Goal: Information Seeking & Learning: Learn about a topic

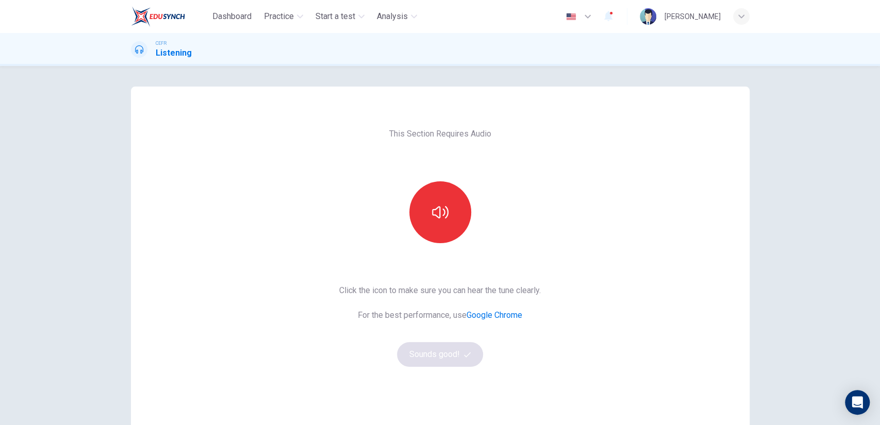
click at [441, 228] on button "button" at bounding box center [440, 212] width 62 height 62
click at [436, 352] on button "Sounds good!" at bounding box center [440, 354] width 87 height 25
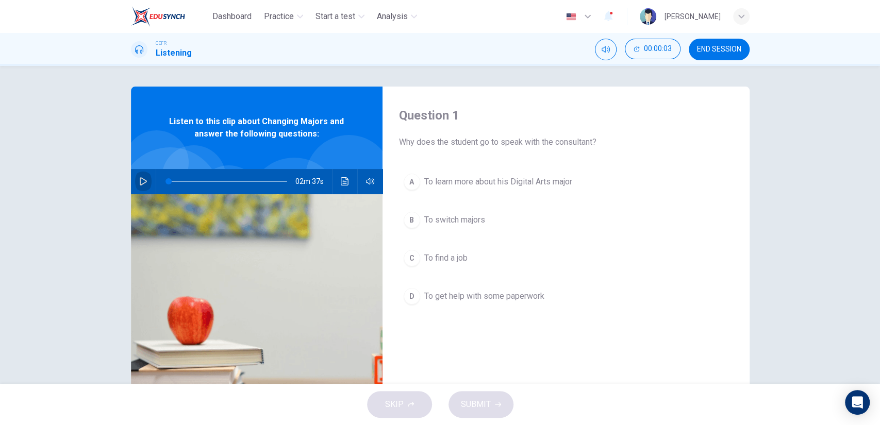
click at [135, 183] on button "button" at bounding box center [143, 181] width 16 height 25
type input "5"
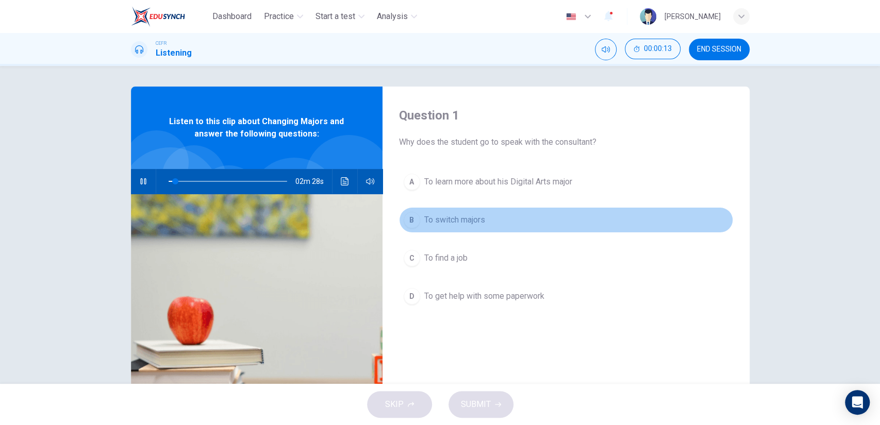
click at [452, 218] on span "To switch majors" at bounding box center [454, 220] width 61 height 12
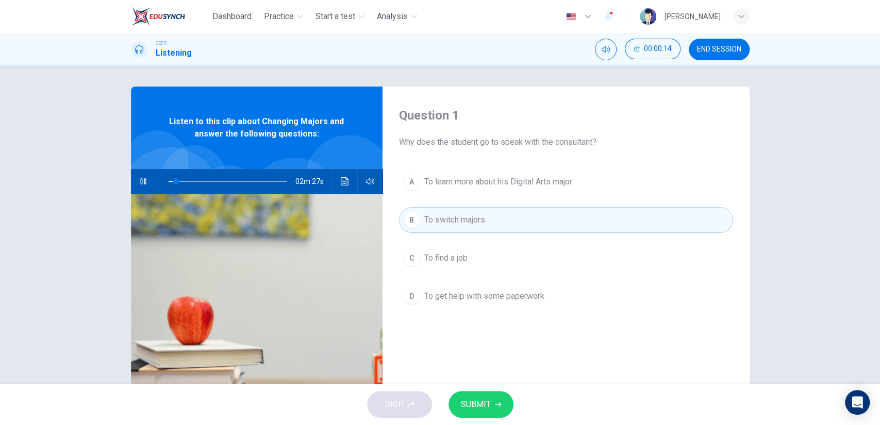
click at [476, 412] on button "SUBMIT" at bounding box center [481, 404] width 65 height 27
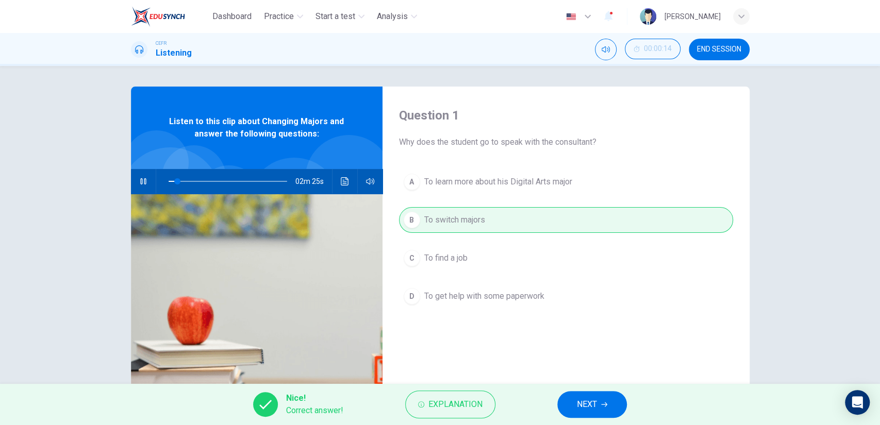
drag, startPoint x: 592, startPoint y: 395, endPoint x: 592, endPoint y: 382, distance: 13.4
click at [592, 395] on button "NEXT" at bounding box center [592, 404] width 70 height 27
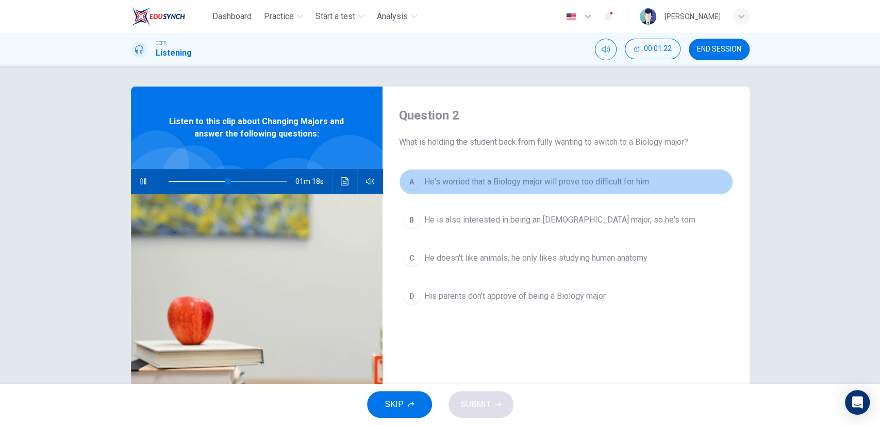
click at [593, 187] on span "He's worried that a Biology major will prove too difficult for him" at bounding box center [536, 182] width 225 height 12
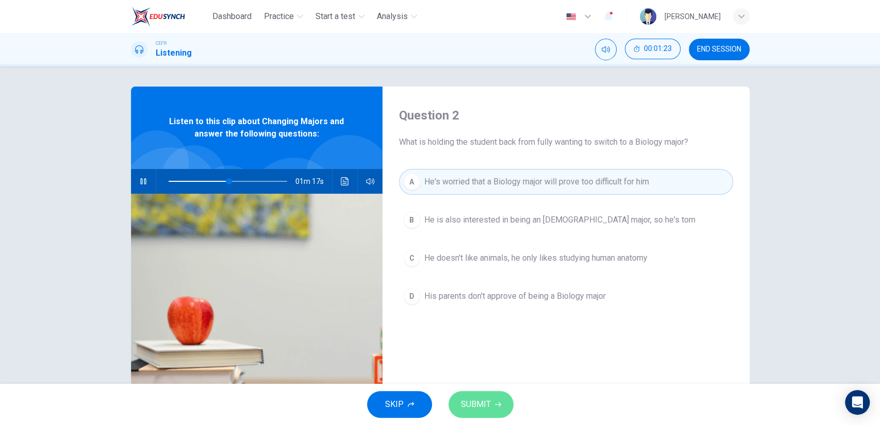
click at [494, 399] on button "SUBMIT" at bounding box center [481, 404] width 65 height 27
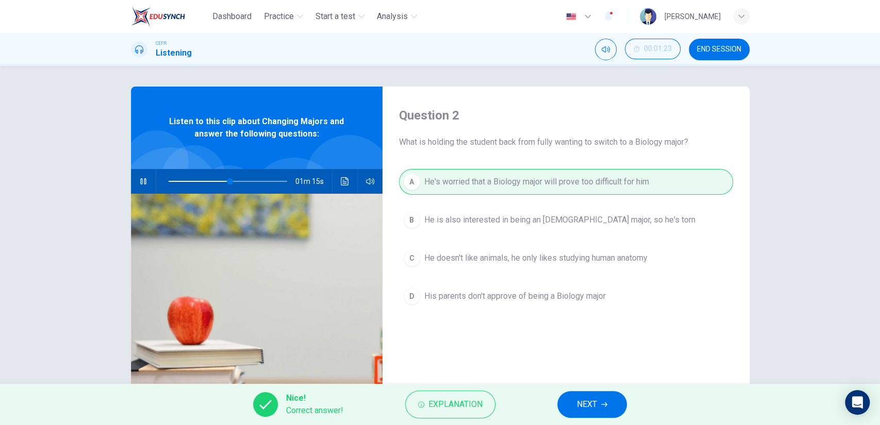
click at [576, 404] on button "NEXT" at bounding box center [592, 404] width 70 height 27
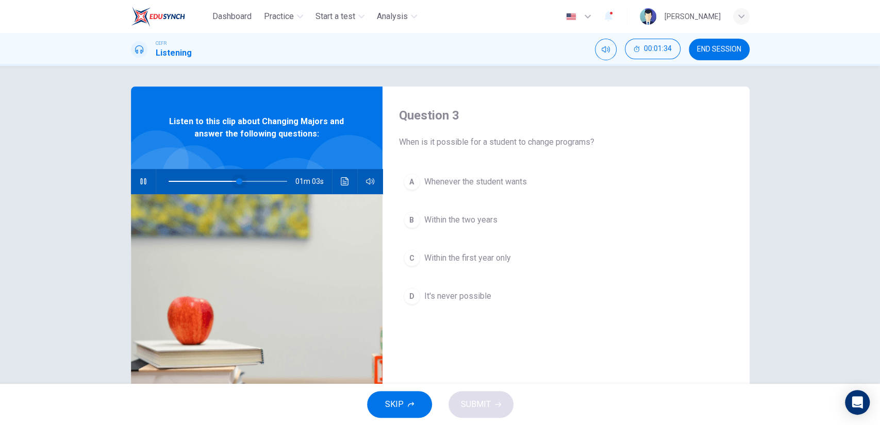
click at [224, 186] on span at bounding box center [228, 181] width 119 height 14
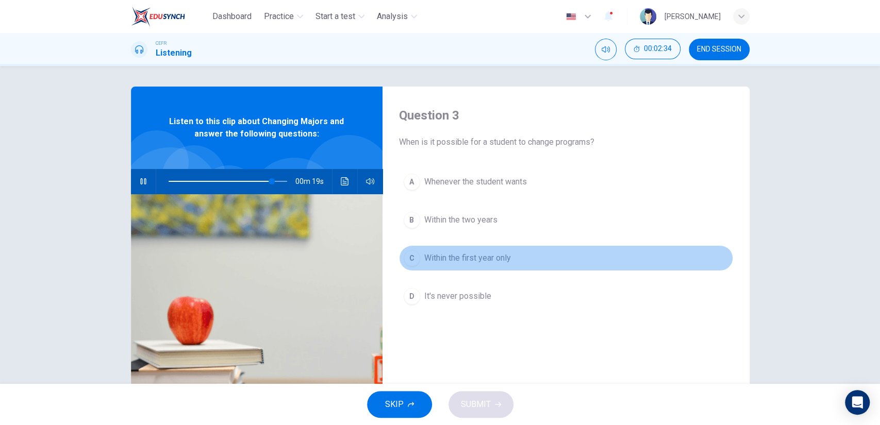
click at [468, 259] on span "Within the first year only" at bounding box center [467, 258] width 87 height 12
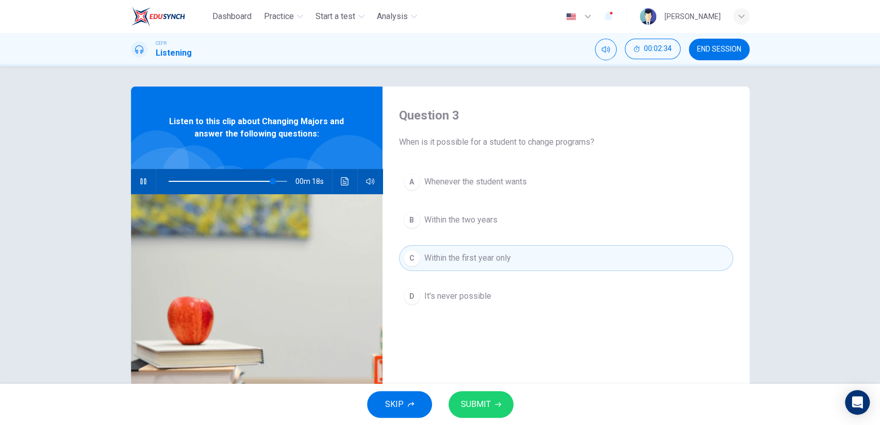
click at [485, 395] on button "SUBMIT" at bounding box center [481, 404] width 65 height 27
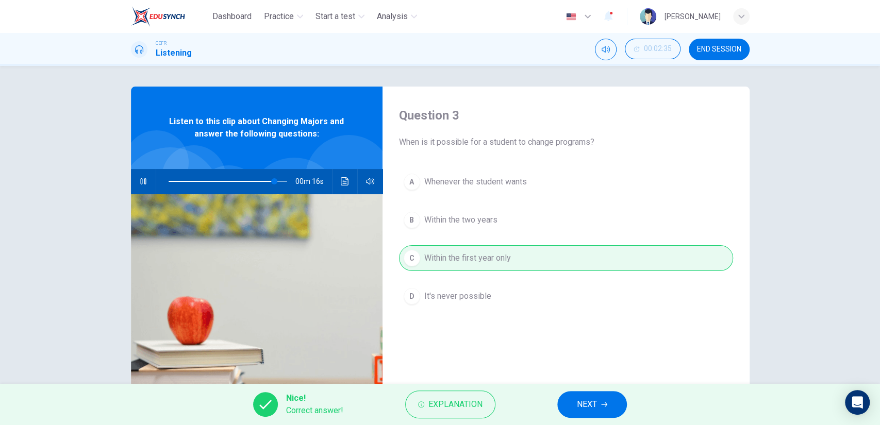
click at [574, 406] on button "NEXT" at bounding box center [592, 404] width 70 height 27
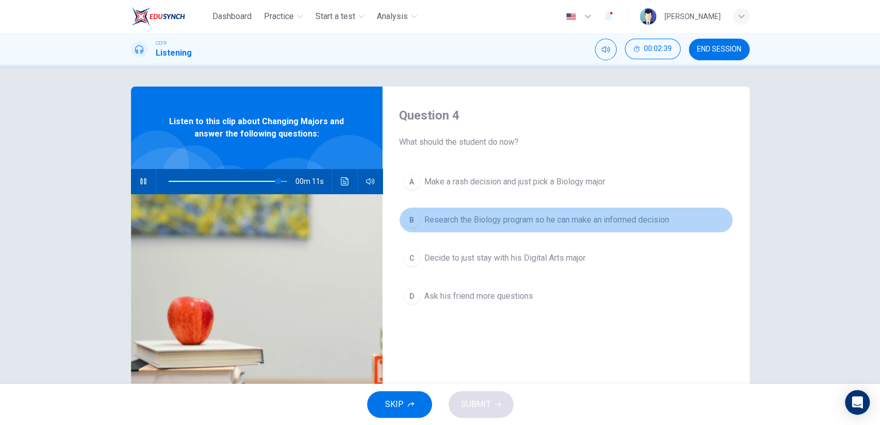
click at [490, 230] on button "B Research the Biology program so he can make an informed decision" at bounding box center [566, 220] width 334 height 26
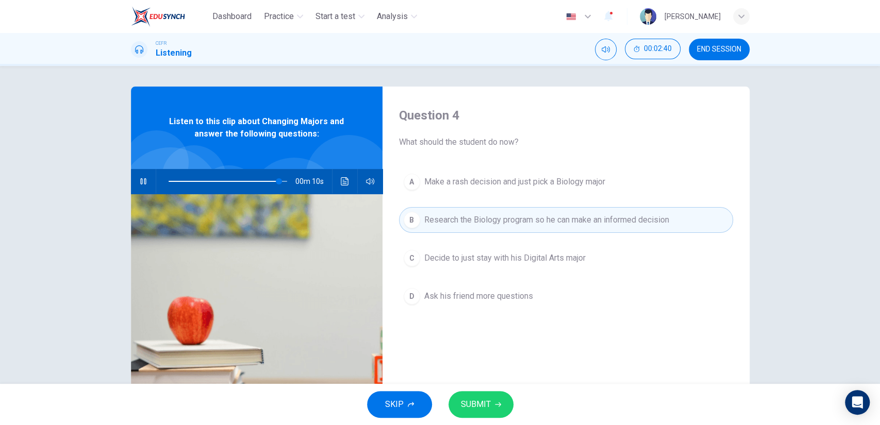
click at [479, 406] on span "SUBMIT" at bounding box center [476, 405] width 30 height 14
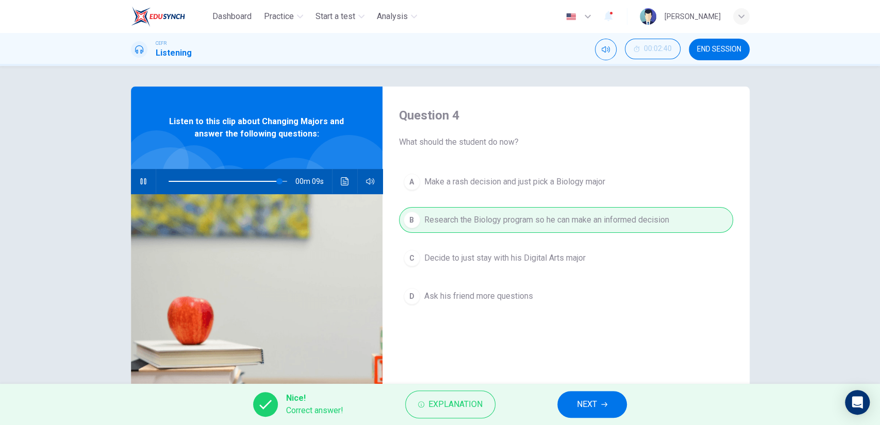
click at [598, 399] on button "NEXT" at bounding box center [592, 404] width 70 height 27
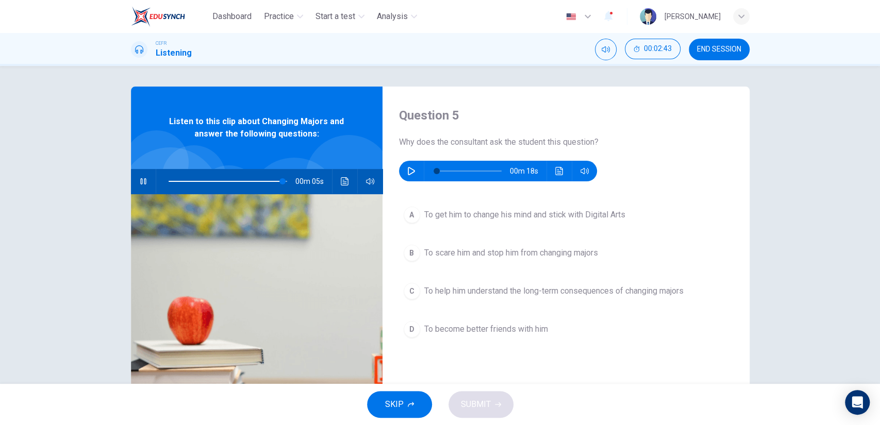
click at [139, 183] on icon "button" at bounding box center [143, 181] width 8 height 8
type input "96"
click at [407, 167] on icon "button" at bounding box center [411, 171] width 8 height 8
type input "0"
click at [516, 295] on span "To help him understand the long-term consequences of changing majors" at bounding box center [553, 291] width 259 height 12
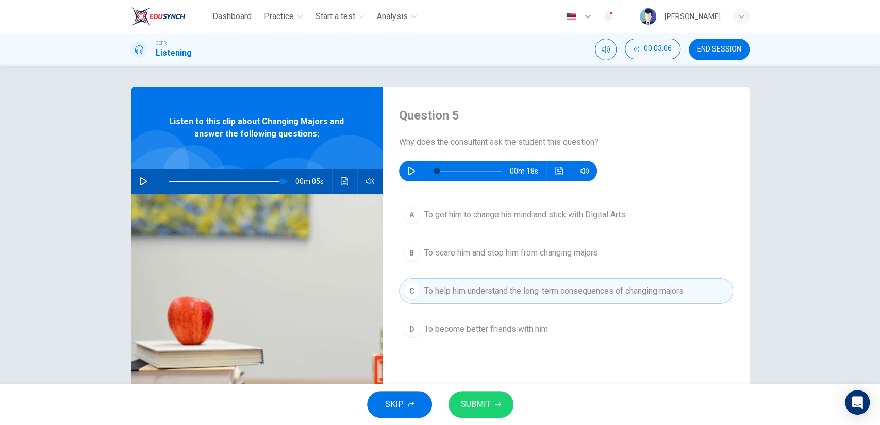
click at [504, 402] on button "SUBMIT" at bounding box center [481, 404] width 65 height 27
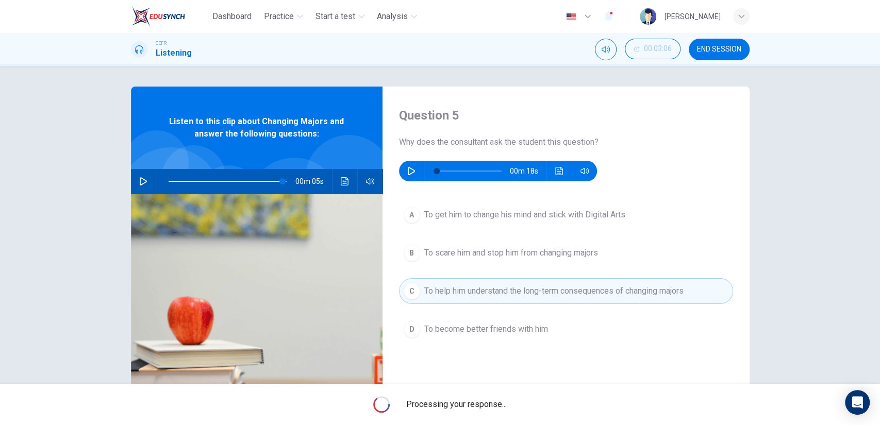
type input "96"
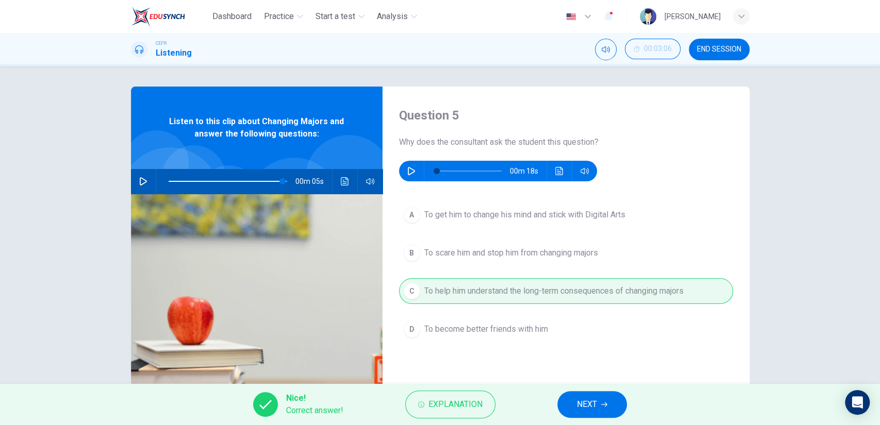
click at [585, 407] on span "NEXT" at bounding box center [587, 405] width 20 height 14
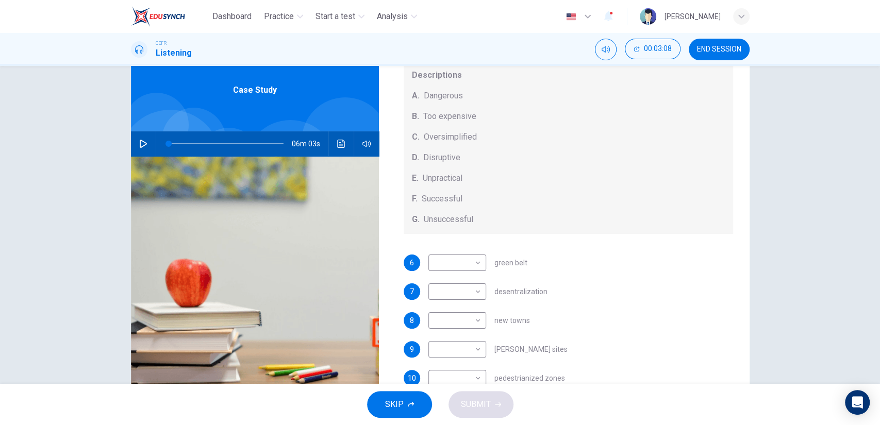
scroll to position [57, 0]
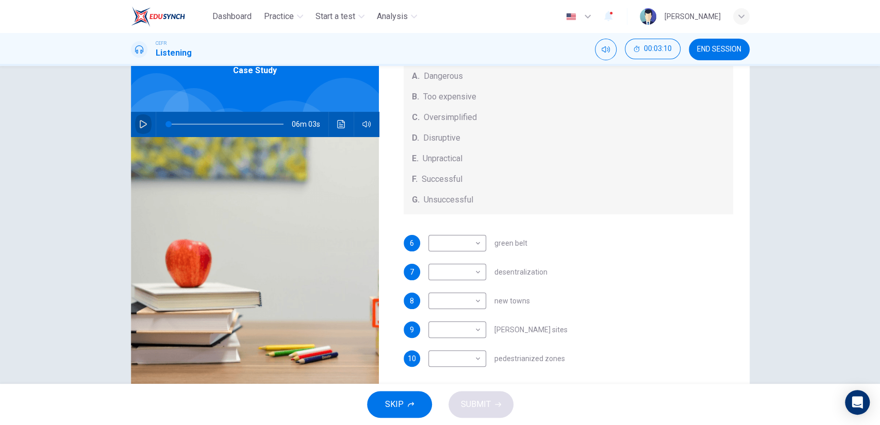
click at [145, 126] on button "button" at bounding box center [143, 124] width 16 height 25
click at [466, 247] on body "Dashboard Practice Start a test Analysis English en ​ [PERSON_NAME] CEFR Listen…" at bounding box center [440, 212] width 880 height 425
type input "21"
click at [460, 291] on li "C" at bounding box center [454, 293] width 58 height 16
type input "C"
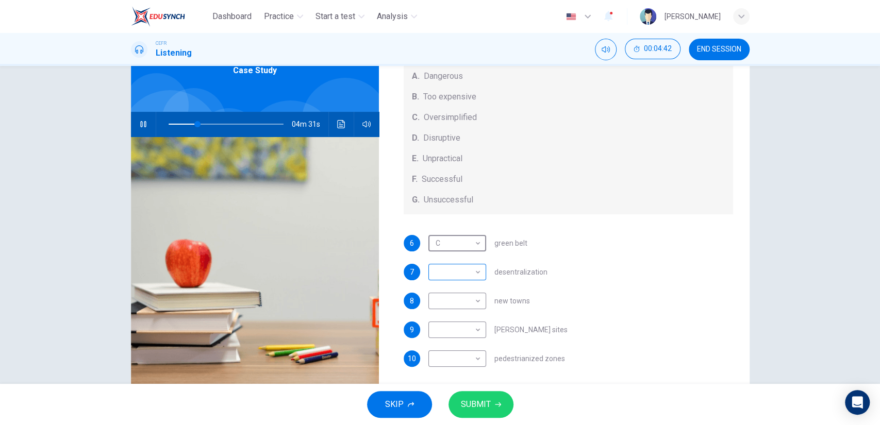
click at [475, 273] on body "Dashboard Practice Start a test Analysis English en ​ [PERSON_NAME] CEFR Listen…" at bounding box center [440, 212] width 880 height 425
type input "26"
click at [444, 352] on li "E" at bounding box center [454, 354] width 58 height 16
type input "E"
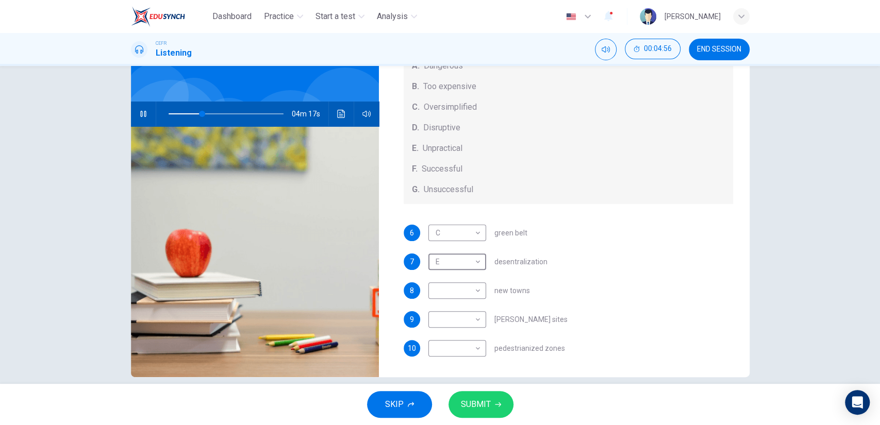
scroll to position [65, 0]
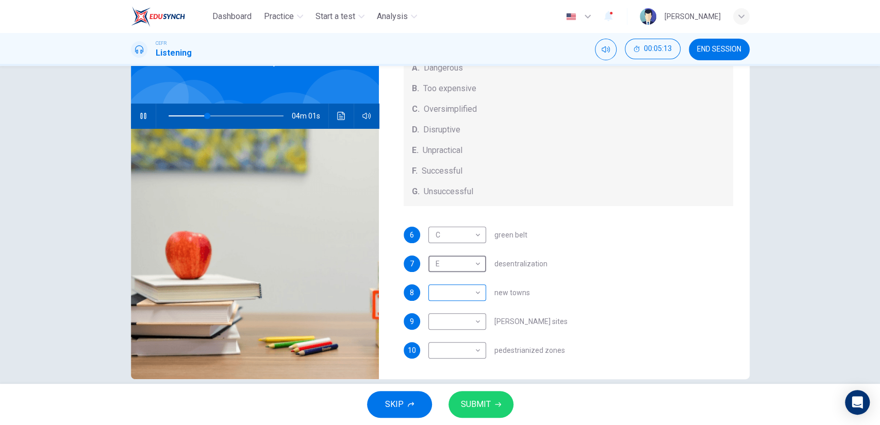
click at [437, 292] on body "Dashboard Practice Start a test Analysis English en ​ [PERSON_NAME] CEFR Listen…" at bounding box center [440, 212] width 880 height 425
type input "34"
click at [438, 329] on li "B" at bounding box center [454, 326] width 58 height 16
type input "B"
click at [443, 323] on body "Dashboard Practice Start a test Analysis English en ​ [PERSON_NAME] CEFR Listen…" at bounding box center [440, 212] width 880 height 425
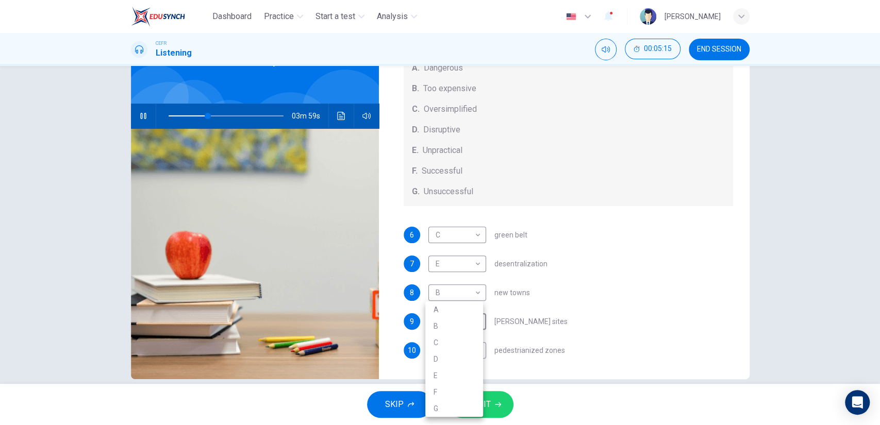
type input "34"
click at [450, 314] on li "A" at bounding box center [454, 310] width 58 height 16
type input "A"
click at [468, 343] on body "Dashboard Practice Start a test Analysis English en ​ [PERSON_NAME] CEFR Listen…" at bounding box center [440, 212] width 880 height 425
type input "51"
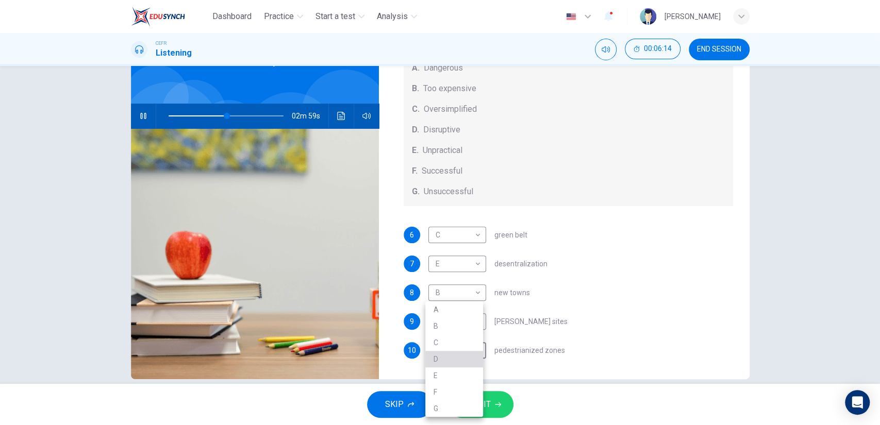
click at [459, 357] on li "D" at bounding box center [454, 359] width 58 height 16
type input "D"
click at [470, 401] on span "SUBMIT" at bounding box center [476, 405] width 30 height 14
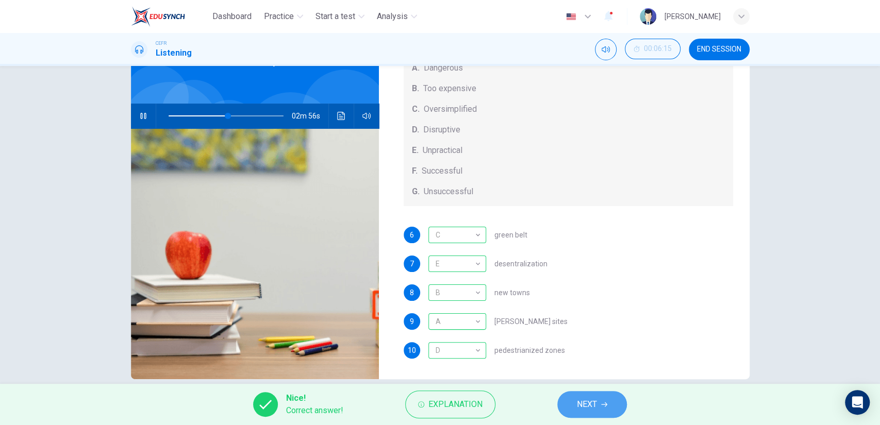
click at [586, 402] on span "NEXT" at bounding box center [587, 405] width 20 height 14
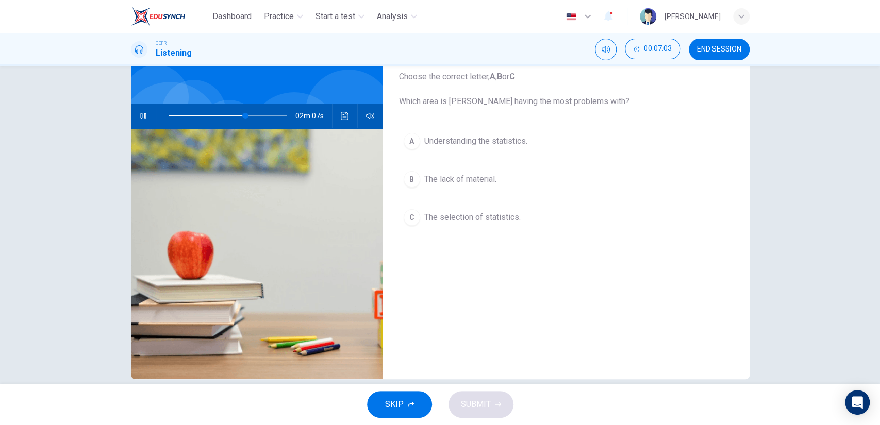
click at [470, 213] on span "The selection of statistics." at bounding box center [472, 217] width 96 height 12
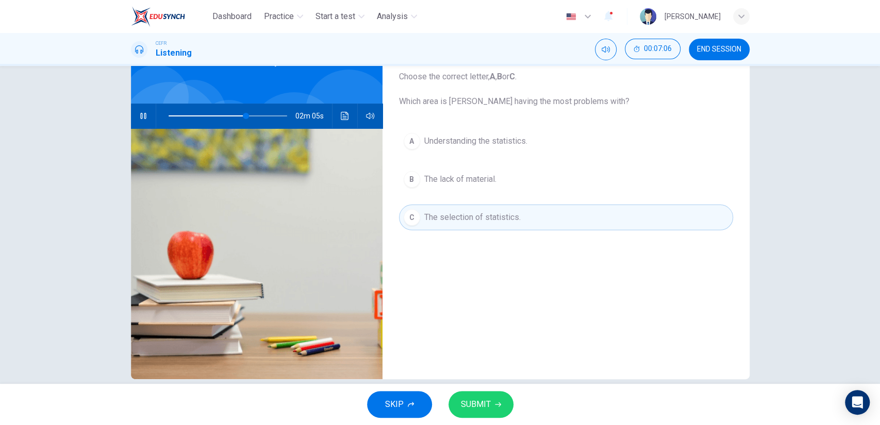
click at [483, 400] on span "SUBMIT" at bounding box center [476, 405] width 30 height 14
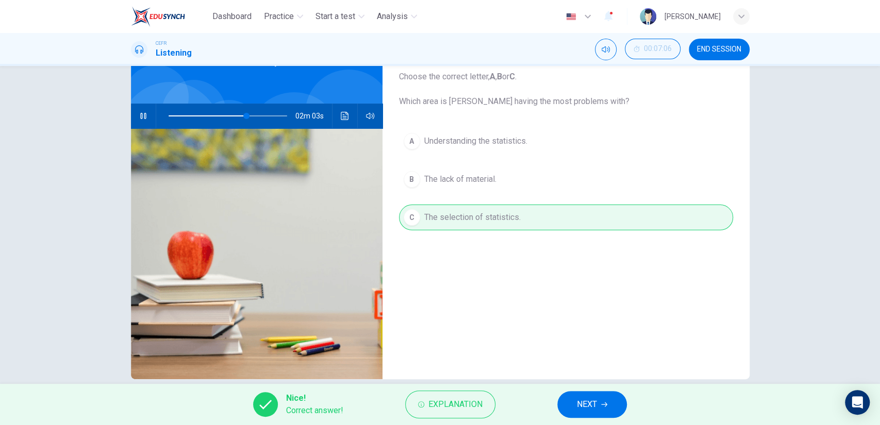
click at [573, 399] on button "NEXT" at bounding box center [592, 404] width 70 height 27
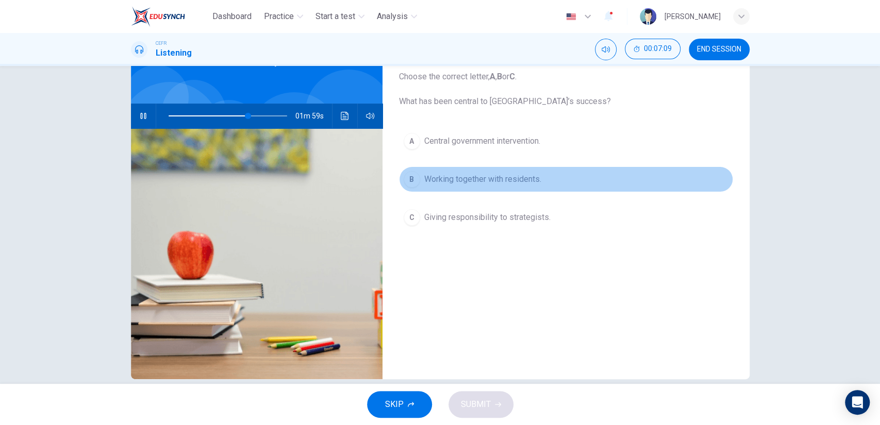
click at [481, 184] on span "Working together with residents." at bounding box center [482, 179] width 117 height 12
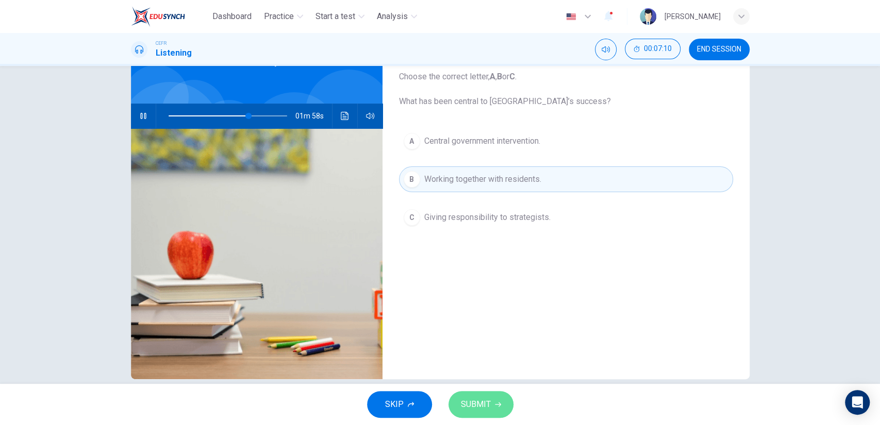
click at [483, 393] on button "SUBMIT" at bounding box center [481, 404] width 65 height 27
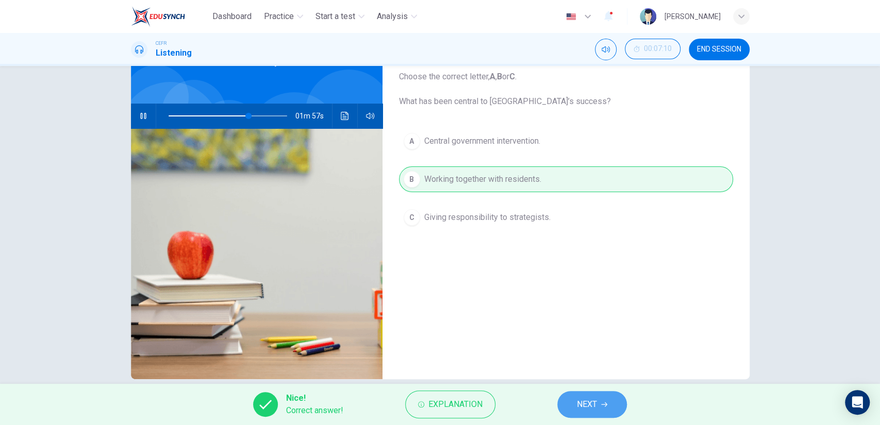
click at [570, 403] on button "NEXT" at bounding box center [592, 404] width 70 height 27
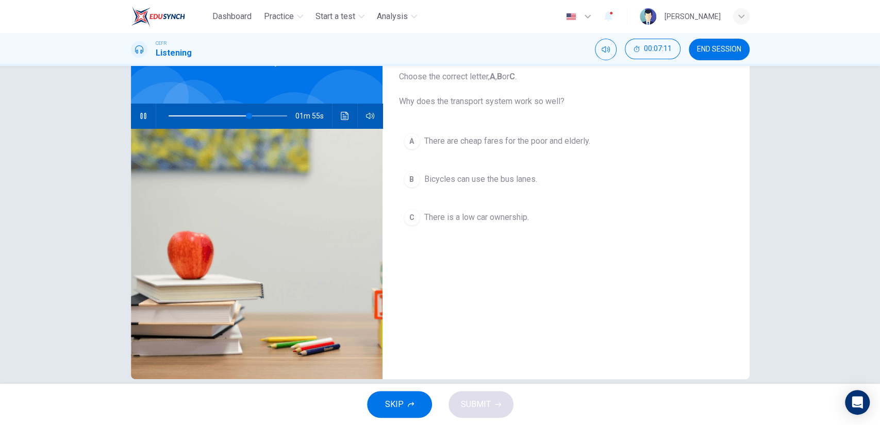
click at [450, 143] on span "There are cheap fares for the poor and elderly." at bounding box center [507, 141] width 166 height 12
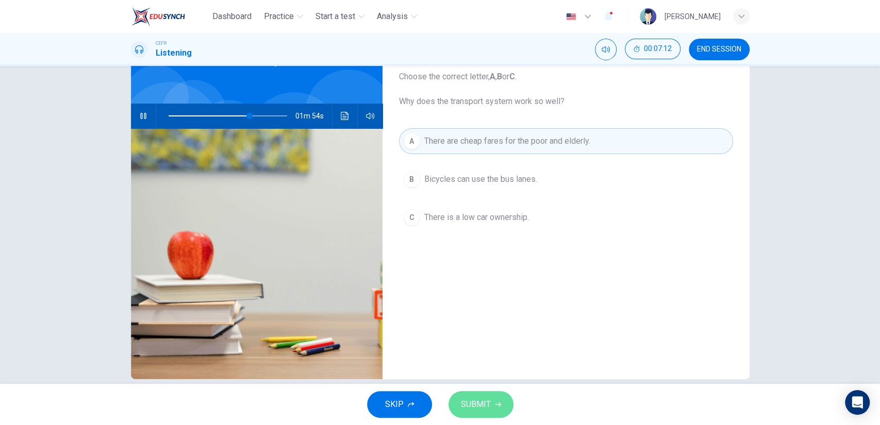
click at [486, 395] on button "SUBMIT" at bounding box center [481, 404] width 65 height 27
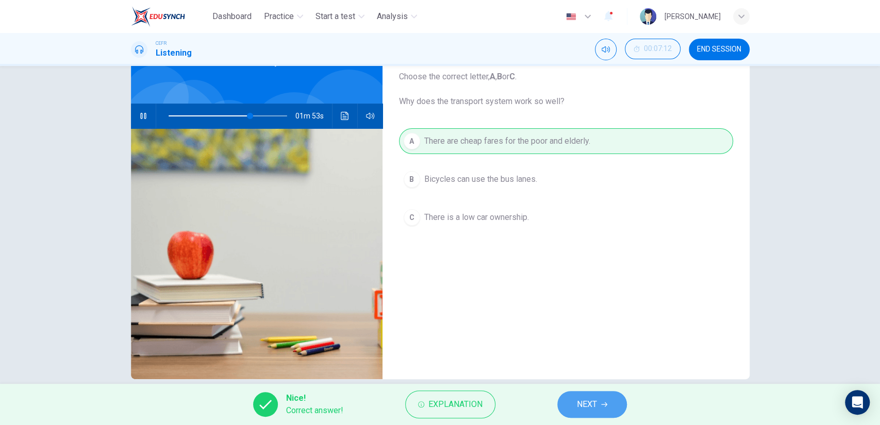
click at [573, 403] on button "NEXT" at bounding box center [592, 404] width 70 height 27
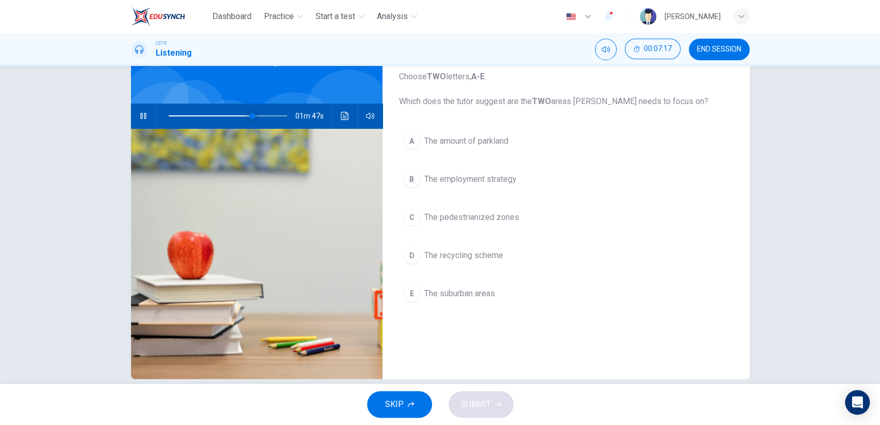
click at [255, 119] on span at bounding box center [252, 116] width 6 height 6
click at [264, 115] on span at bounding box center [266, 116] width 6 height 6
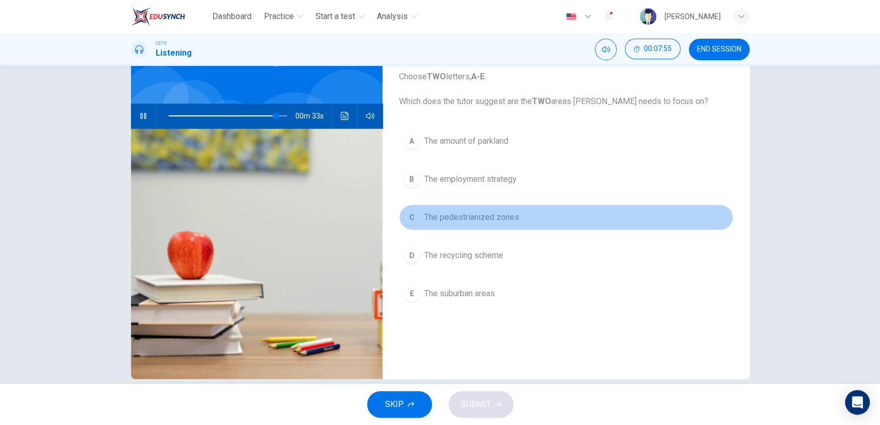
click at [467, 228] on button "C The pedestrianized zones" at bounding box center [566, 218] width 334 height 26
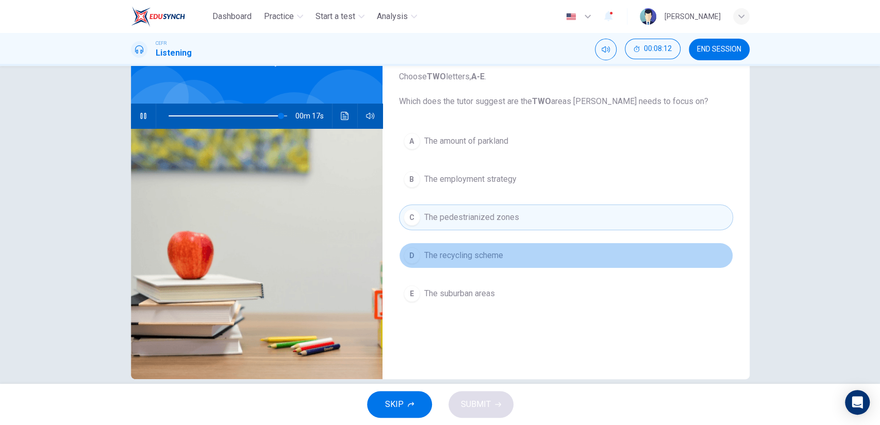
click at [466, 259] on span "The recycling scheme" at bounding box center [463, 256] width 79 height 12
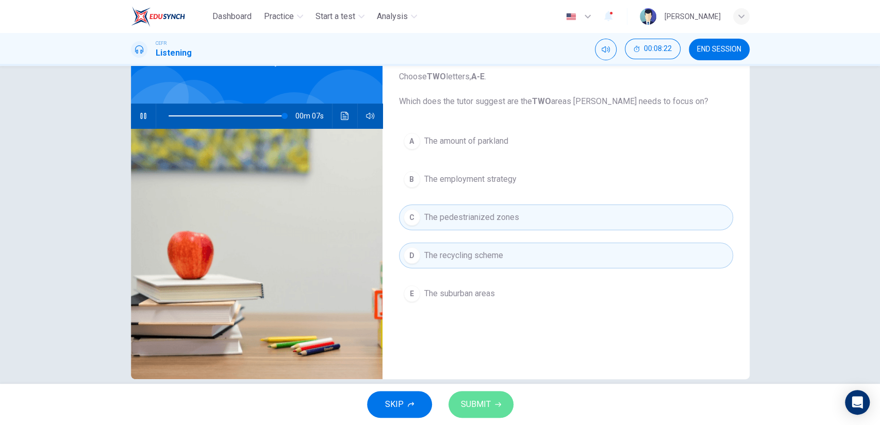
click at [478, 399] on span "SUBMIT" at bounding box center [476, 405] width 30 height 14
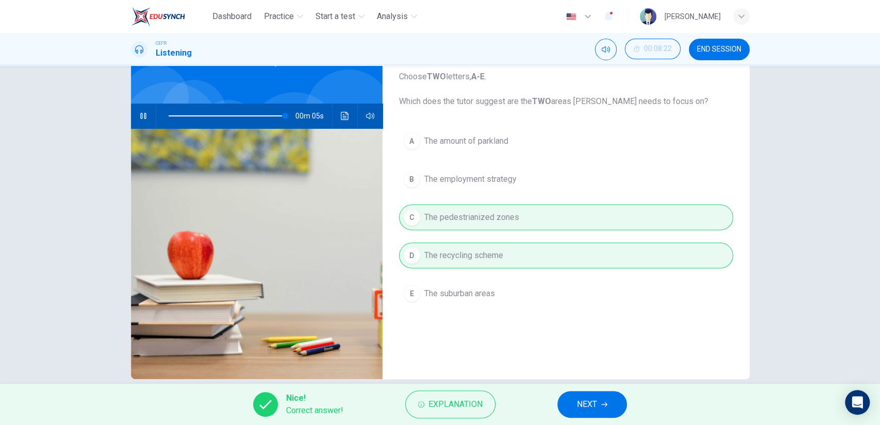
type input "99"
click at [599, 403] on button "NEXT" at bounding box center [592, 404] width 70 height 27
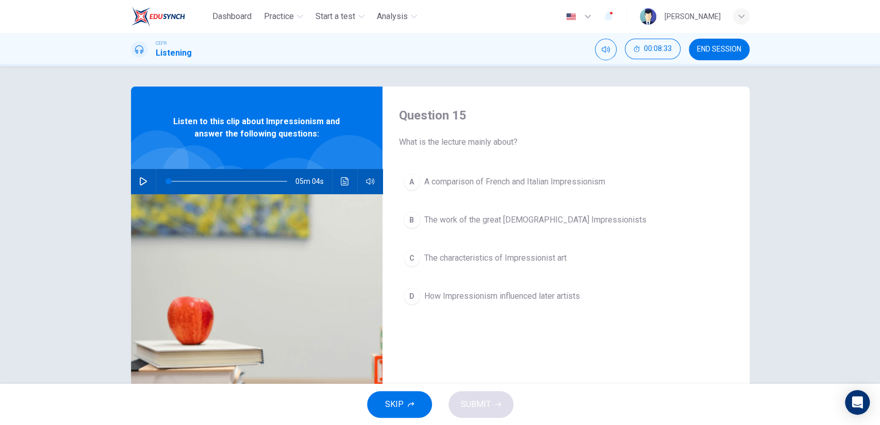
click at [502, 255] on span "The characteristics of Impressionist art" at bounding box center [495, 258] width 142 height 12
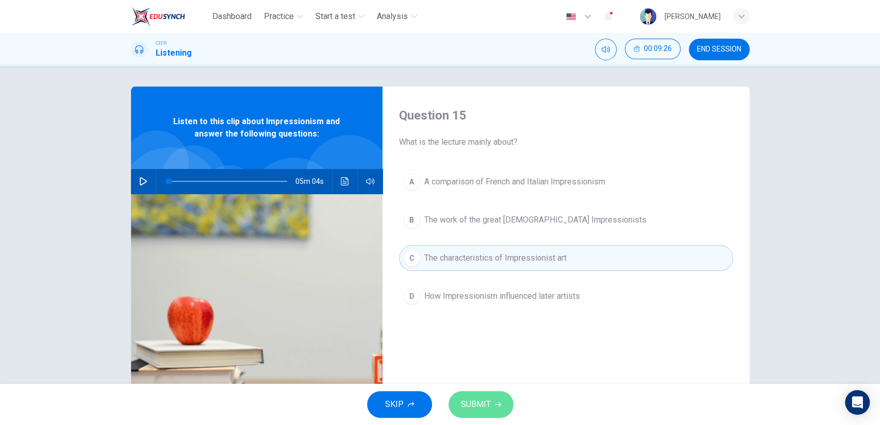
click at [487, 399] on span "SUBMIT" at bounding box center [476, 405] width 30 height 14
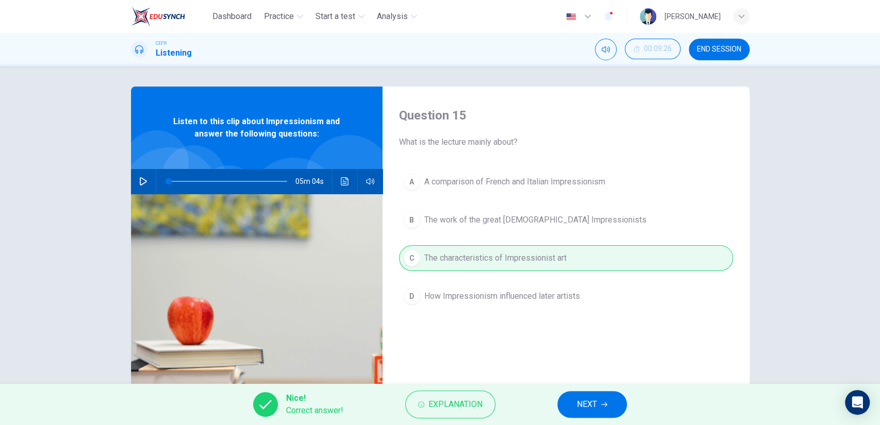
click at [585, 401] on span "NEXT" at bounding box center [587, 405] width 20 height 14
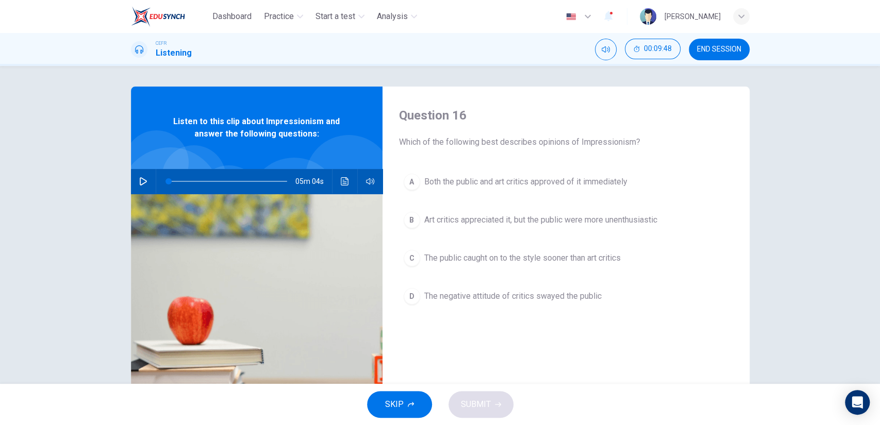
click at [461, 252] on span "The public caught on to the style sooner than art critics" at bounding box center [522, 258] width 196 height 12
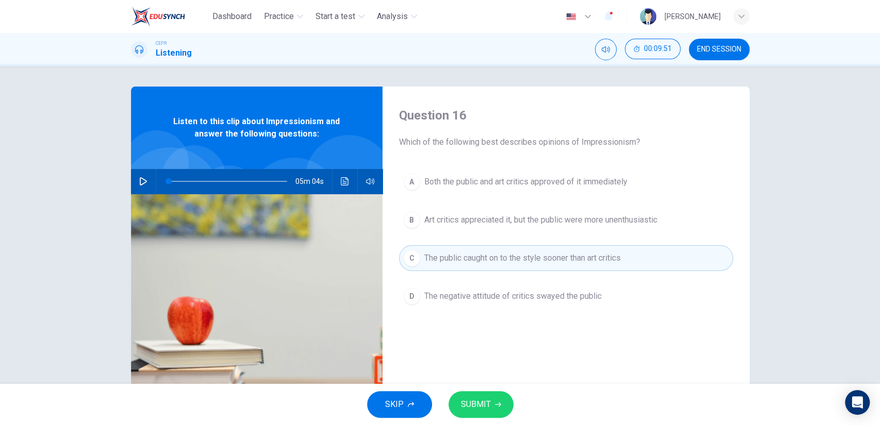
click at [141, 187] on button "button" at bounding box center [143, 181] width 16 height 25
click at [488, 401] on span "SUBMIT" at bounding box center [476, 405] width 30 height 14
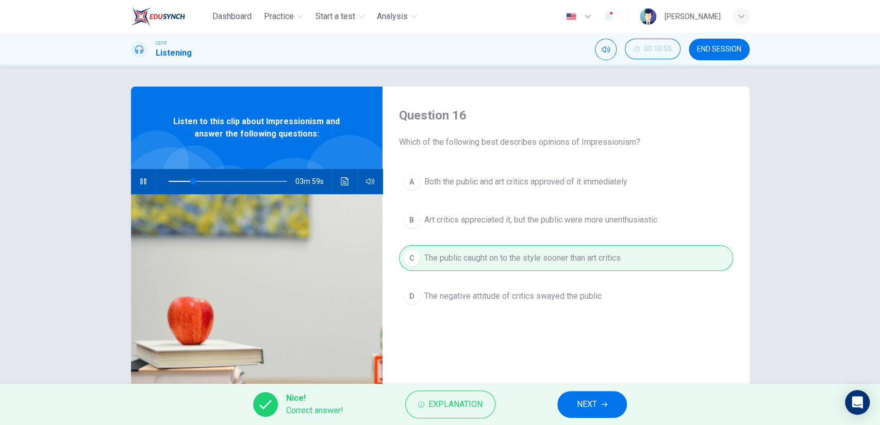
click at [576, 402] on button "NEXT" at bounding box center [592, 404] width 70 height 27
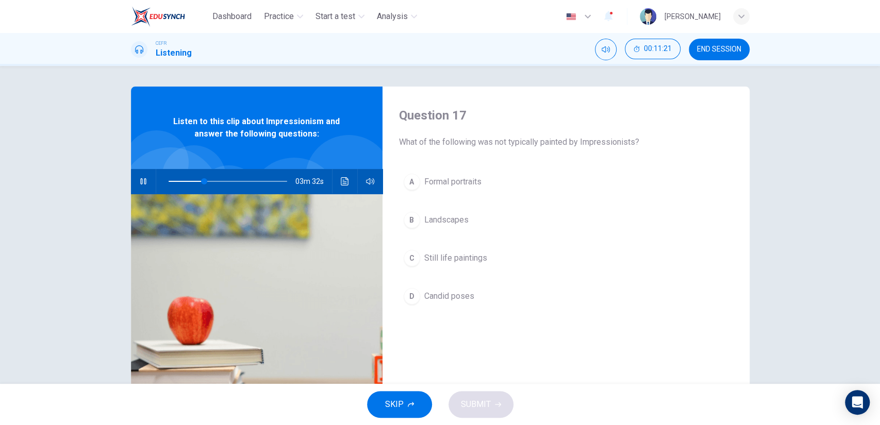
click at [452, 292] on span "Candid poses" at bounding box center [449, 296] width 50 height 12
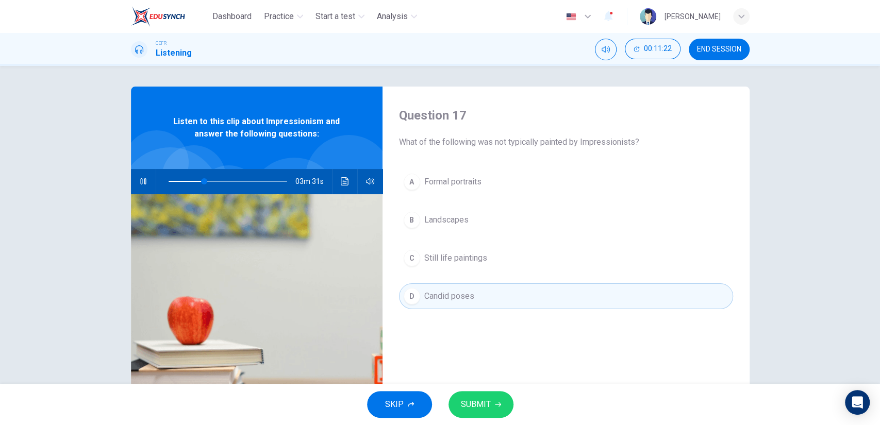
click at [483, 396] on button "SUBMIT" at bounding box center [481, 404] width 65 height 27
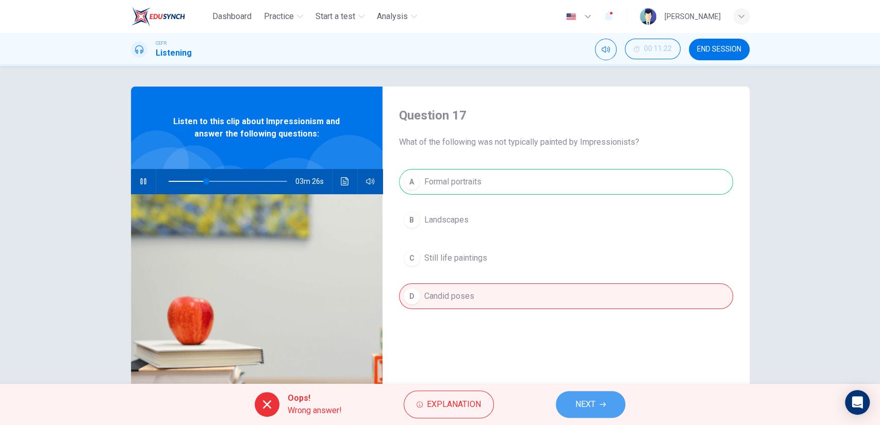
click at [573, 399] on button "NEXT" at bounding box center [591, 404] width 70 height 27
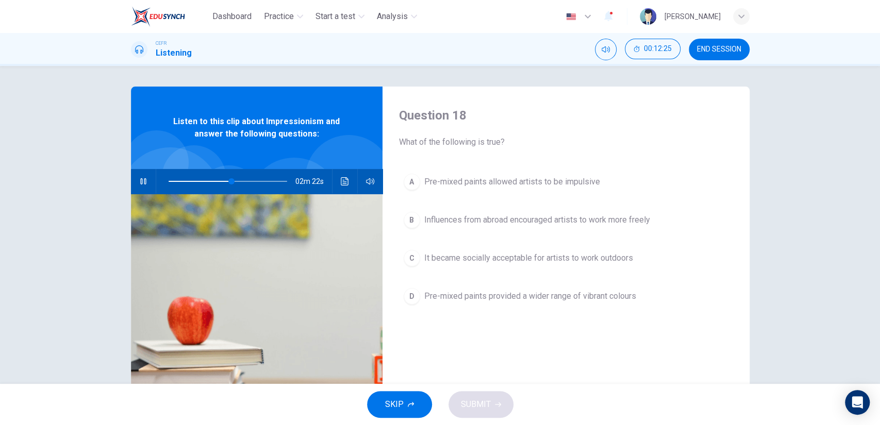
click at [550, 187] on span "Pre-mixed paints allowed artists to be impulsive" at bounding box center [512, 182] width 176 height 12
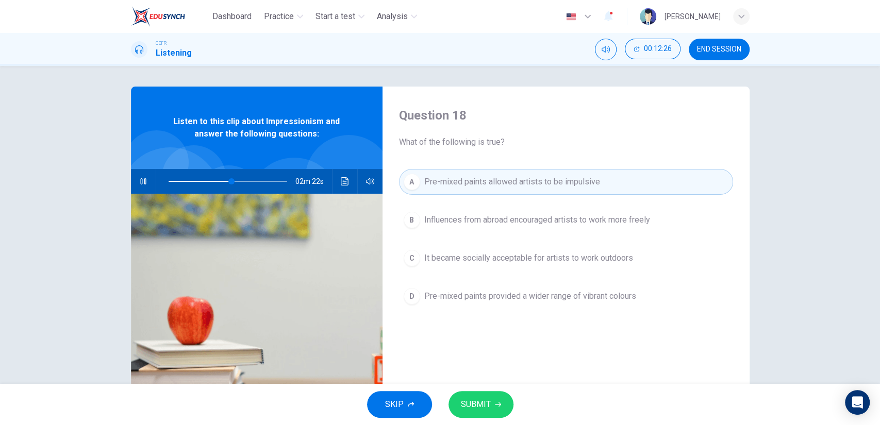
click at [479, 405] on span "SUBMIT" at bounding box center [476, 405] width 30 height 14
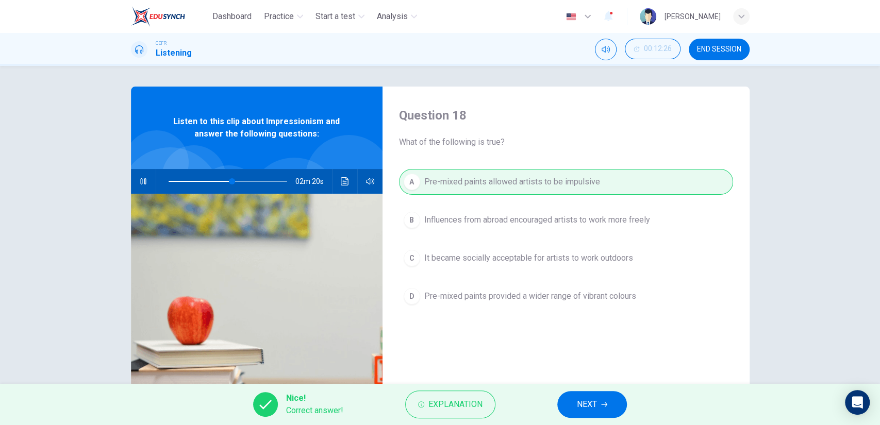
type input "54"
click at [573, 400] on button "NEXT" at bounding box center [592, 404] width 70 height 27
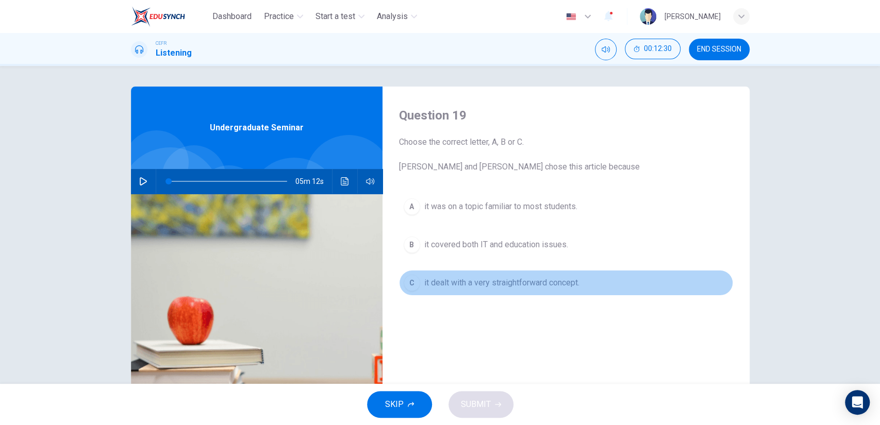
click at [522, 286] on span "it dealt with a very straightforward concept." at bounding box center [501, 283] width 155 height 12
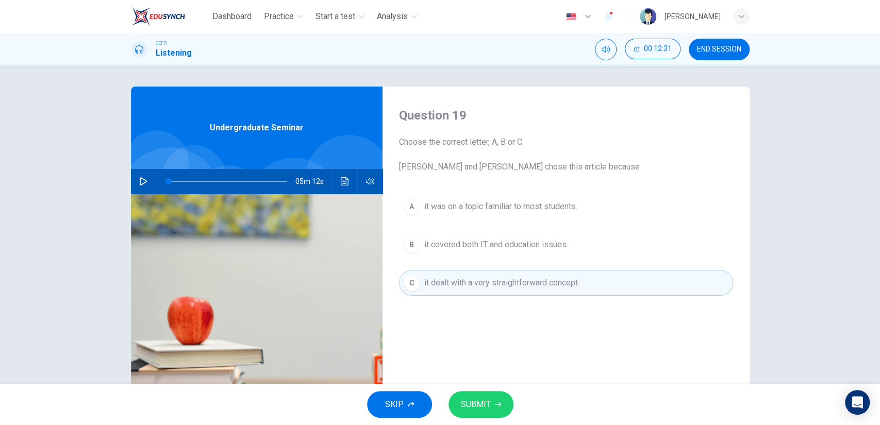
click at [475, 390] on div "SKIP SUBMIT" at bounding box center [440, 404] width 880 height 41
click at [477, 398] on span "SUBMIT" at bounding box center [476, 405] width 30 height 14
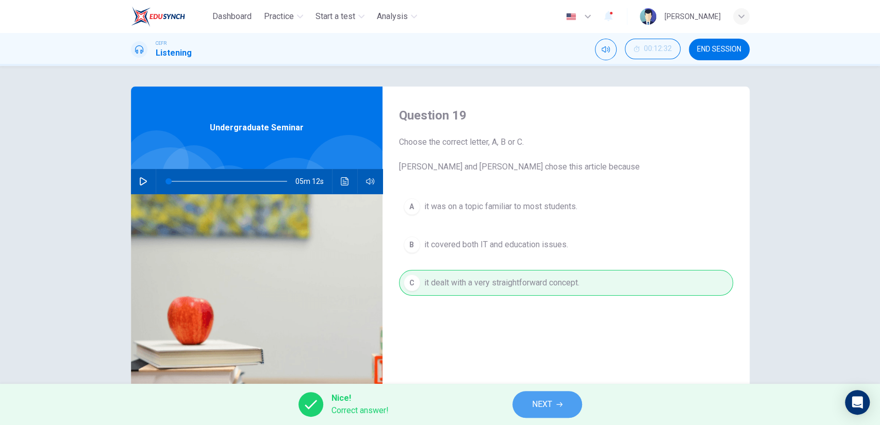
click at [557, 402] on icon "button" at bounding box center [559, 405] width 6 height 6
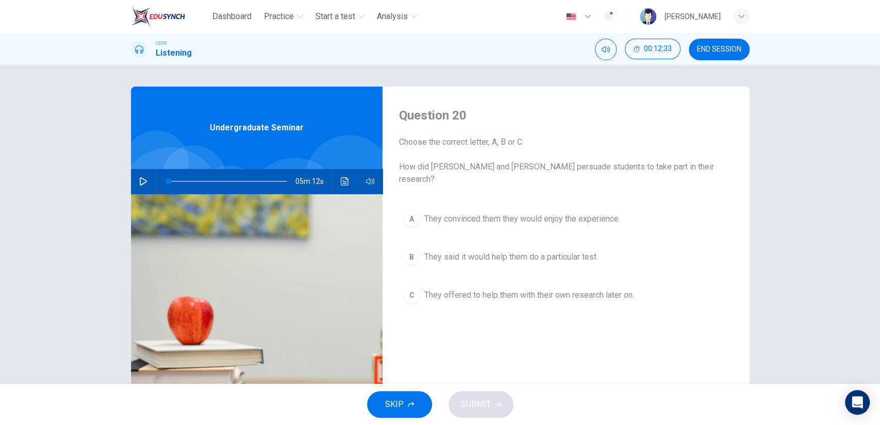
click at [527, 244] on button "B They said it would help them do a particular test." at bounding box center [566, 257] width 334 height 26
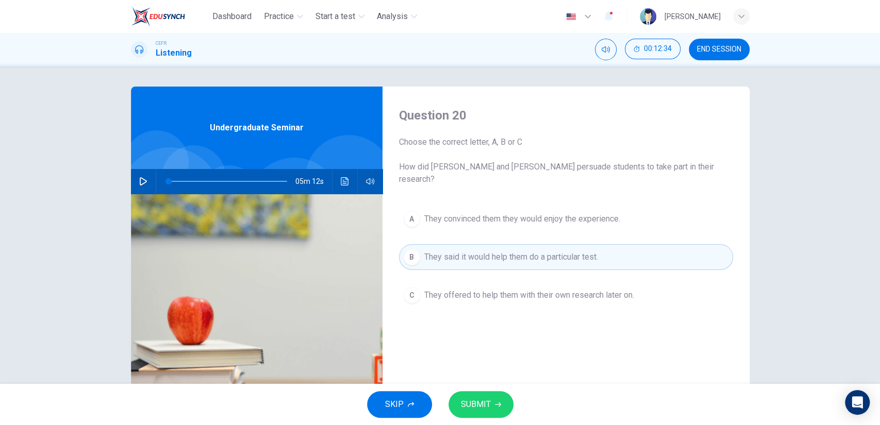
click at [472, 402] on span "SUBMIT" at bounding box center [476, 405] width 30 height 14
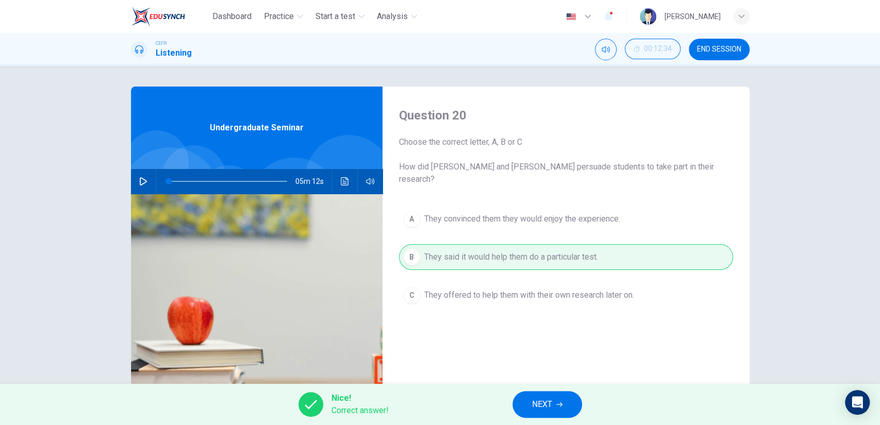
click at [577, 402] on button "NEXT" at bounding box center [547, 404] width 70 height 27
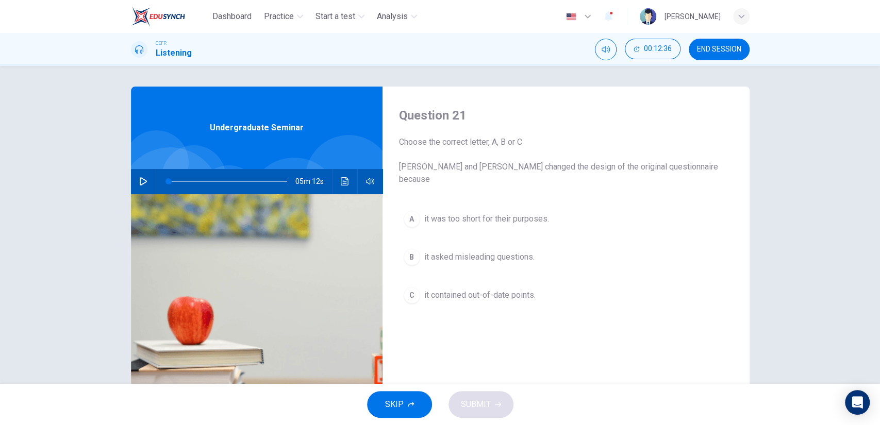
click at [469, 289] on span "it contained out-of-date points." at bounding box center [479, 295] width 111 height 12
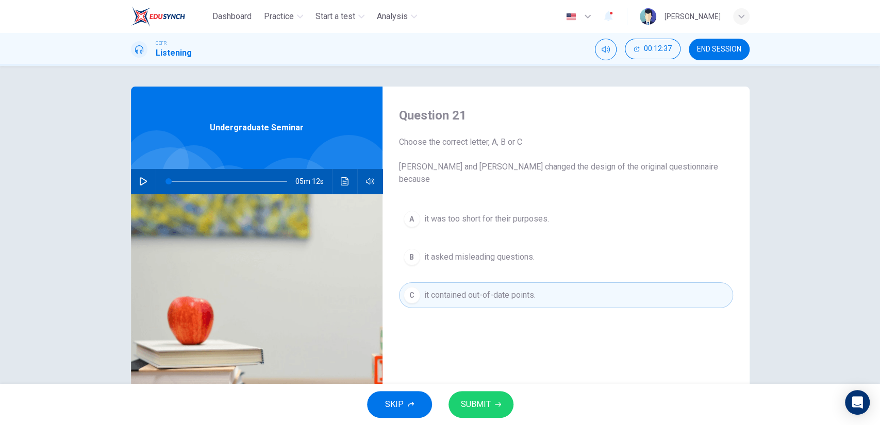
click at [478, 396] on button "SUBMIT" at bounding box center [481, 404] width 65 height 27
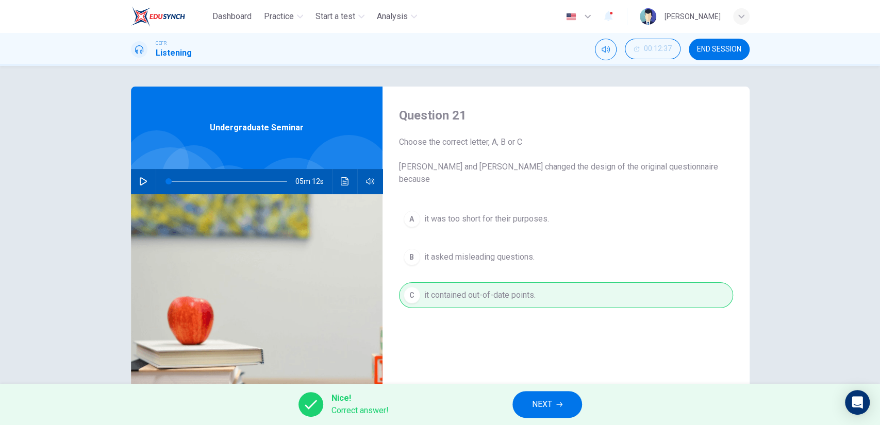
click at [565, 405] on button "NEXT" at bounding box center [547, 404] width 70 height 27
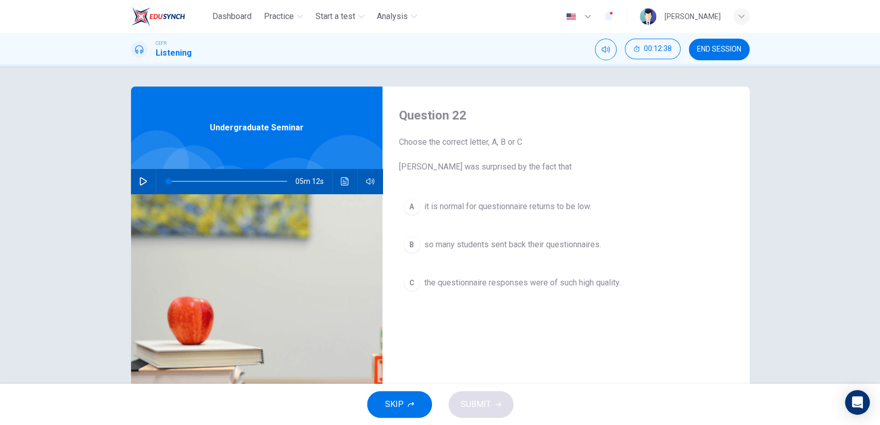
click at [510, 211] on span "it is normal for questionnaire returns to be low." at bounding box center [507, 207] width 167 height 12
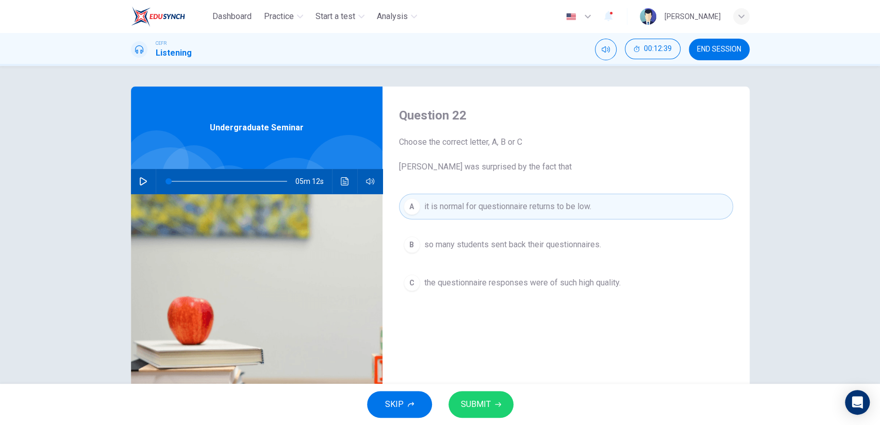
click at [490, 395] on button "SUBMIT" at bounding box center [481, 404] width 65 height 27
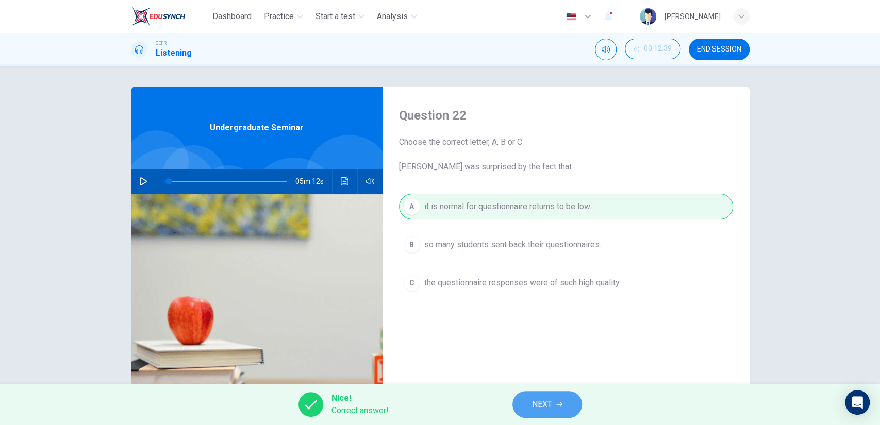
click at [553, 416] on button "NEXT" at bounding box center [547, 404] width 70 height 27
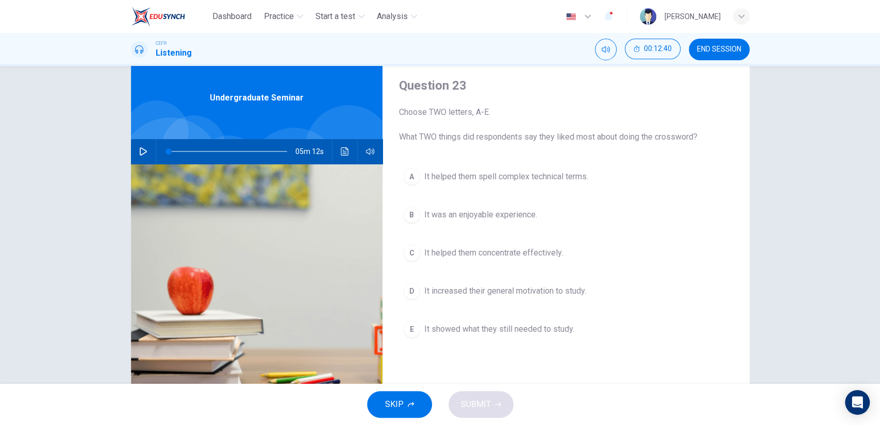
scroll to position [57, 0]
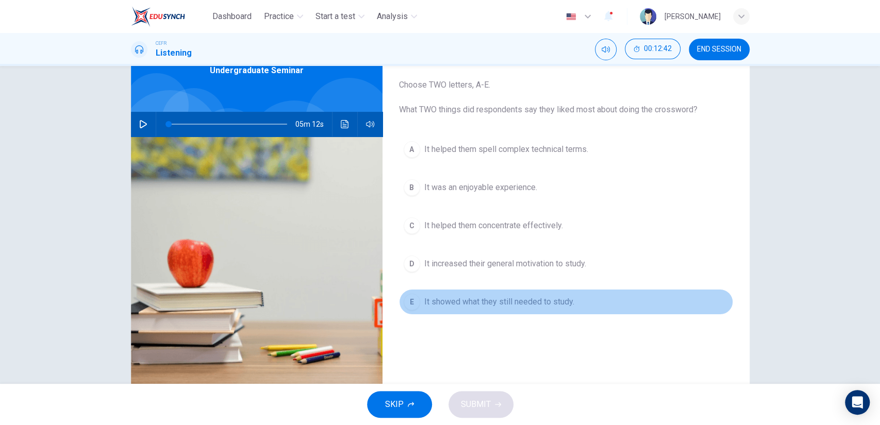
click at [534, 310] on button "E It showed what they still needed to study." at bounding box center [566, 302] width 334 height 26
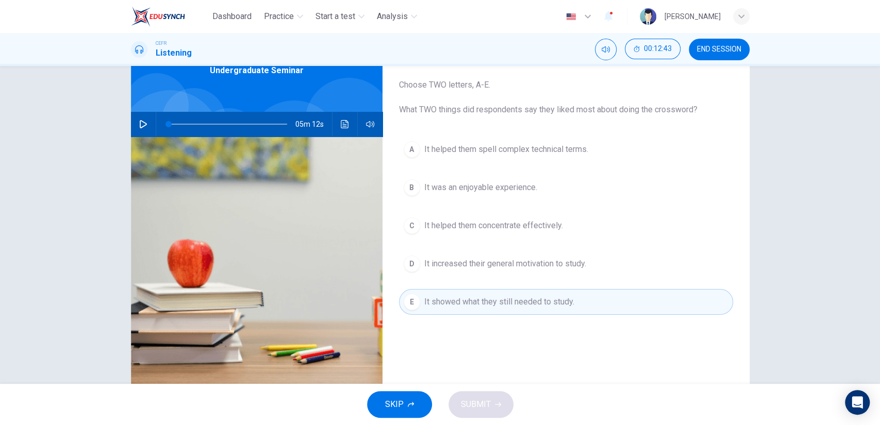
click at [488, 229] on span "It helped them concentrate effectively." at bounding box center [493, 226] width 139 height 12
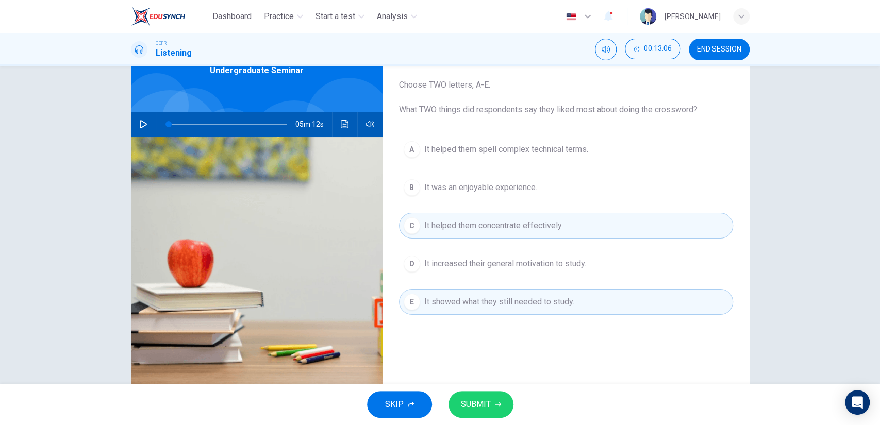
click at [491, 399] on button "SUBMIT" at bounding box center [481, 404] width 65 height 27
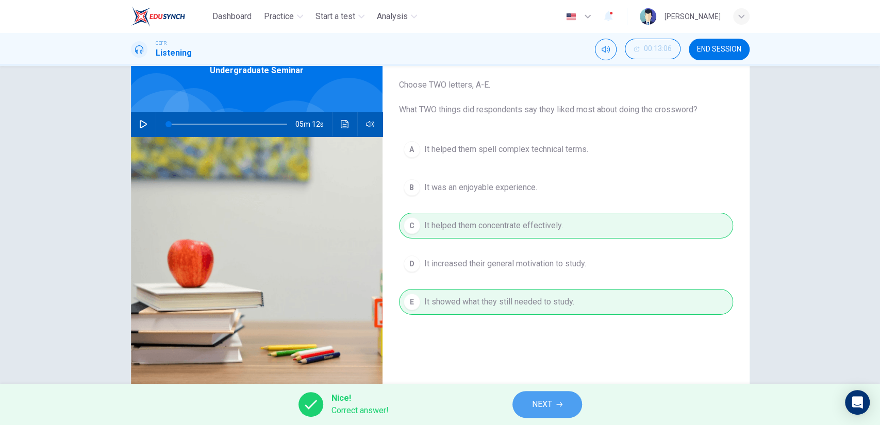
click at [524, 396] on button "NEXT" at bounding box center [547, 404] width 70 height 27
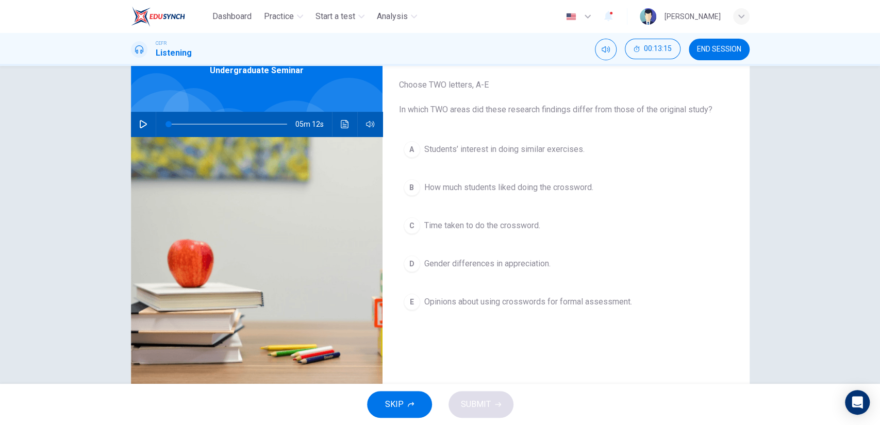
click at [506, 269] on span "Gender differences in appreciation." at bounding box center [487, 264] width 126 height 12
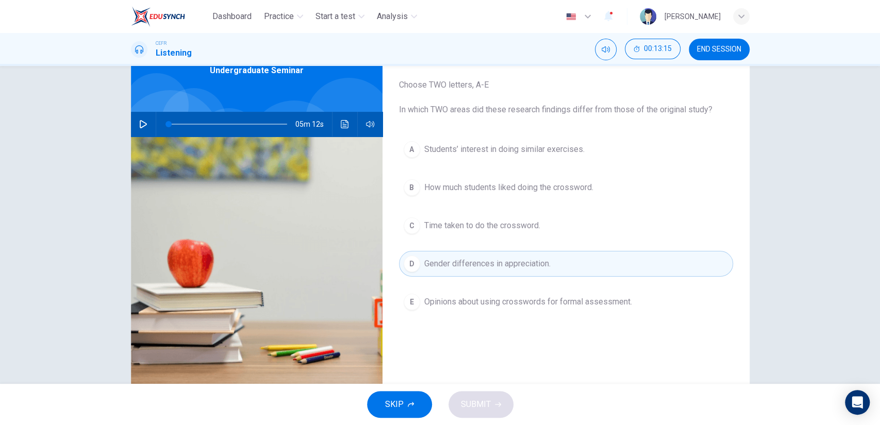
click at [503, 288] on div "A Students’ interest in doing similar exercises. B How much students liked doin…" at bounding box center [566, 236] width 334 height 199
click at [502, 302] on span "Opinions about using crosswords for formal assessment." at bounding box center [528, 302] width 208 height 12
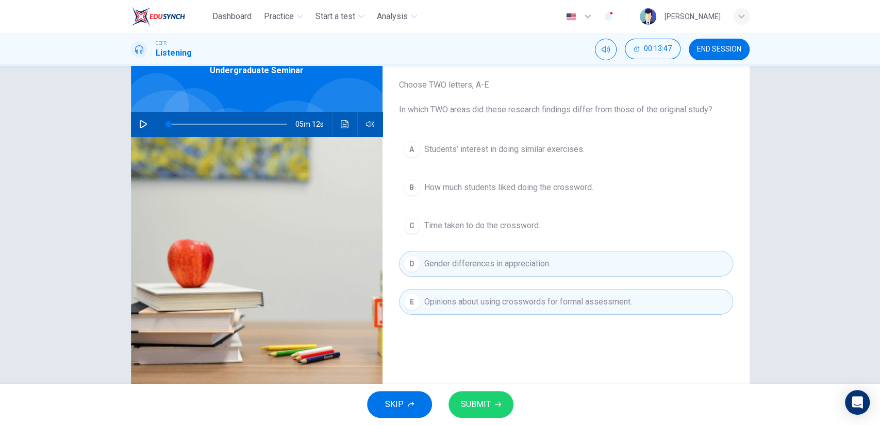
click at [477, 392] on button "SUBMIT" at bounding box center [481, 404] width 65 height 27
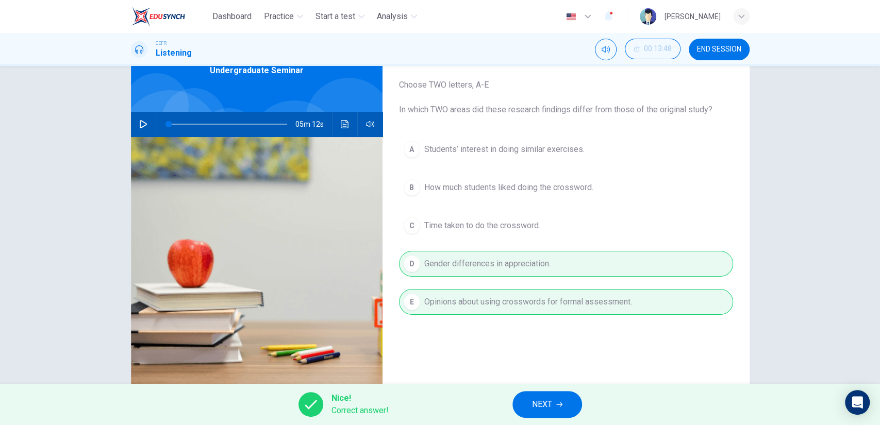
click at [515, 394] on div "Nice! Correct answer! NEXT" at bounding box center [440, 404] width 880 height 41
click at [523, 403] on button "NEXT" at bounding box center [547, 404] width 70 height 27
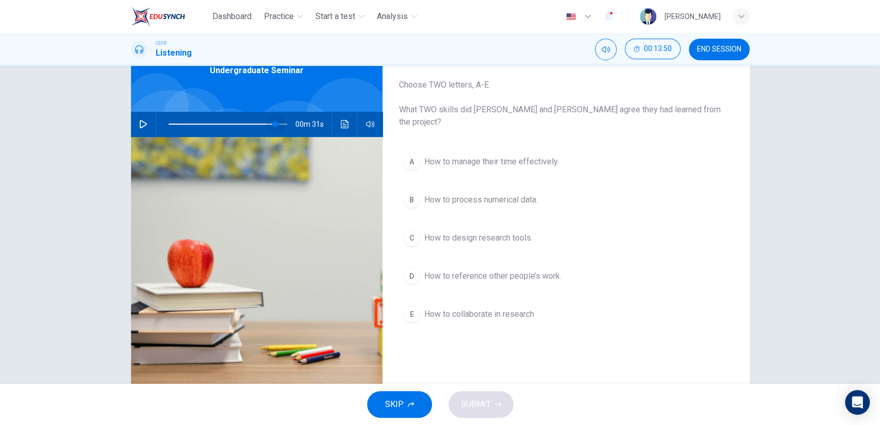
click at [272, 126] on span at bounding box center [228, 124] width 119 height 14
click at [124, 121] on div "Question 25 Choose TWO letters, A-E. What TWO skills did [PERSON_NAME] and [PER…" at bounding box center [440, 208] width 652 height 358
click at [144, 123] on icon "button" at bounding box center [143, 124] width 8 height 8
click at [481, 238] on div "A How to manage their time effectively. B How to process numerical data. C How …" at bounding box center [566, 248] width 334 height 199
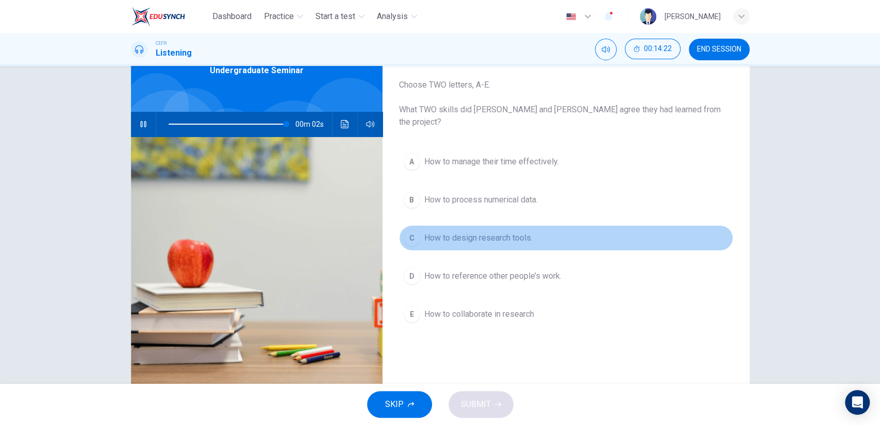
click at [481, 232] on span "How to design research tools." at bounding box center [478, 238] width 108 height 12
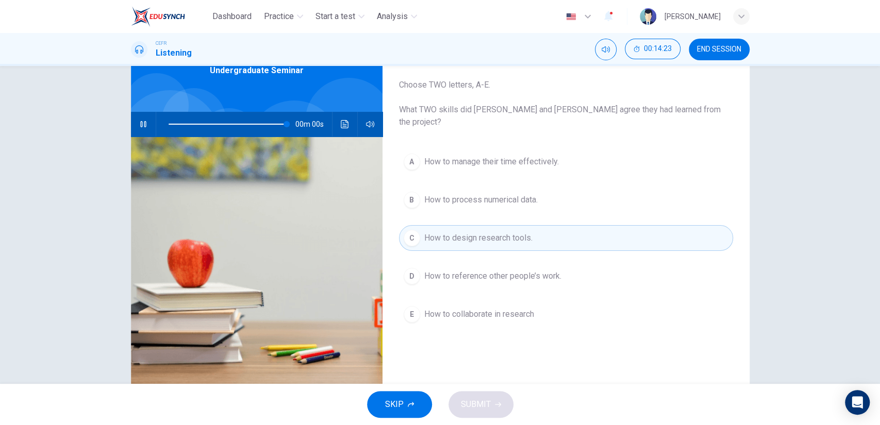
click at [270, 125] on span at bounding box center [228, 124] width 119 height 14
click at [267, 126] on span at bounding box center [270, 124] width 6 height 6
click at [268, 127] on span at bounding box center [271, 124] width 6 height 6
click at [256, 127] on span at bounding box center [258, 124] width 6 height 6
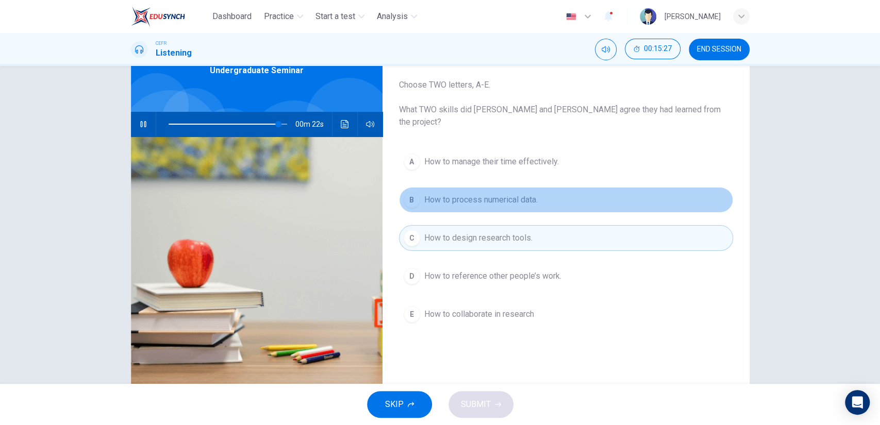
click at [610, 193] on button "B How to process numerical data." at bounding box center [566, 200] width 334 height 26
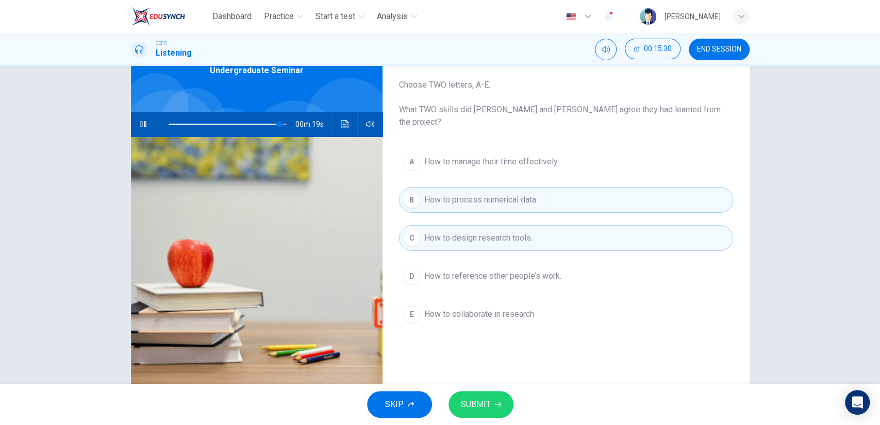
click at [514, 270] on span "How to reference other people’s work." at bounding box center [492, 276] width 137 height 12
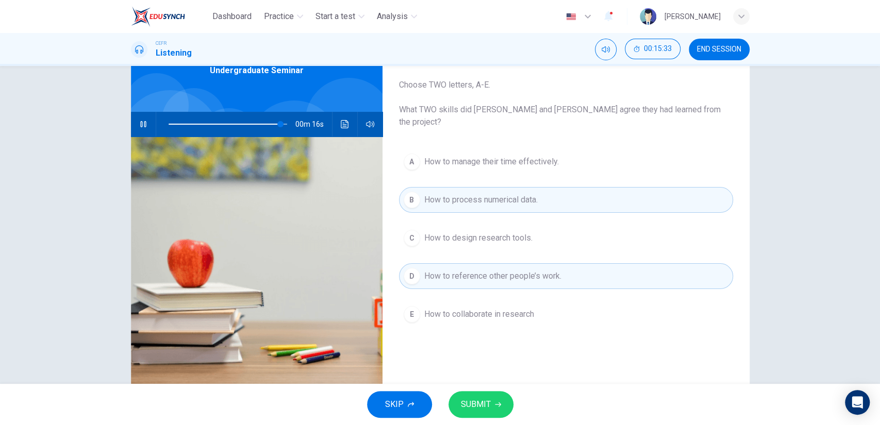
click at [485, 395] on button "SUBMIT" at bounding box center [481, 404] width 65 height 27
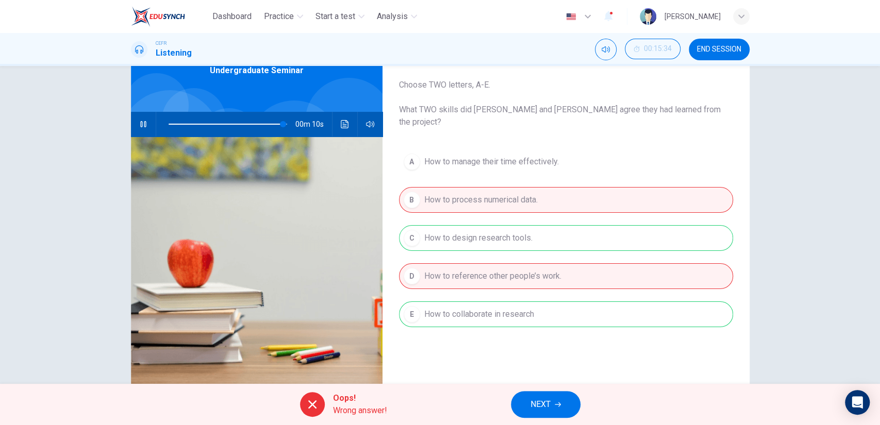
type input "97"
click at [531, 405] on span "NEXT" at bounding box center [541, 405] width 20 height 14
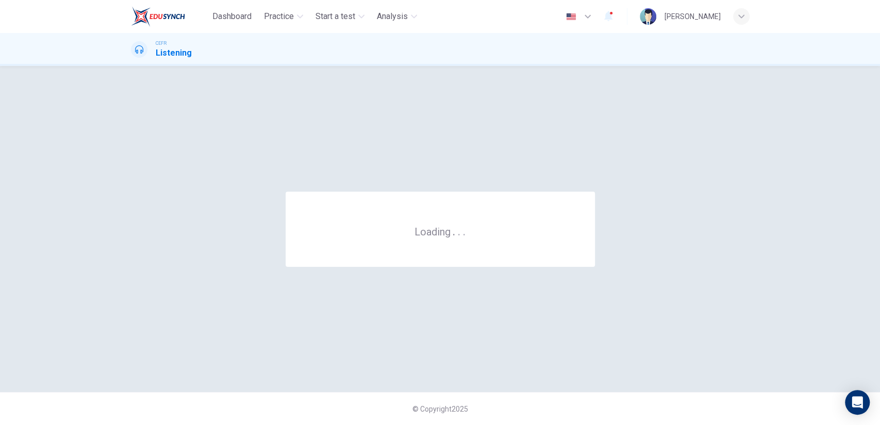
scroll to position [0, 0]
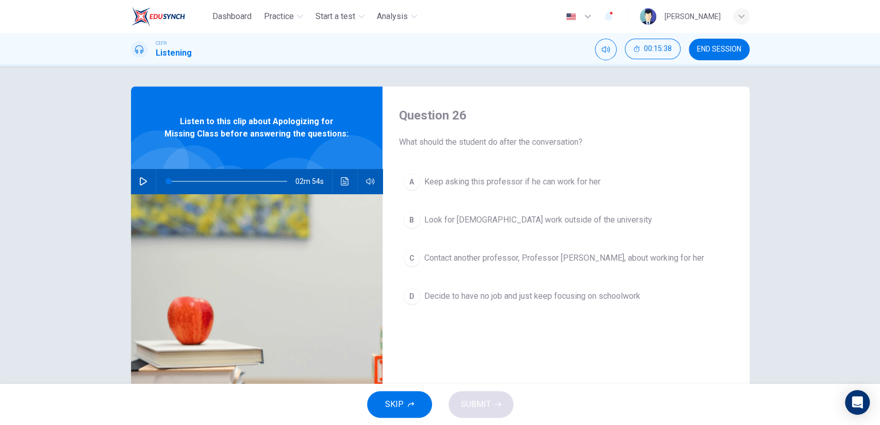
click at [135, 184] on button "button" at bounding box center [143, 181] width 16 height 25
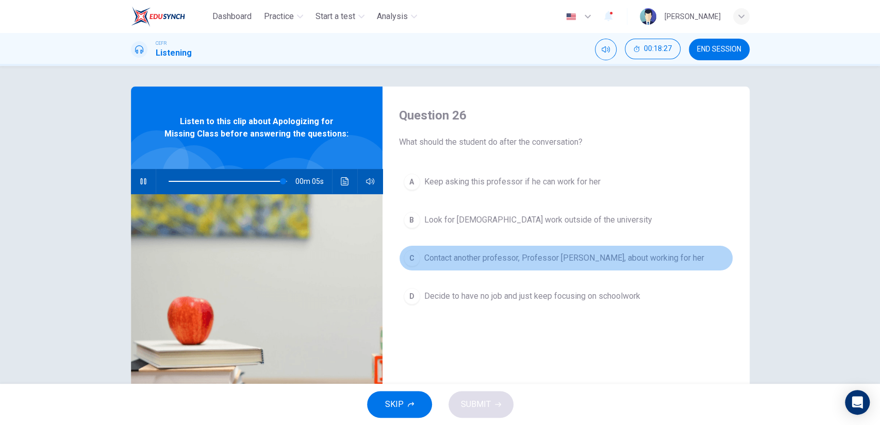
click at [511, 255] on span "Contact another professor, Professor [PERSON_NAME], about working for her" at bounding box center [564, 258] width 280 height 12
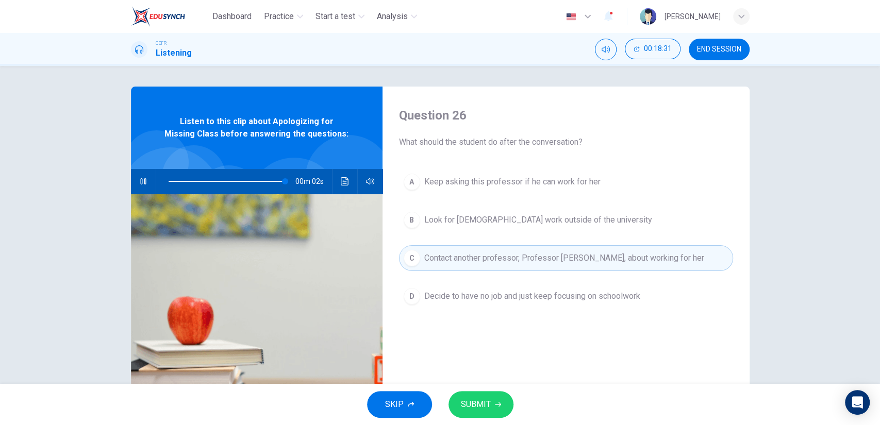
click at [489, 400] on span "SUBMIT" at bounding box center [476, 405] width 30 height 14
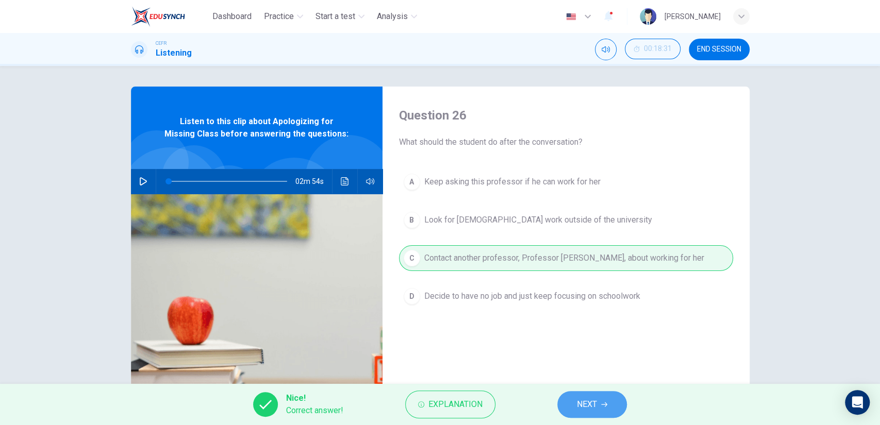
click at [571, 399] on button "NEXT" at bounding box center [592, 404] width 70 height 27
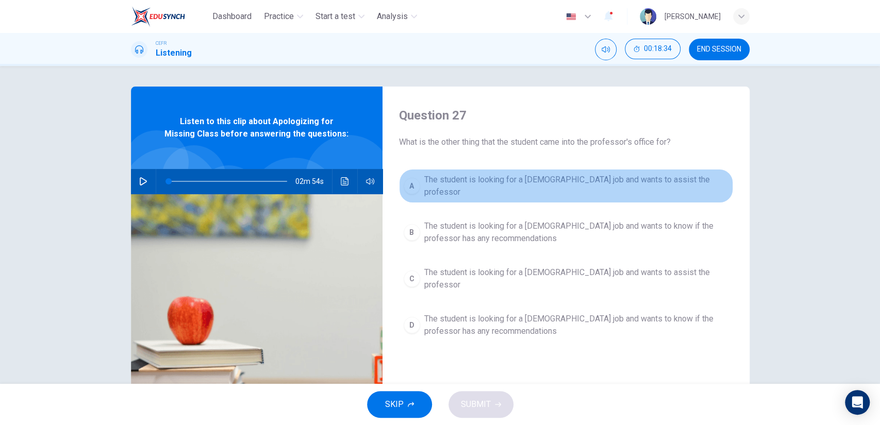
click at [519, 181] on span "The student is looking for a [DEMOGRAPHIC_DATA] job and wants to assist the pro…" at bounding box center [576, 186] width 304 height 25
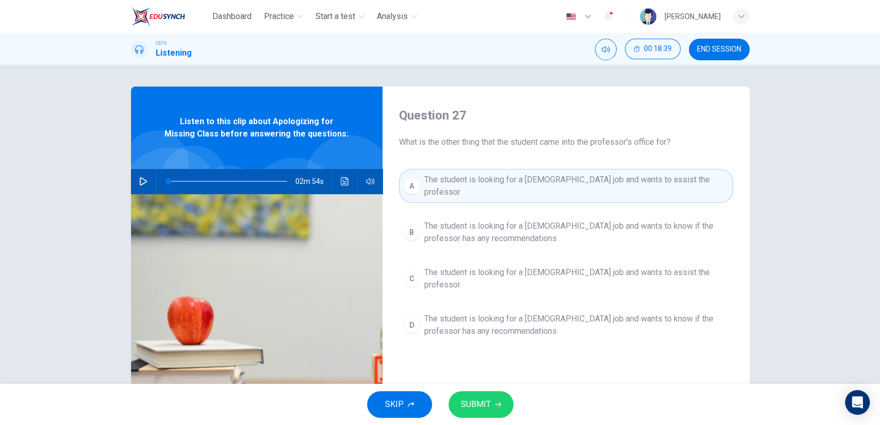
click at [484, 402] on span "SUBMIT" at bounding box center [476, 405] width 30 height 14
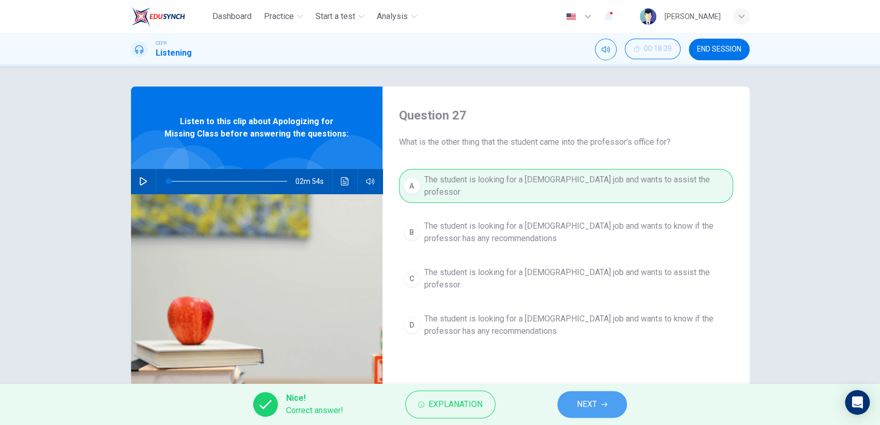
click at [602, 395] on button "NEXT" at bounding box center [592, 404] width 70 height 27
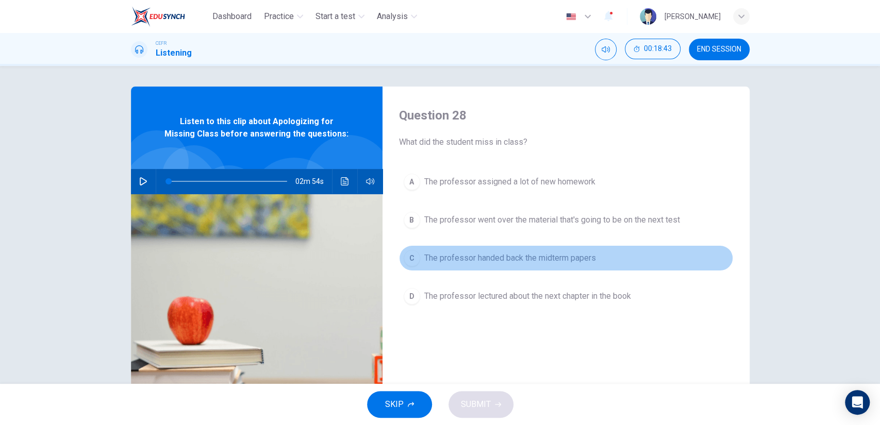
click at [545, 255] on span "The professor handed back the midterm papers" at bounding box center [510, 258] width 172 height 12
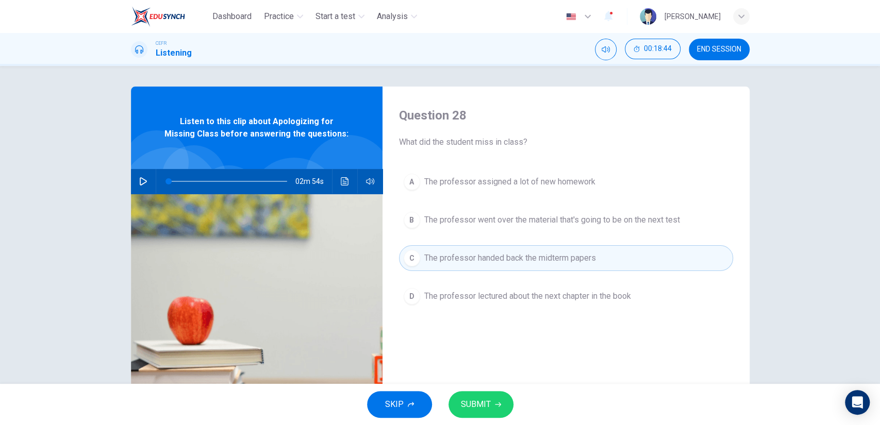
click at [487, 399] on span "SUBMIT" at bounding box center [476, 405] width 30 height 14
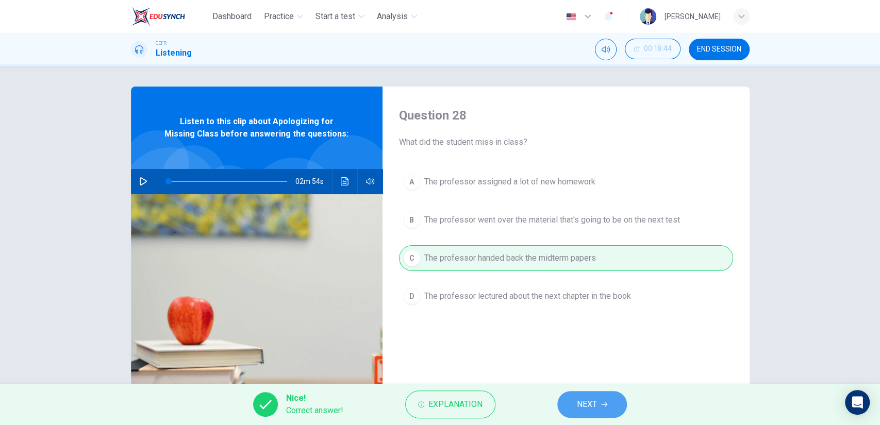
click at [597, 404] on span "NEXT" at bounding box center [587, 405] width 20 height 14
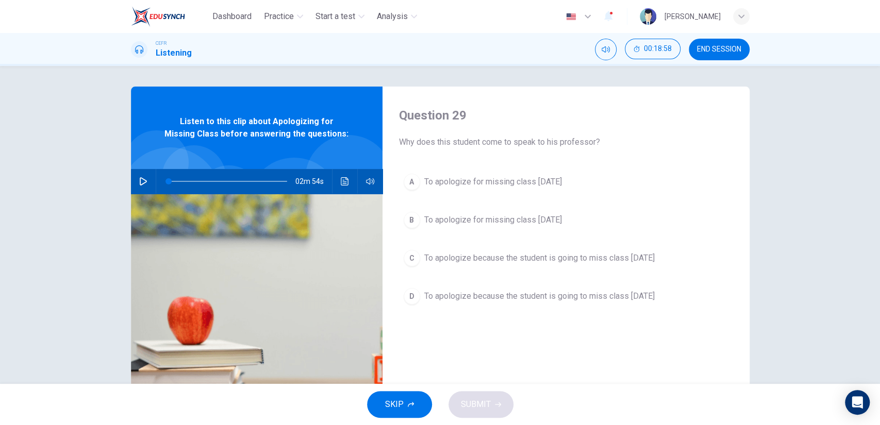
click at [142, 183] on icon "button" at bounding box center [143, 181] width 8 height 8
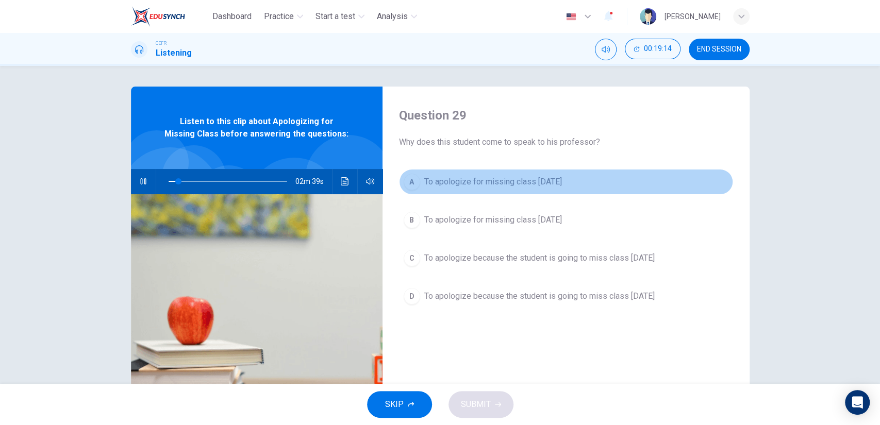
click at [550, 177] on span "To apologize for missing class [DATE]" at bounding box center [493, 182] width 138 height 12
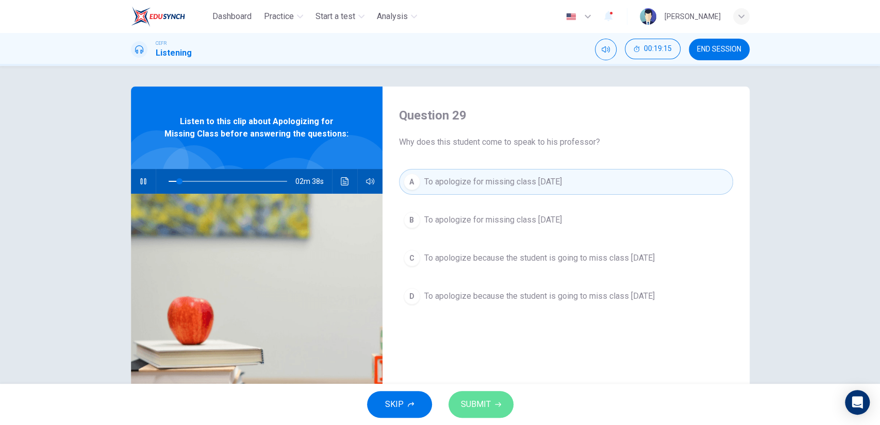
click at [491, 399] on button "SUBMIT" at bounding box center [481, 404] width 65 height 27
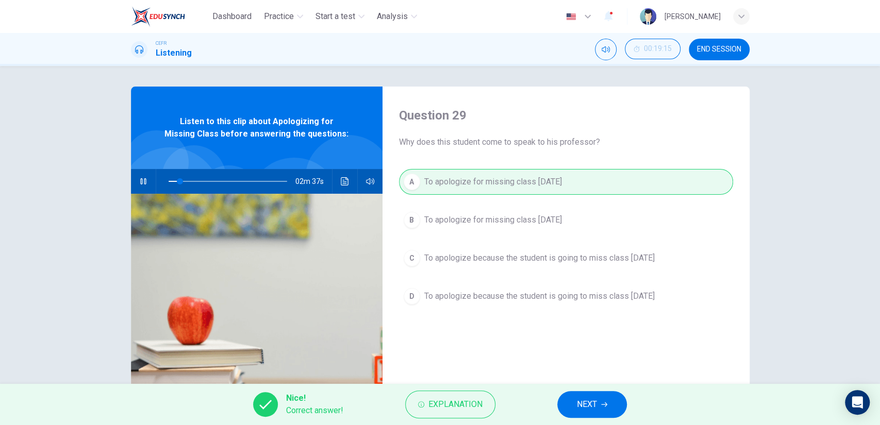
click at [557, 396] on div "Nice! Correct answer! Explanation NEXT" at bounding box center [440, 404] width 880 height 41
click at [577, 398] on span "NEXT" at bounding box center [587, 405] width 20 height 14
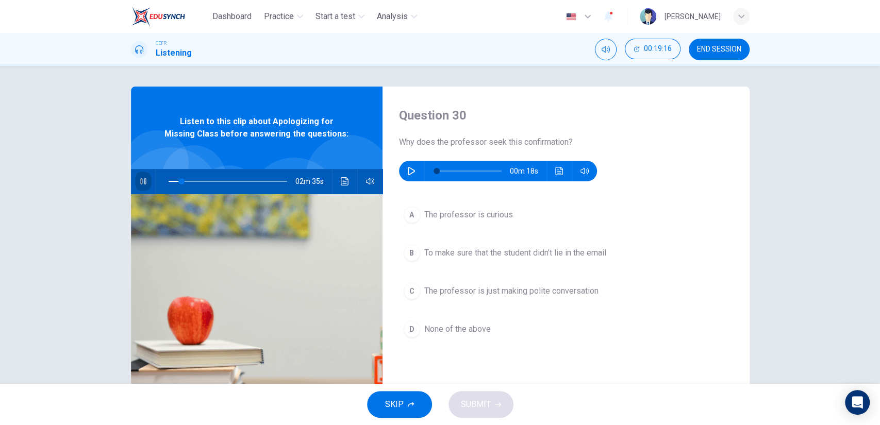
click at [141, 180] on icon "button" at bounding box center [143, 181] width 8 height 8
type input "11"
click at [407, 175] on icon "button" at bounding box center [411, 171] width 8 height 8
type input "47"
click at [468, 250] on span "To make sure that the student didn't lie in the email" at bounding box center [515, 253] width 182 height 12
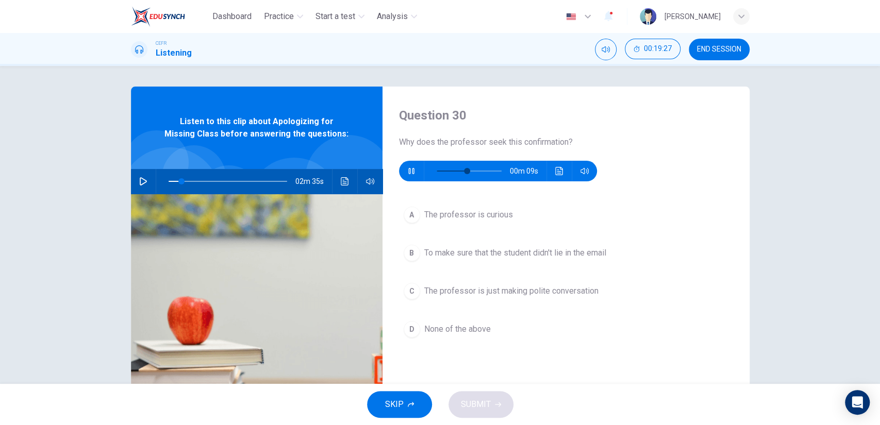
type input "11"
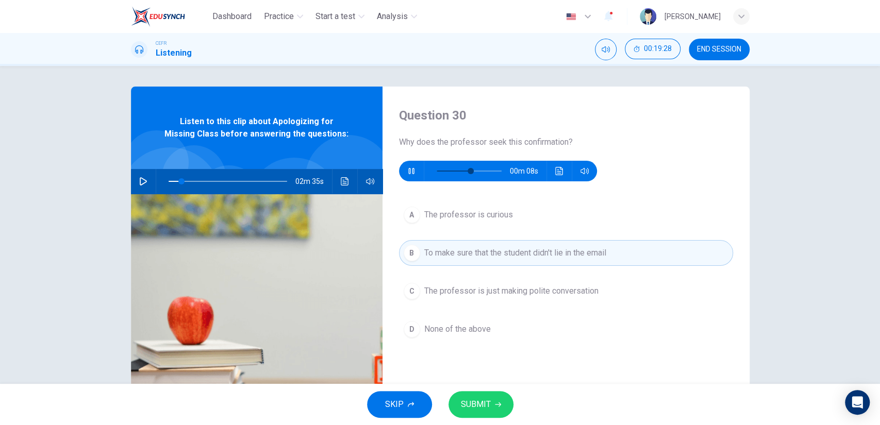
type input "58"
click at [499, 394] on button "SUBMIT" at bounding box center [481, 404] width 65 height 27
type input "11"
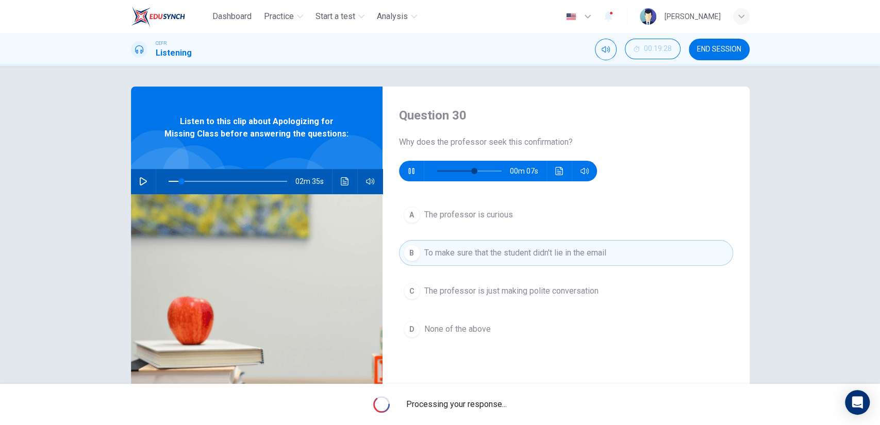
type input "63"
type input "11"
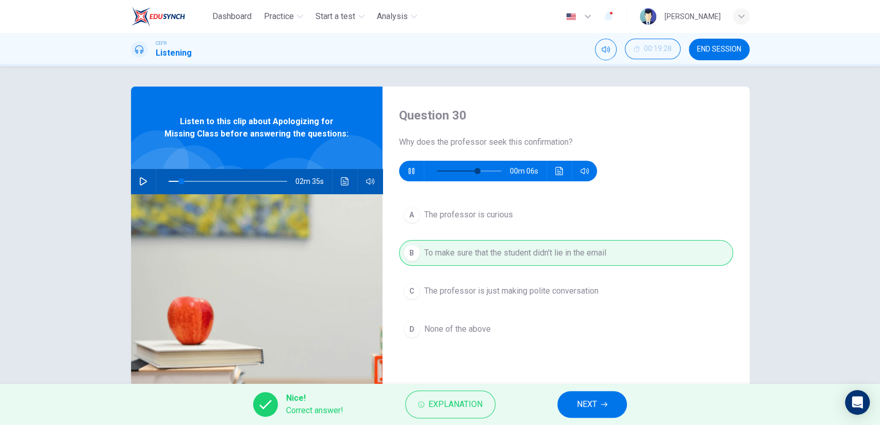
type input "69"
click at [587, 399] on span "NEXT" at bounding box center [587, 405] width 20 height 14
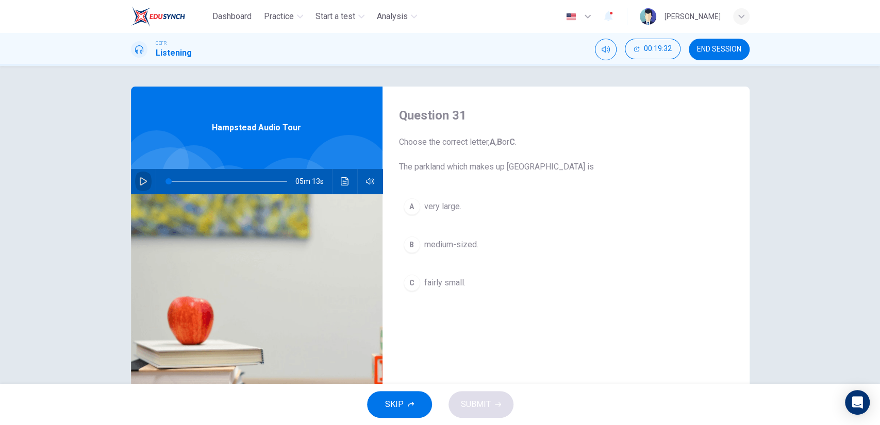
click at [140, 184] on icon "button" at bounding box center [143, 181] width 7 height 8
click at [441, 212] on span "very large." at bounding box center [442, 207] width 37 height 12
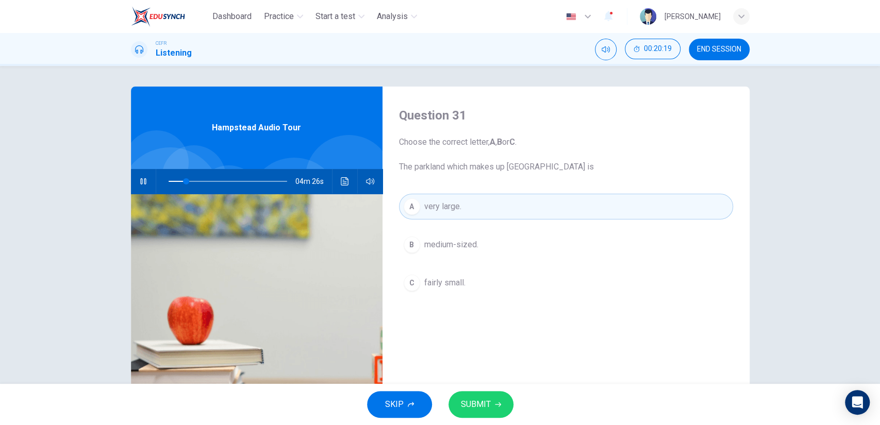
click at [475, 390] on div "SKIP SUBMIT" at bounding box center [440, 404] width 880 height 41
click at [469, 393] on button "SUBMIT" at bounding box center [481, 404] width 65 height 27
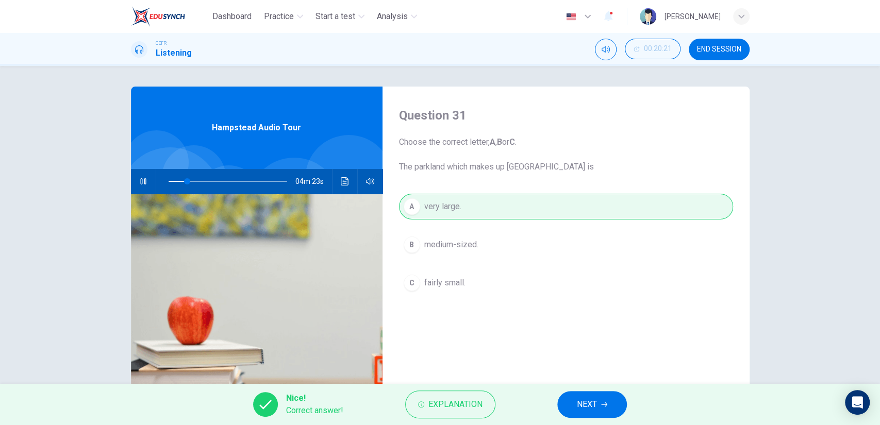
click at [573, 395] on button "NEXT" at bounding box center [592, 404] width 70 height 27
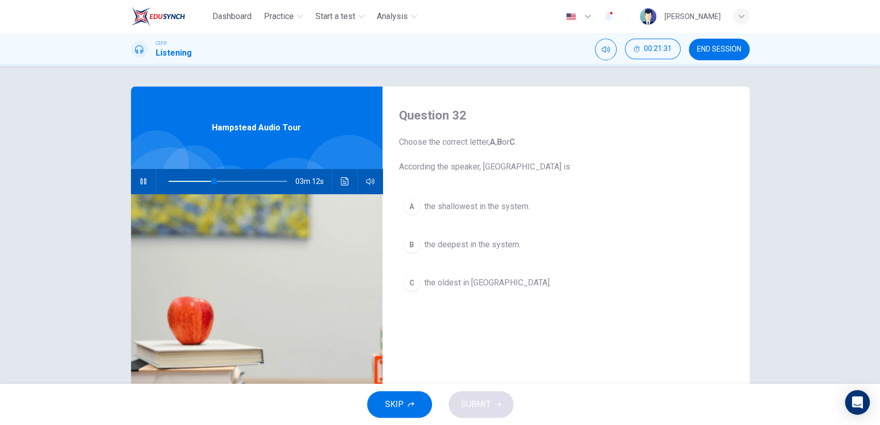
click at [437, 240] on span "the deepest in the system." at bounding box center [472, 245] width 96 height 12
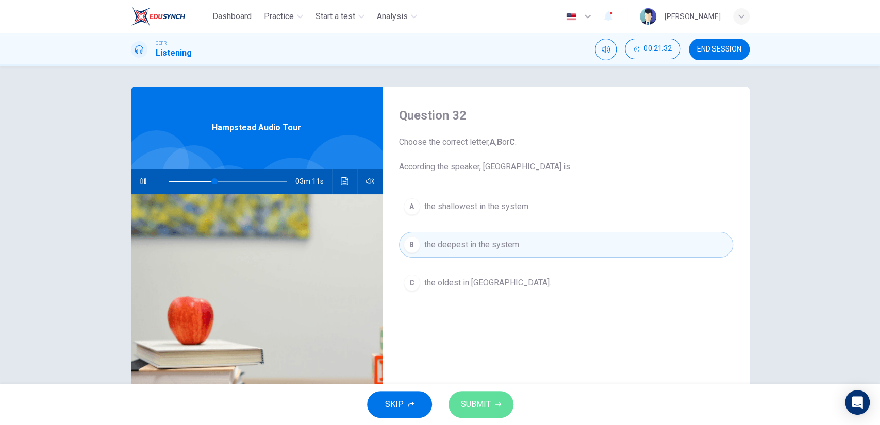
click at [491, 393] on button "SUBMIT" at bounding box center [481, 404] width 65 height 27
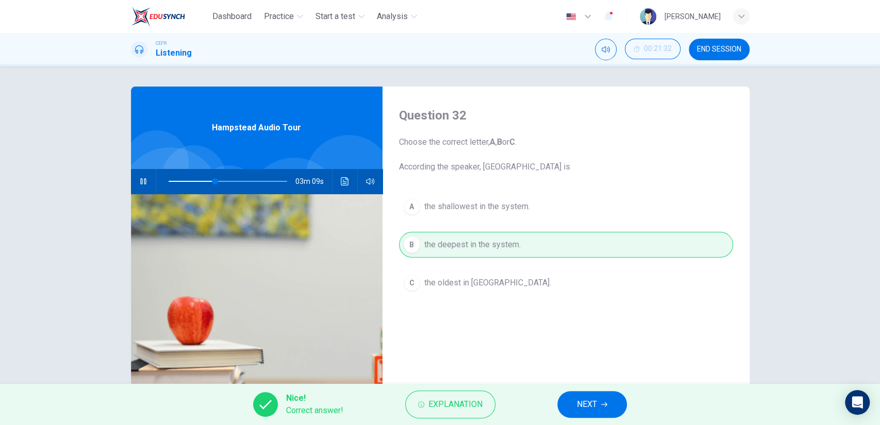
click at [580, 401] on span "NEXT" at bounding box center [587, 405] width 20 height 14
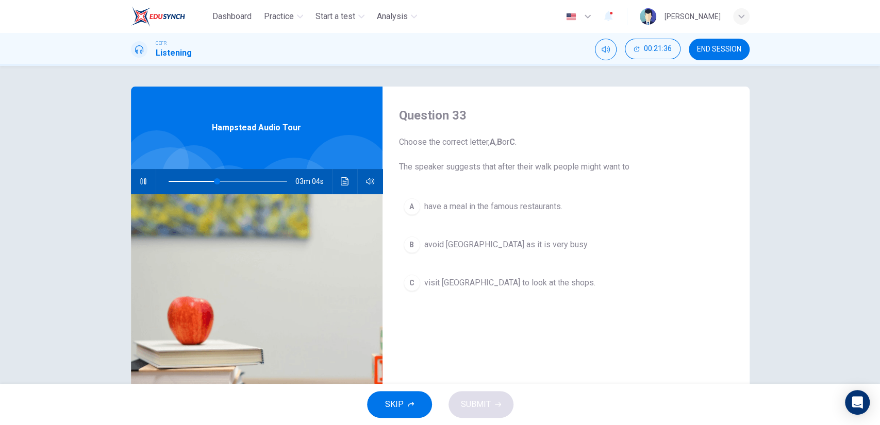
click at [500, 286] on span "visit [GEOGRAPHIC_DATA] to look at the shops." at bounding box center [509, 283] width 171 height 12
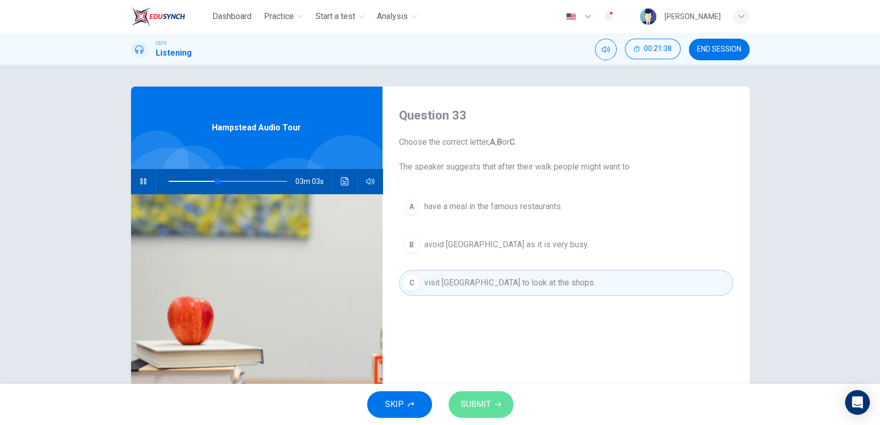
click at [491, 402] on button "SUBMIT" at bounding box center [481, 404] width 65 height 27
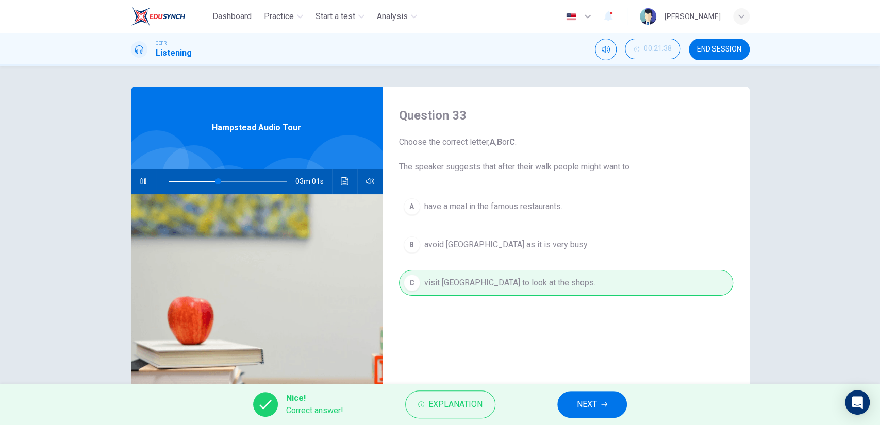
click at [586, 403] on span "NEXT" at bounding box center [587, 405] width 20 height 14
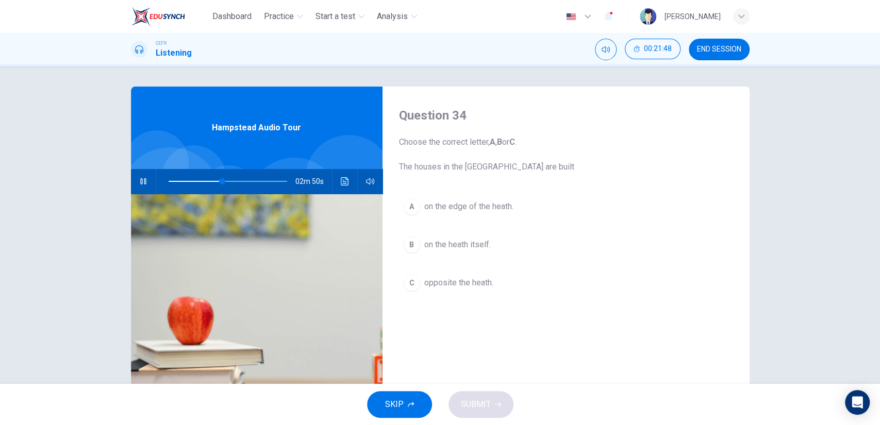
click at [483, 252] on button "B on the heath itself." at bounding box center [566, 245] width 334 height 26
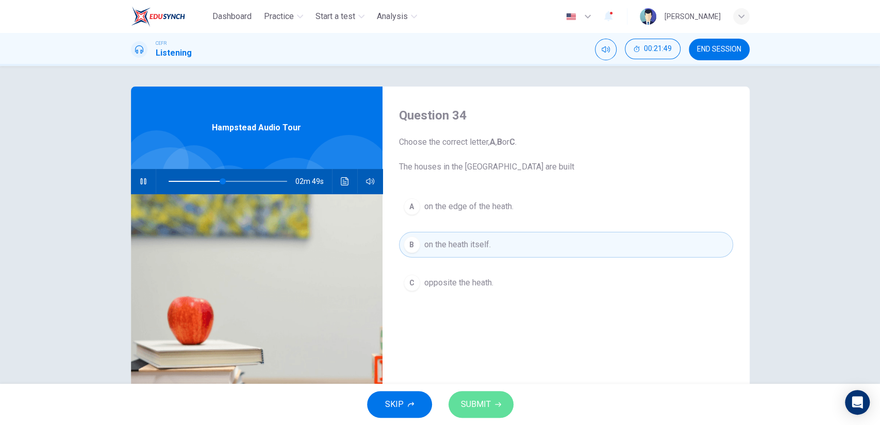
click at [475, 405] on span "SUBMIT" at bounding box center [476, 405] width 30 height 14
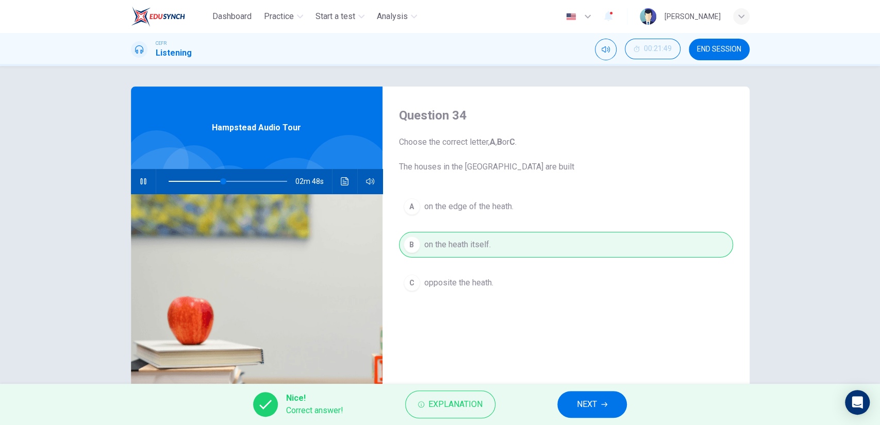
click at [571, 402] on button "NEXT" at bounding box center [592, 404] width 70 height 27
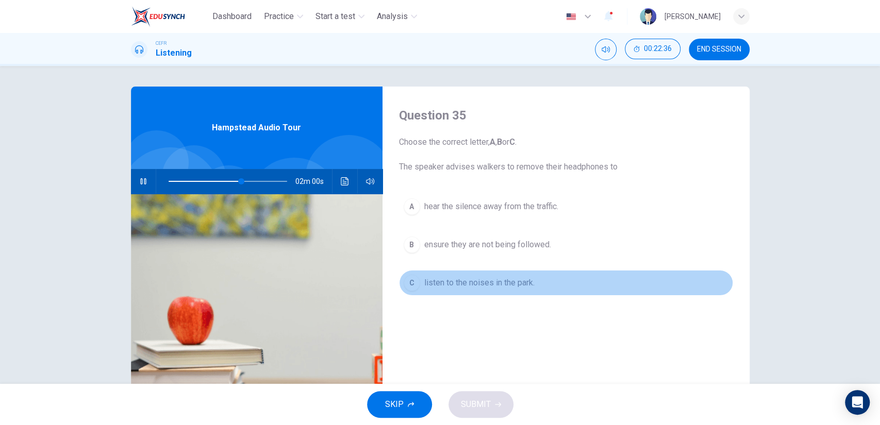
click at [471, 293] on button "C listen to the noises in the park." at bounding box center [566, 283] width 334 height 26
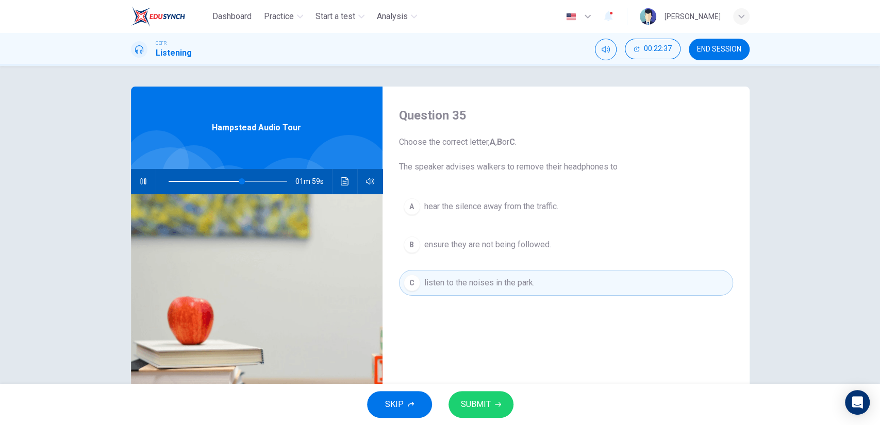
click at [477, 402] on span "SUBMIT" at bounding box center [476, 405] width 30 height 14
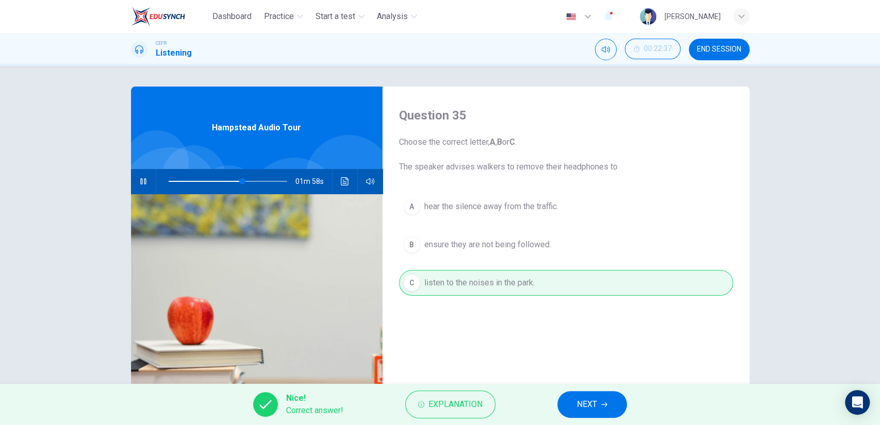
click at [573, 410] on button "NEXT" at bounding box center [592, 404] width 70 height 27
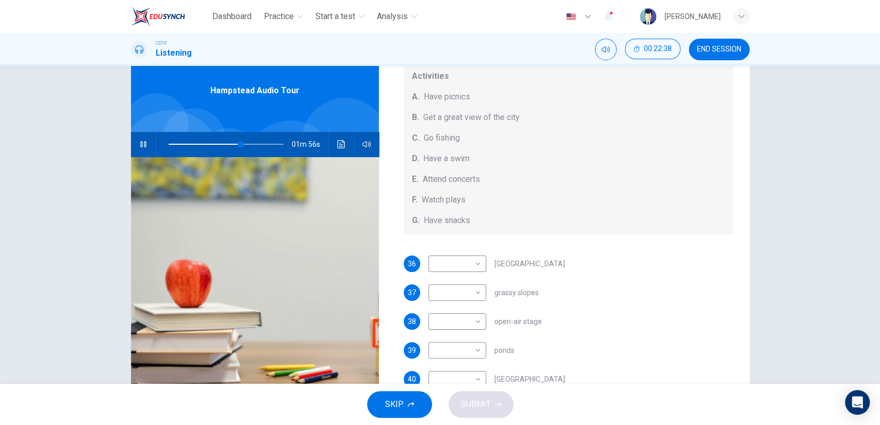
scroll to position [57, 0]
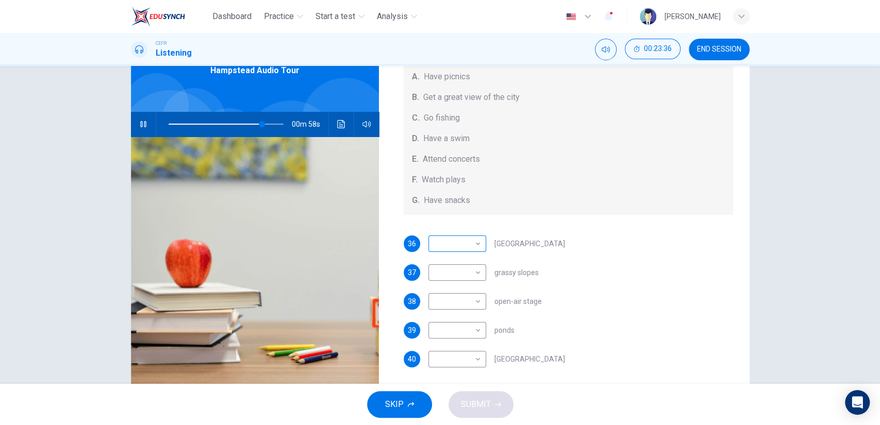
click at [468, 253] on body "Dashboard Practice Start a test Analysis English en ​ [PERSON_NAME] CEFR Listen…" at bounding box center [440, 212] width 880 height 425
click at [455, 338] on li "F" at bounding box center [454, 342] width 58 height 16
type input "82"
type input "F"
click at [478, 273] on body "Dashboard Practice Start a test Analysis English en ​ [PERSON_NAME] CEFR Listen…" at bounding box center [440, 212] width 880 height 425
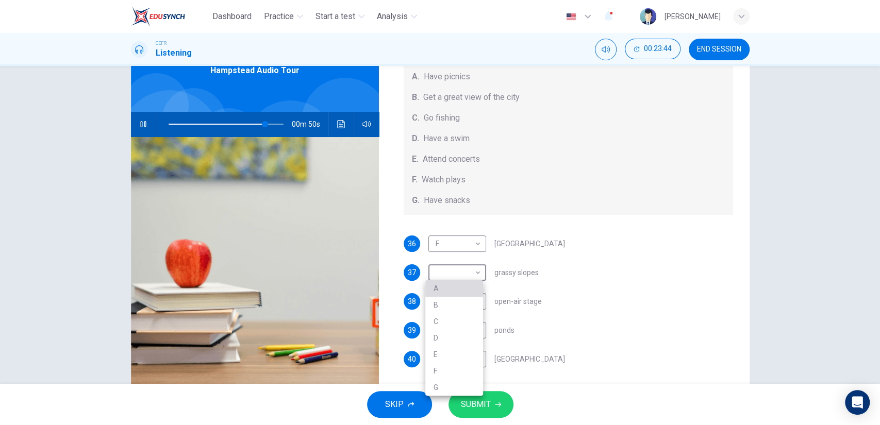
click at [467, 287] on li "A" at bounding box center [454, 288] width 58 height 16
type input "84"
type input "A"
click at [460, 300] on body "Dashboard Practice Start a test Analysis English en ​ [PERSON_NAME] CEFR Listen…" at bounding box center [440, 212] width 880 height 425
drag, startPoint x: 441, startPoint y: 377, endPoint x: 444, endPoint y: 368, distance: 9.5
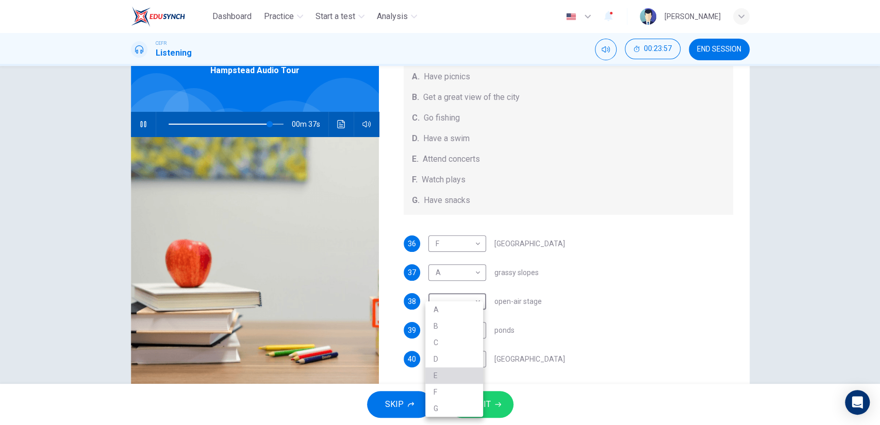
click at [441, 377] on li "E" at bounding box center [454, 376] width 58 height 16
type input "88"
type input "E"
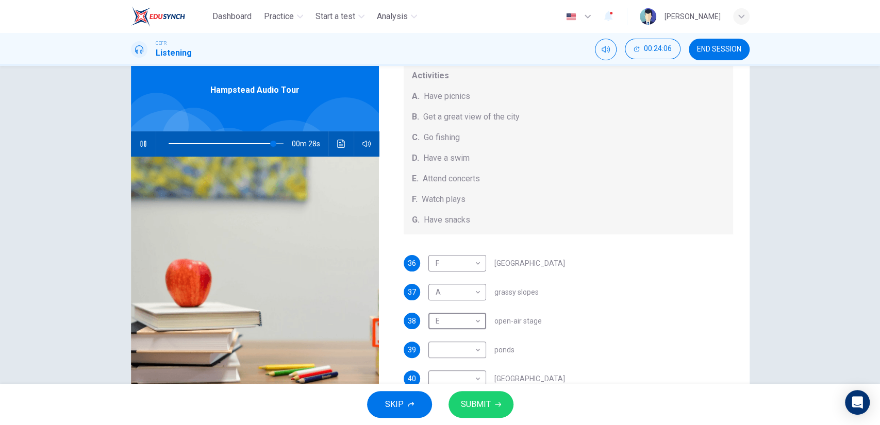
scroll to position [53, 0]
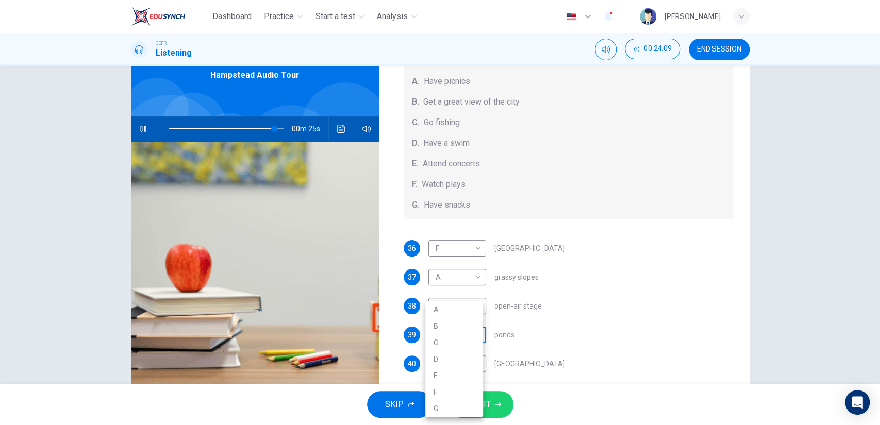
click at [460, 331] on body "Dashboard Practice Start a test Analysis English en ​ [PERSON_NAME] CEFR Listen…" at bounding box center [440, 212] width 880 height 425
click at [453, 344] on li "C" at bounding box center [454, 343] width 58 height 16
type input "93"
type input "C"
click at [436, 333] on body "Dashboard Practice Start a test Analysis English en ​ [PERSON_NAME] CEFR Listen…" at bounding box center [440, 212] width 880 height 425
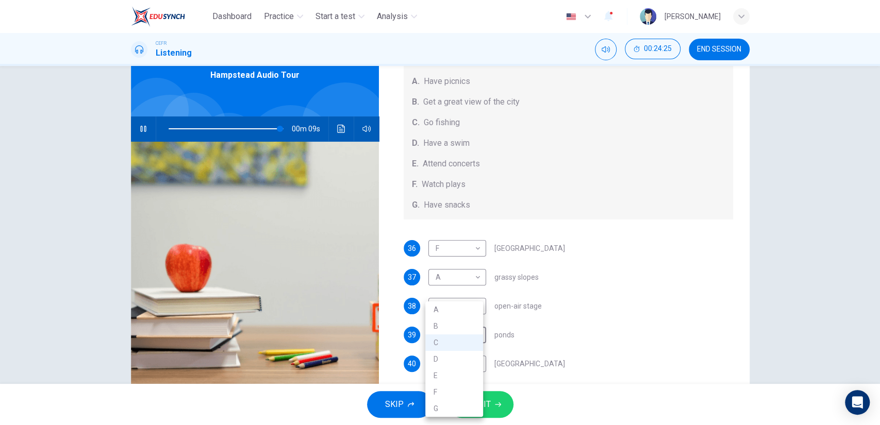
click at [442, 363] on li "D" at bounding box center [454, 359] width 58 height 16
type input "97"
type input "D"
click at [811, 320] on div "Questions 36 - 40 Which activity can be done at each of the following locations…" at bounding box center [440, 225] width 880 height 318
click at [460, 367] on body "Dashboard Practice Start a test Analysis English en ​ [PERSON_NAME] CEFR Listen…" at bounding box center [440, 212] width 880 height 425
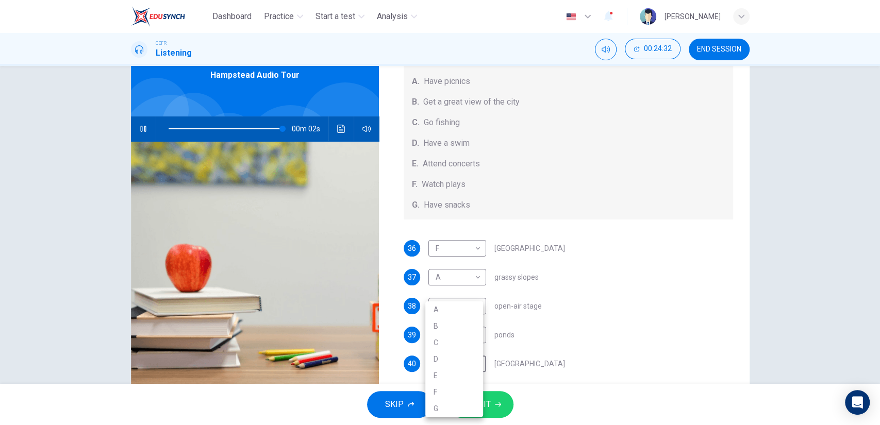
click at [453, 332] on li "B" at bounding box center [454, 326] width 58 height 16
type input "100"
type input "B"
click at [495, 408] on button "SUBMIT" at bounding box center [481, 404] width 65 height 27
type input "0"
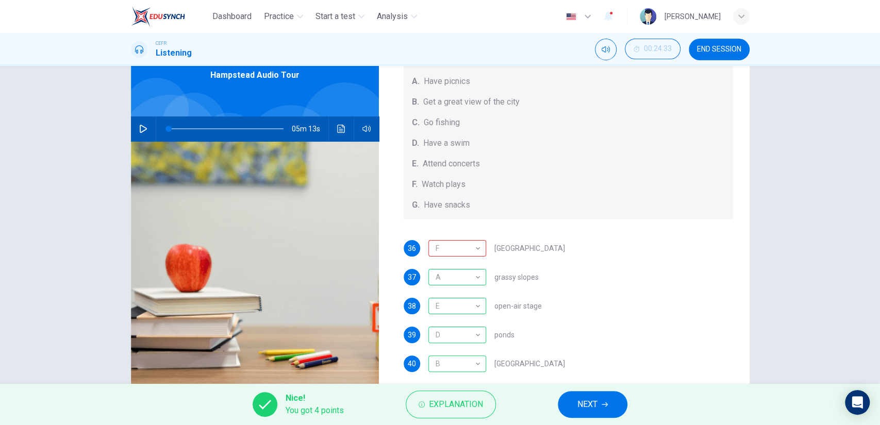
click at [603, 401] on button "NEXT" at bounding box center [593, 404] width 70 height 27
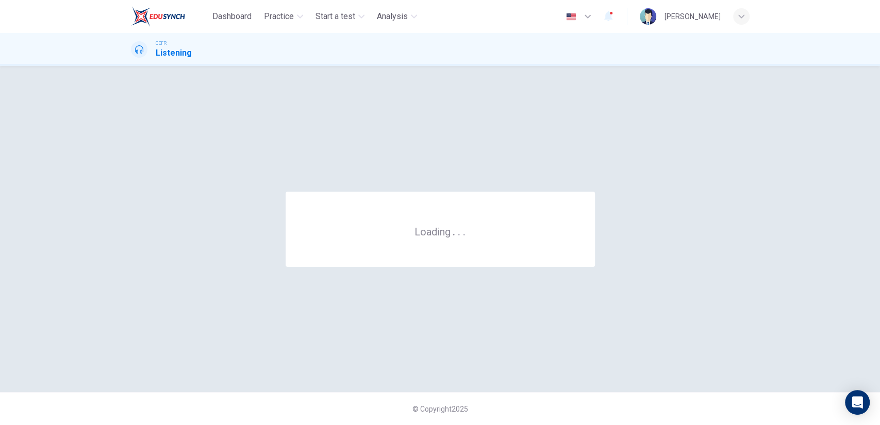
scroll to position [0, 0]
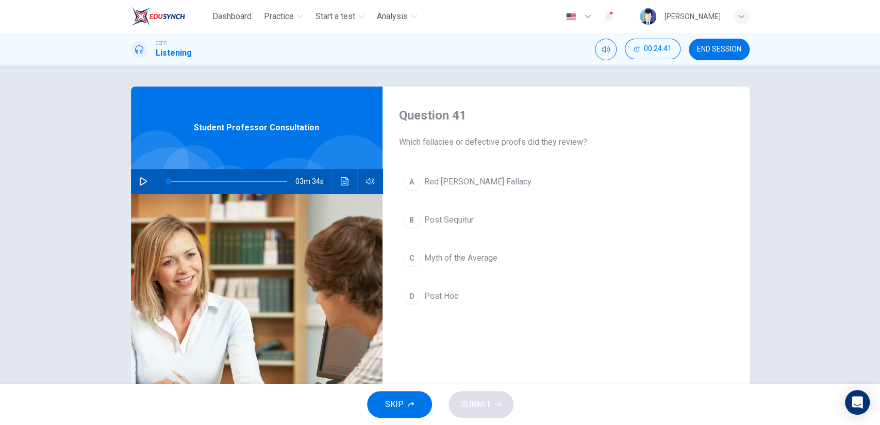
click at [150, 182] on div "03m 34s" at bounding box center [257, 181] width 252 height 25
click at [139, 183] on icon "button" at bounding box center [143, 181] width 8 height 8
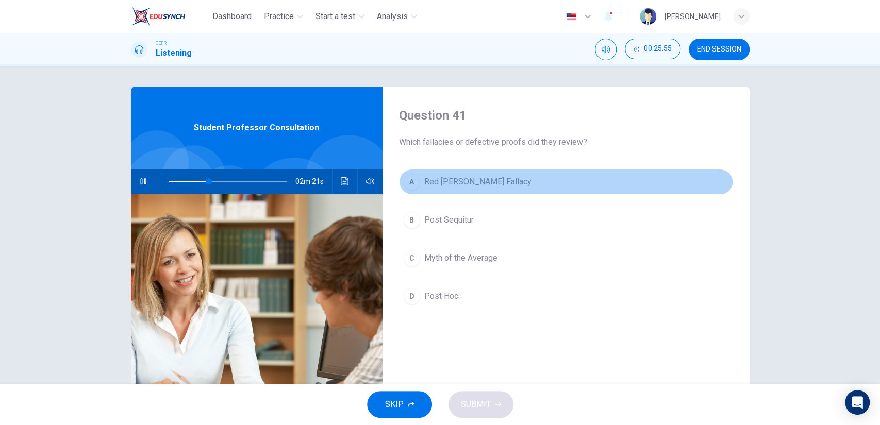
click at [490, 189] on button "A Red [PERSON_NAME] Fallacy" at bounding box center [566, 182] width 334 height 26
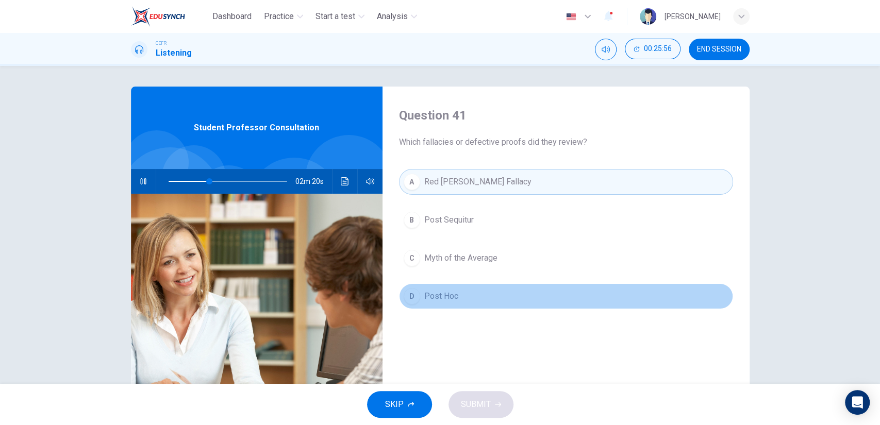
click at [460, 296] on button "D Post Hoc" at bounding box center [566, 297] width 334 height 26
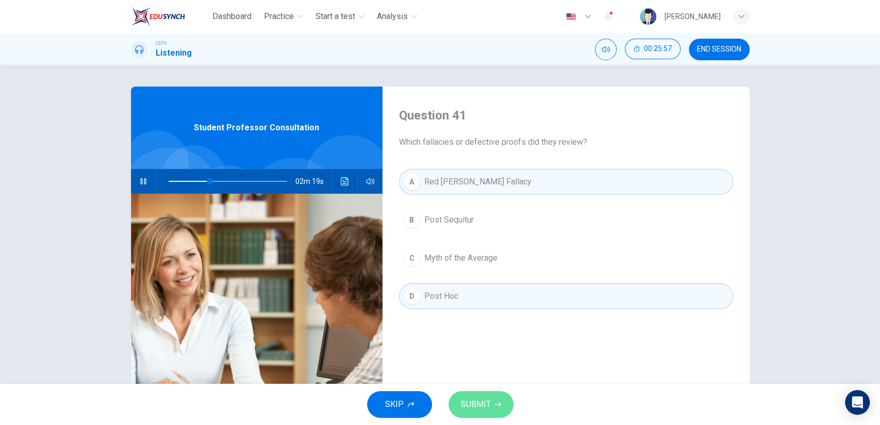
click at [482, 406] on span "SUBMIT" at bounding box center [476, 405] width 30 height 14
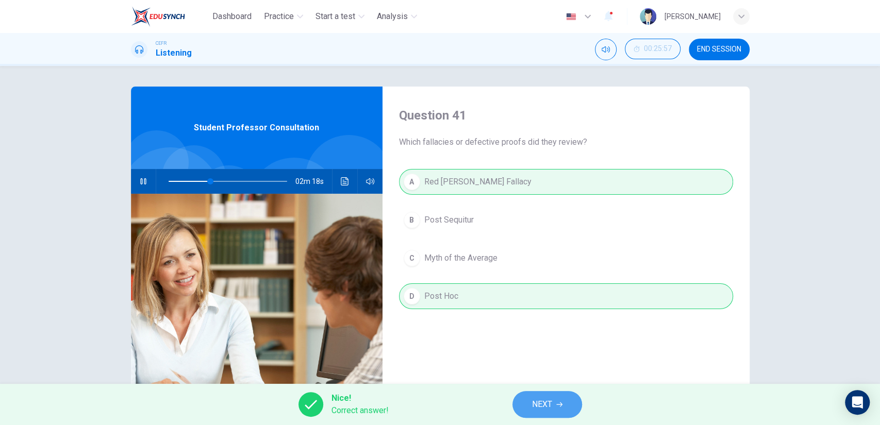
click at [549, 395] on button "NEXT" at bounding box center [547, 404] width 70 height 27
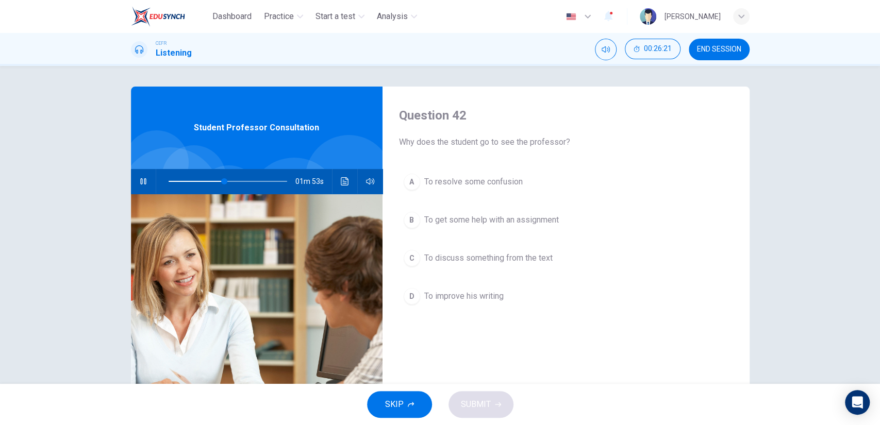
click at [479, 176] on span "To resolve some confusion" at bounding box center [473, 182] width 98 height 12
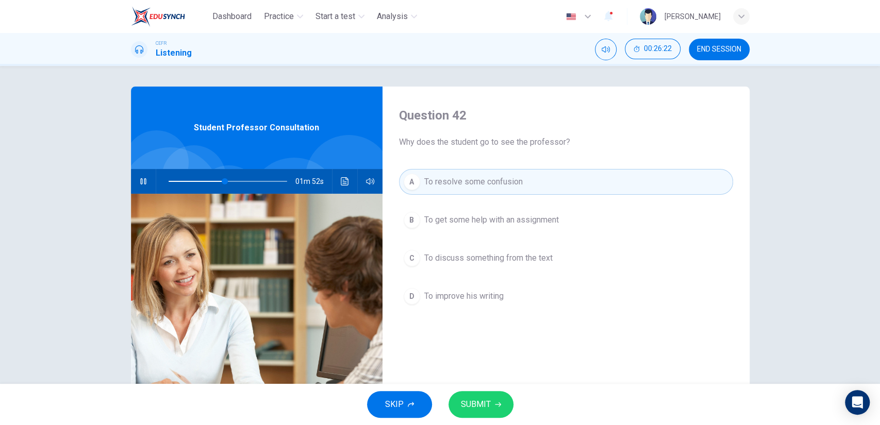
click at [500, 402] on icon "button" at bounding box center [498, 405] width 6 height 6
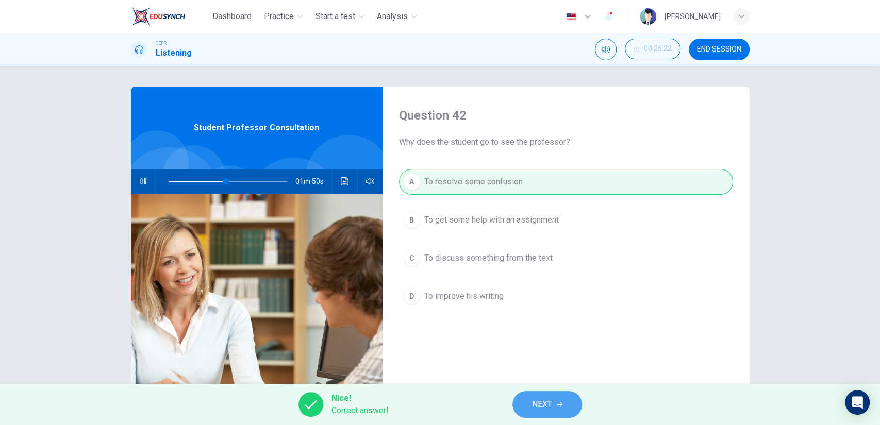
click at [550, 398] on span "NEXT" at bounding box center [542, 405] width 20 height 14
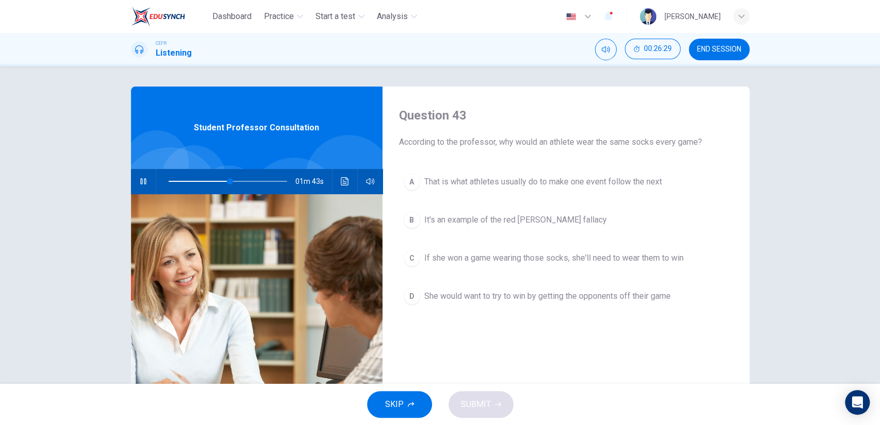
click at [496, 270] on button "C If she won a game wearing those socks, she'll need to wear them to win" at bounding box center [566, 258] width 334 height 26
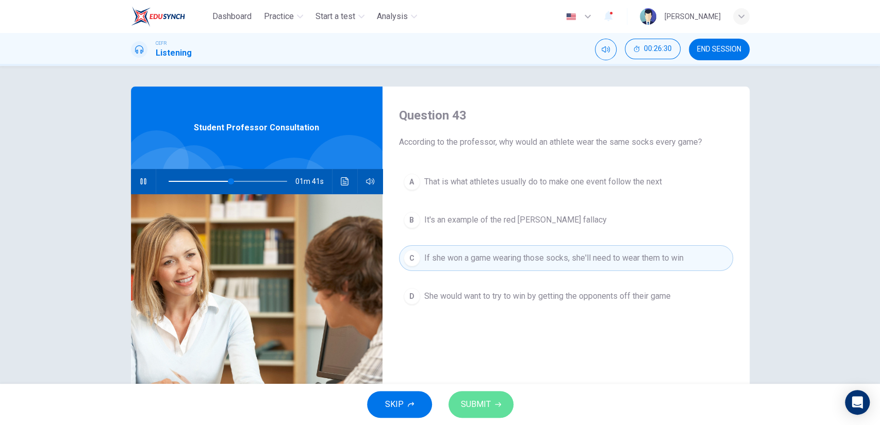
click at [471, 400] on span "SUBMIT" at bounding box center [476, 405] width 30 height 14
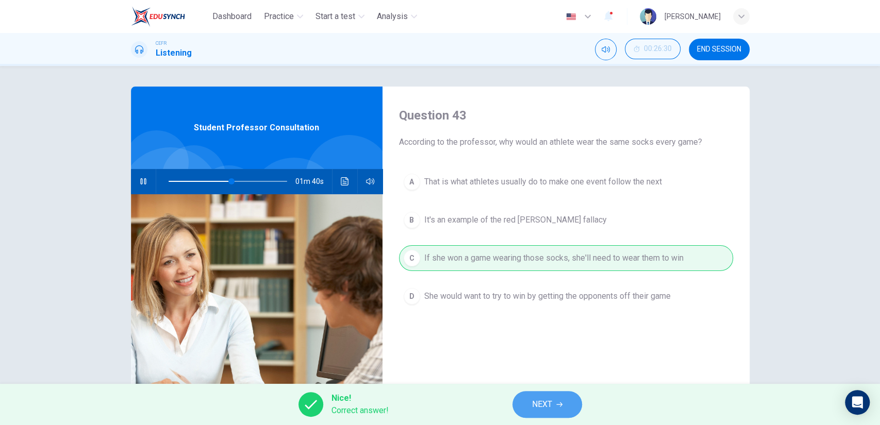
click at [543, 406] on span "NEXT" at bounding box center [542, 405] width 20 height 14
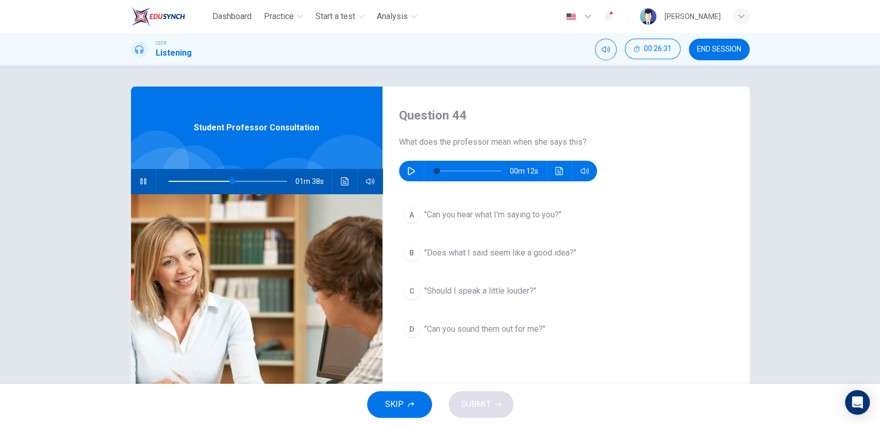
click at [135, 176] on button "button" at bounding box center [143, 181] width 16 height 25
type input "54"
click at [416, 176] on div "00m 12s" at bounding box center [498, 171] width 198 height 21
click at [408, 171] on icon "button" at bounding box center [411, 171] width 8 height 8
type input "91"
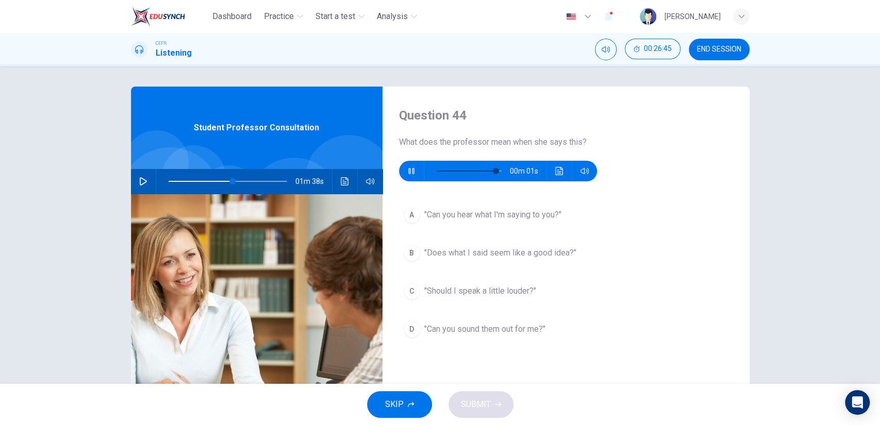
click at [467, 251] on span ""Does what I said seem like a good idea?"" at bounding box center [500, 253] width 152 height 12
type input "54"
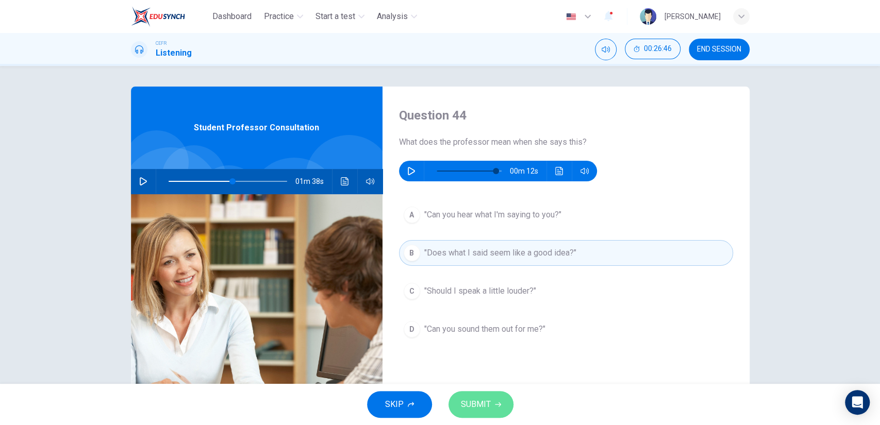
type input "0"
click at [483, 405] on span "SUBMIT" at bounding box center [476, 405] width 30 height 14
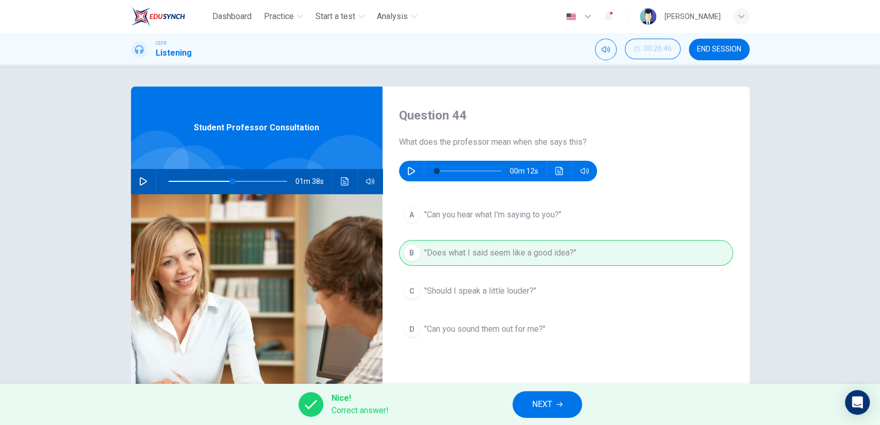
click at [539, 398] on span "NEXT" at bounding box center [542, 405] width 20 height 14
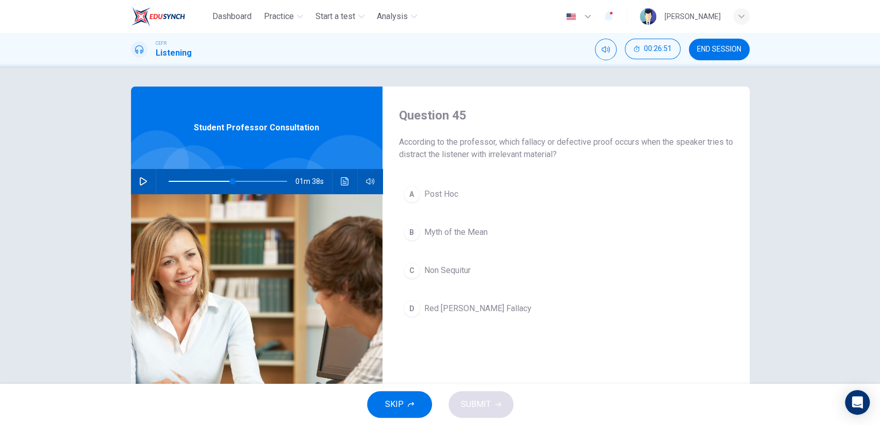
click at [450, 294] on div "A Post Hoc B Myth of the Mean C Non Sequitur D Red [PERSON_NAME] Fallacy" at bounding box center [566, 261] width 334 height 161
click at [448, 307] on span "Red [PERSON_NAME] Fallacy" at bounding box center [477, 309] width 107 height 12
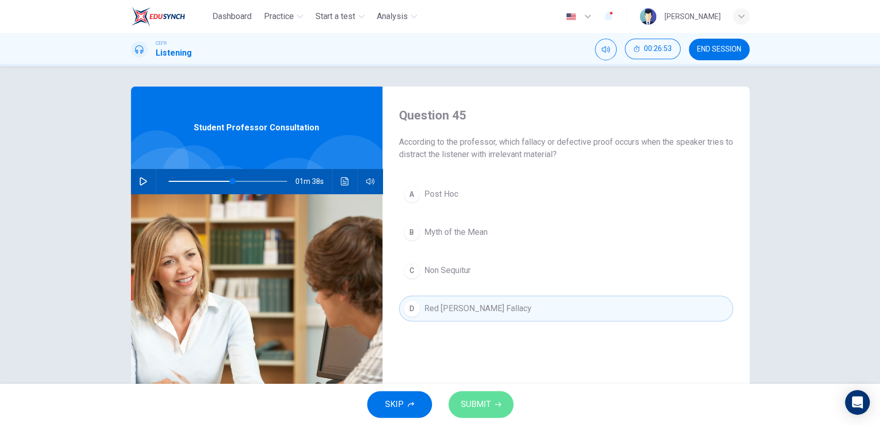
click at [482, 400] on span "SUBMIT" at bounding box center [476, 405] width 30 height 14
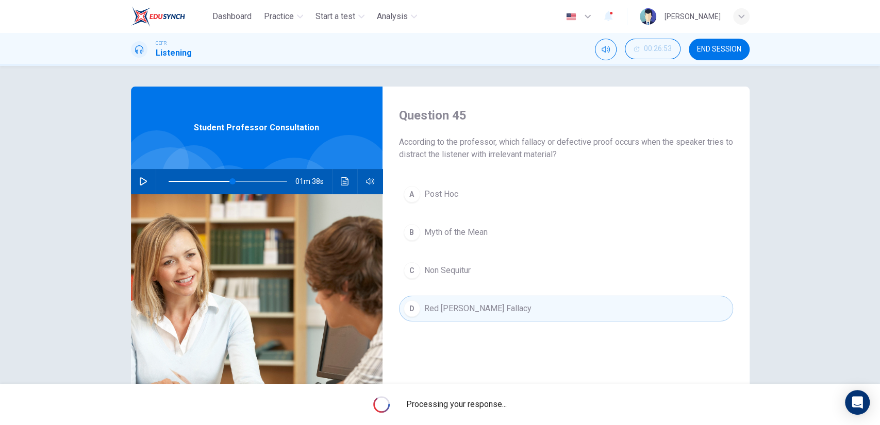
type input "54"
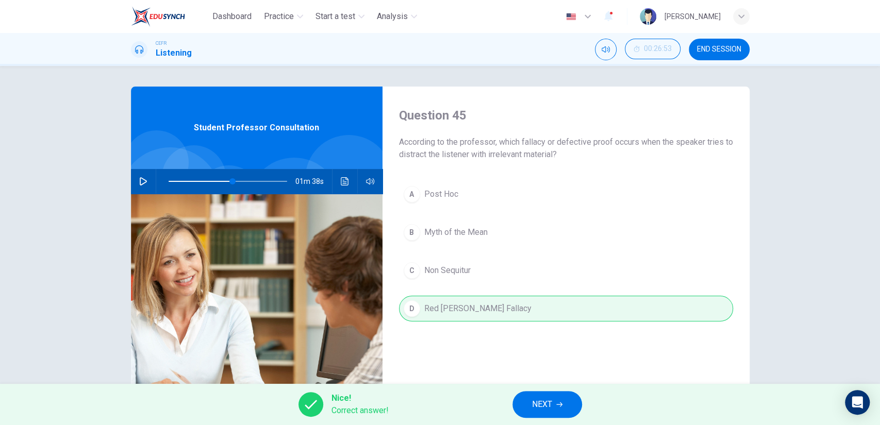
click at [570, 403] on button "NEXT" at bounding box center [547, 404] width 70 height 27
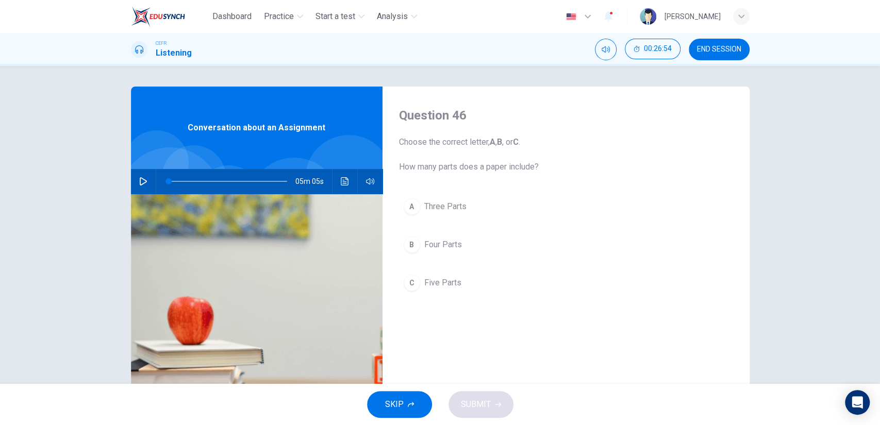
click at [449, 284] on span "Five Parts" at bounding box center [442, 283] width 37 height 12
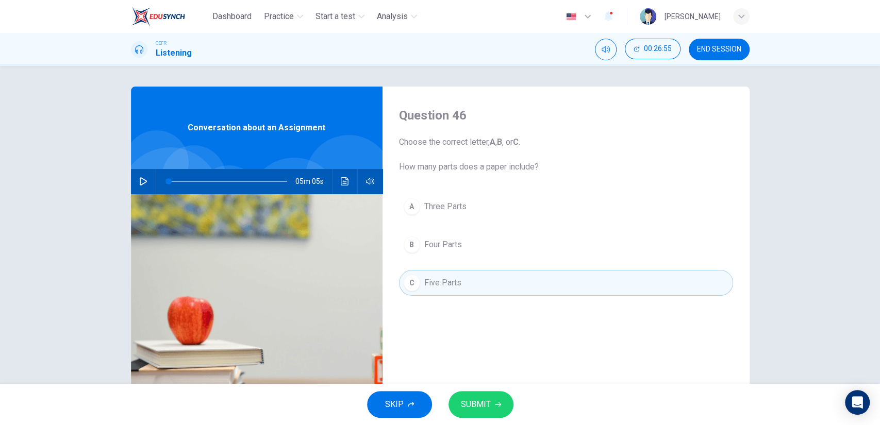
click at [491, 404] on button "SUBMIT" at bounding box center [481, 404] width 65 height 27
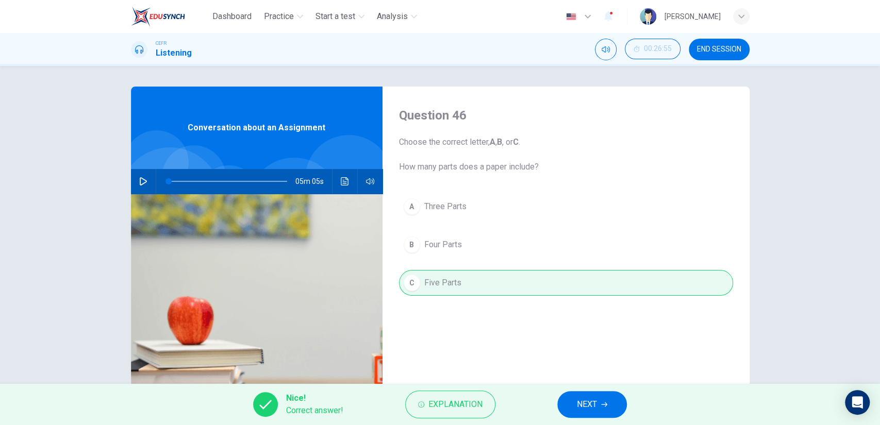
click at [597, 409] on span "NEXT" at bounding box center [587, 405] width 20 height 14
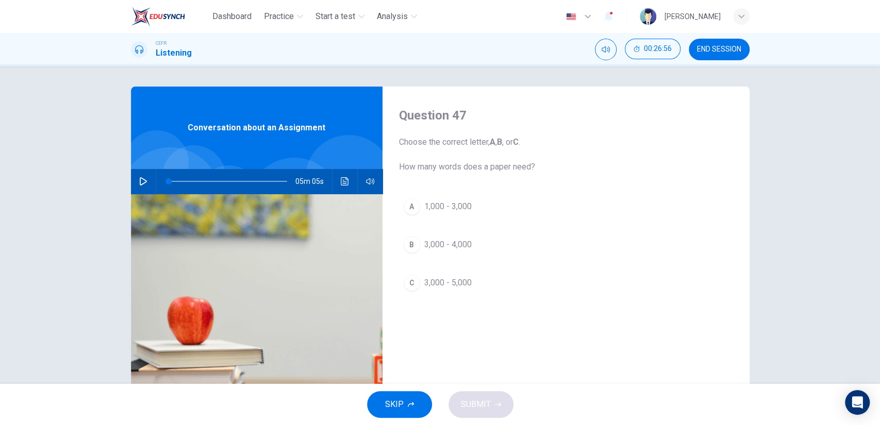
click at [444, 280] on span "3,000 - 5,000" at bounding box center [447, 283] width 47 height 12
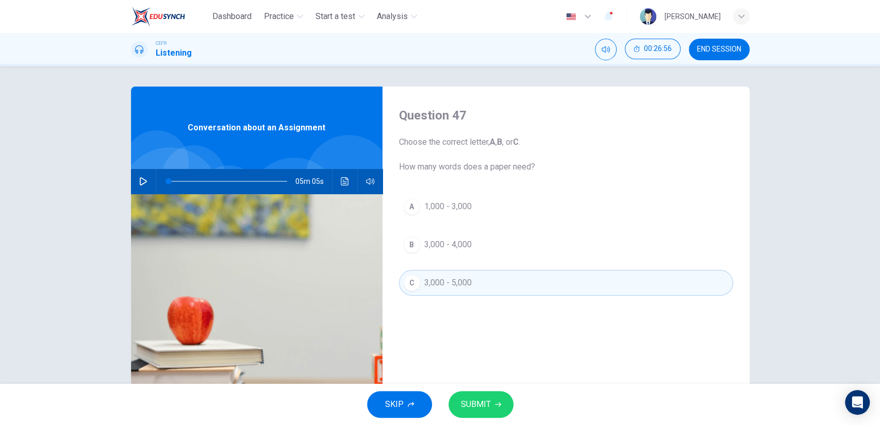
click at [478, 398] on span "SUBMIT" at bounding box center [476, 405] width 30 height 14
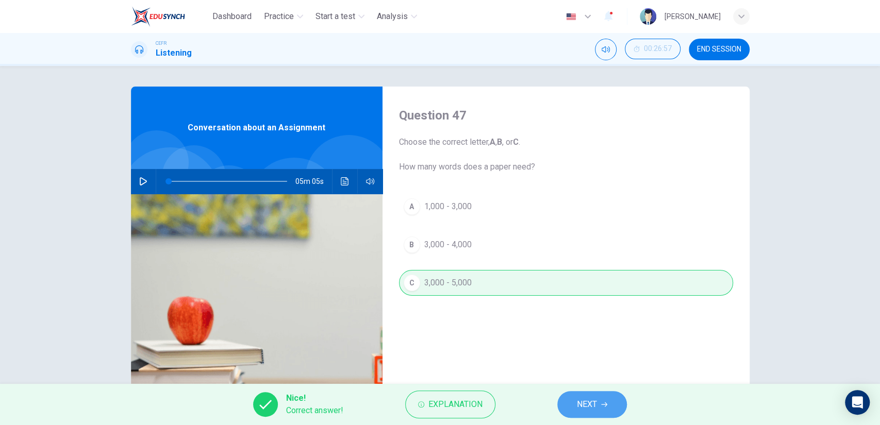
click at [574, 401] on button "NEXT" at bounding box center [592, 404] width 70 height 27
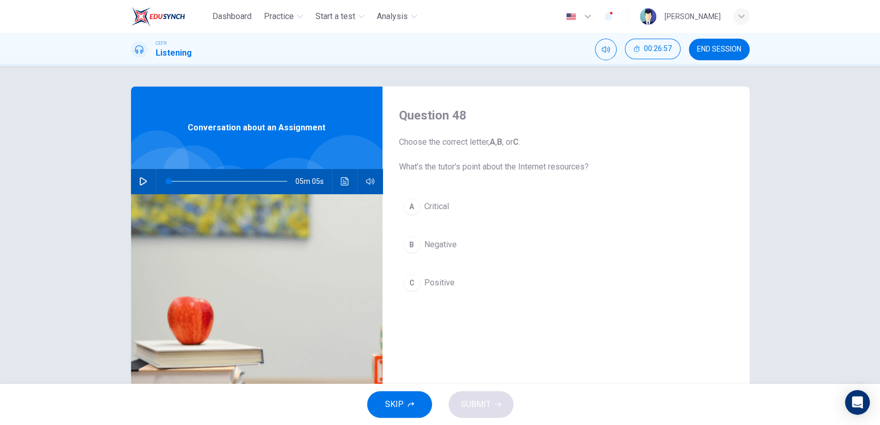
click at [439, 217] on button "A Critical" at bounding box center [566, 207] width 334 height 26
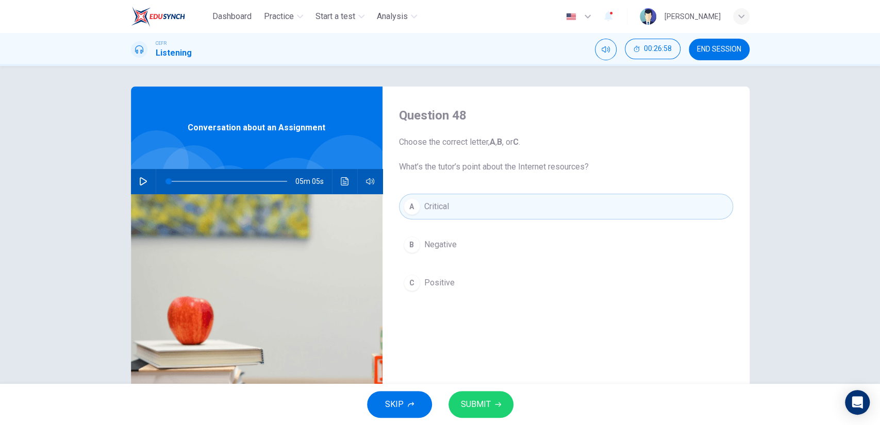
click at [479, 399] on span "SUBMIT" at bounding box center [476, 405] width 30 height 14
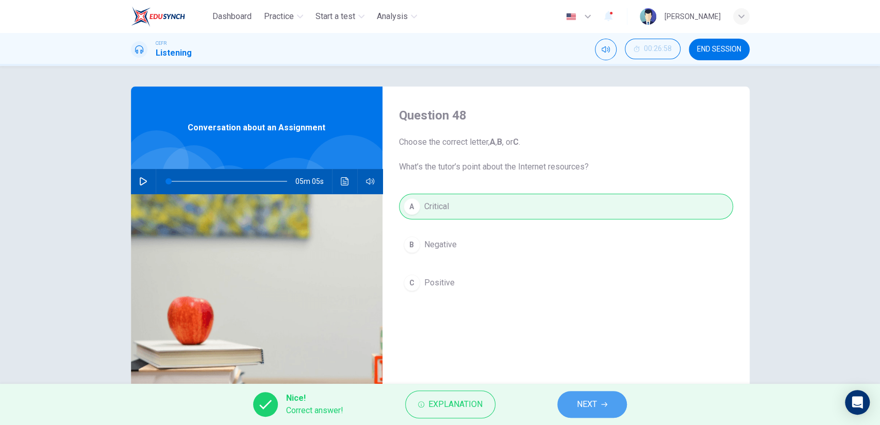
click at [608, 403] on button "NEXT" at bounding box center [592, 404] width 70 height 27
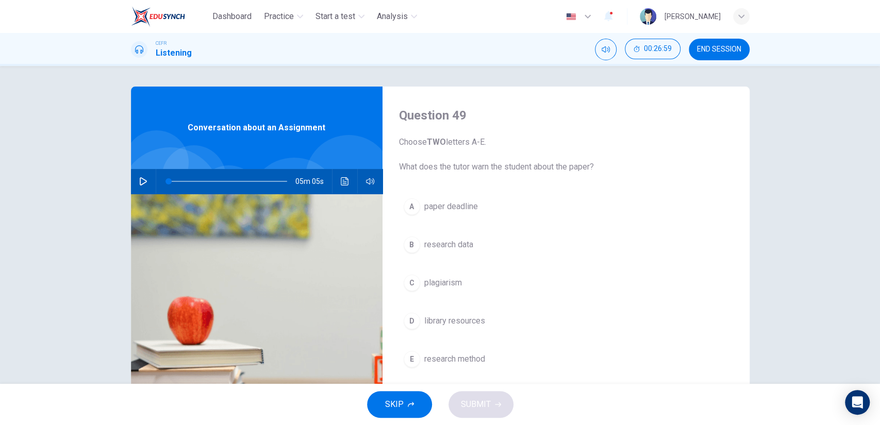
click at [467, 245] on span "research data" at bounding box center [448, 245] width 49 height 12
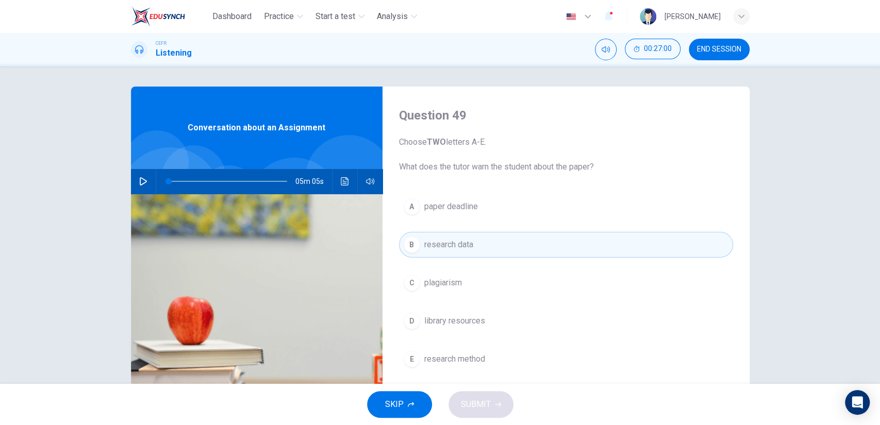
click at [460, 283] on button "C plagiarism" at bounding box center [566, 283] width 334 height 26
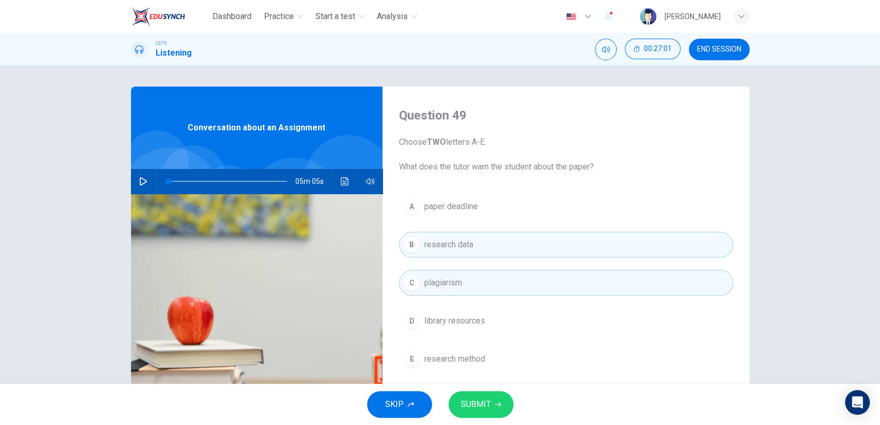
click at [484, 391] on button "SUBMIT" at bounding box center [481, 404] width 65 height 27
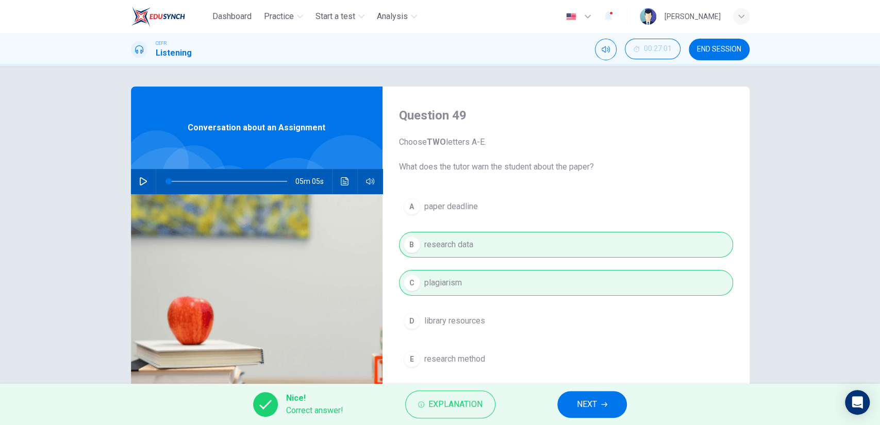
click at [595, 392] on button "NEXT" at bounding box center [592, 404] width 70 height 27
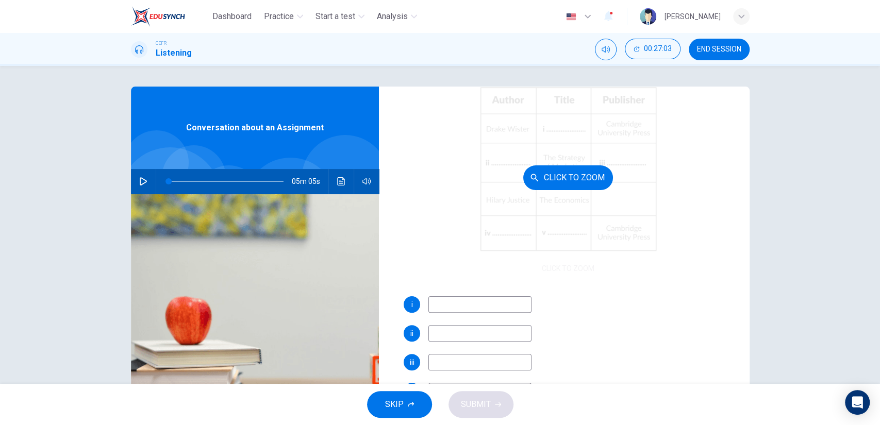
scroll to position [119, 0]
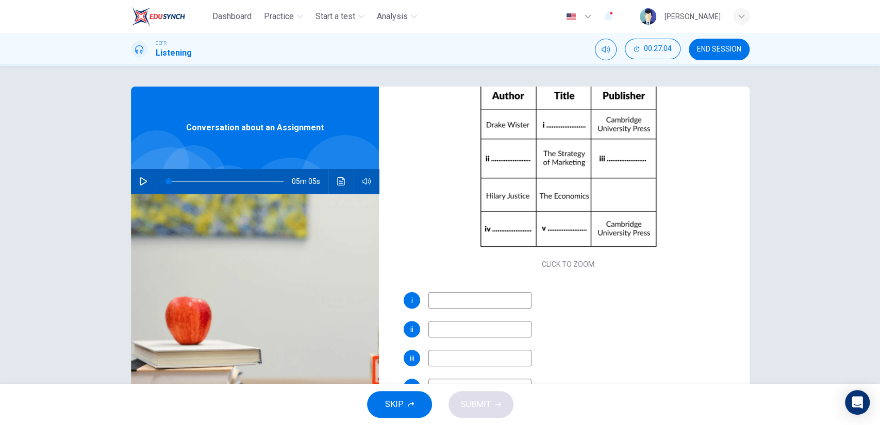
click at [501, 300] on input at bounding box center [479, 300] width 103 height 16
type input "Global Economy"
click at [474, 329] on input at bounding box center [479, 329] width 103 height 16
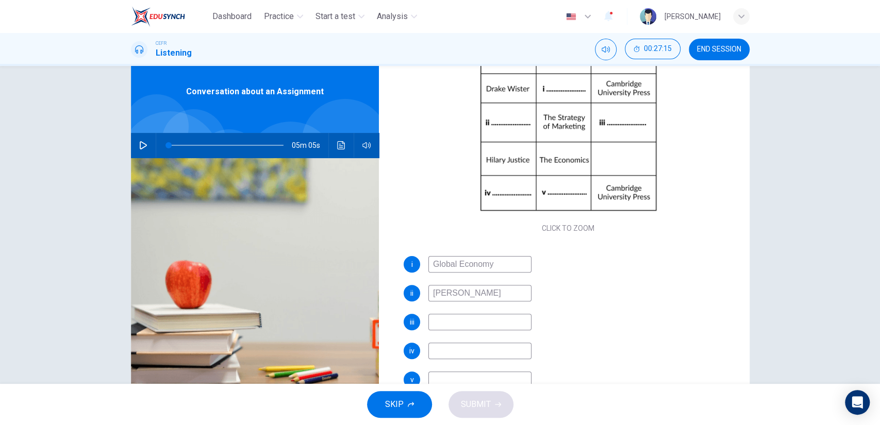
scroll to position [37, 0]
type input "[PERSON_NAME]"
click at [474, 327] on input at bounding box center [479, 321] width 103 height 16
type input "London Press"
click at [467, 344] on input at bounding box center [479, 350] width 103 height 16
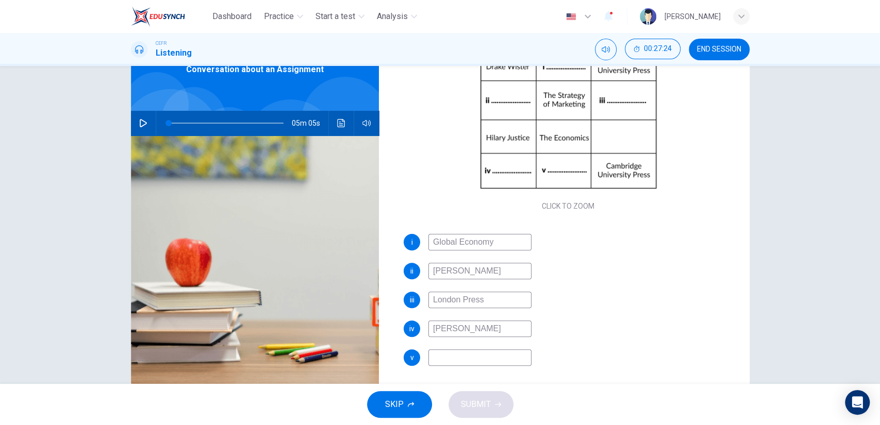
scroll to position [59, 0]
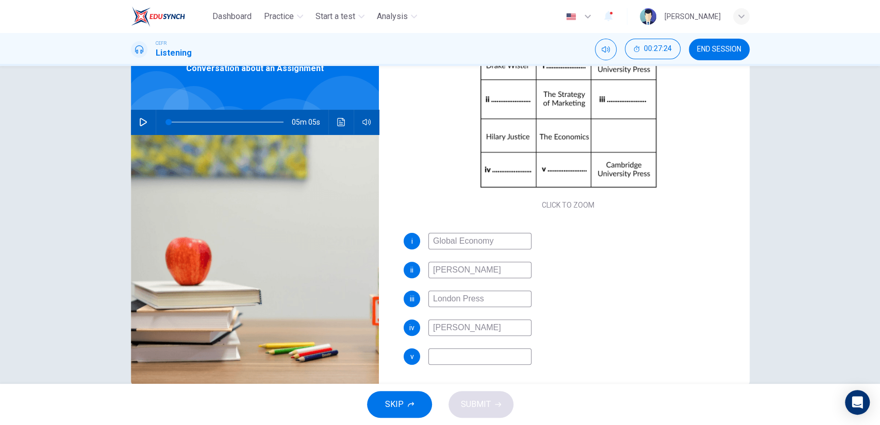
type input "[PERSON_NAME]"
click at [460, 354] on input at bounding box center [479, 357] width 103 height 16
type input "Business"
click at [250, 127] on span at bounding box center [226, 122] width 115 height 14
click at [147, 121] on button "button" at bounding box center [143, 122] width 16 height 25
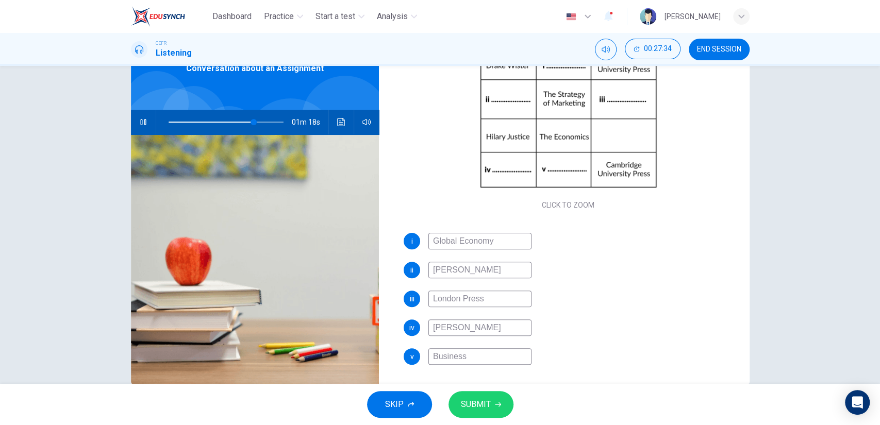
click at [269, 125] on span at bounding box center [226, 122] width 115 height 14
click at [466, 355] on input "Business" at bounding box center [479, 357] width 103 height 16
type input "95"
type input "Business"
type input "95"
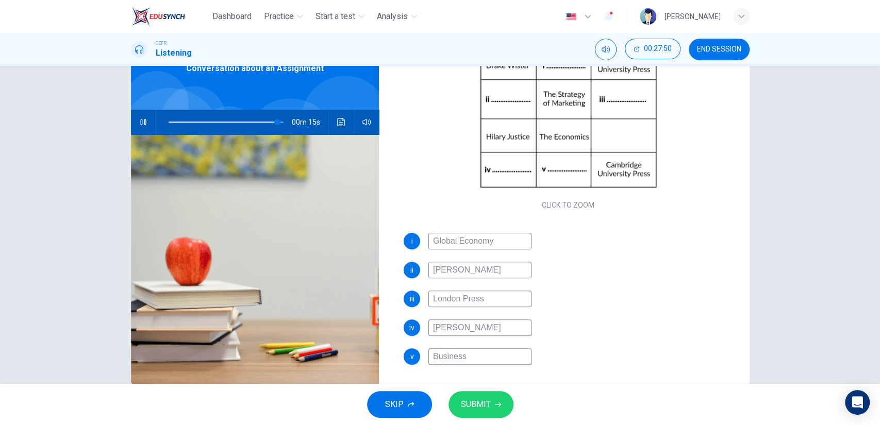
type input "Business M"
type input "95"
type input "Business Ma"
type input "95"
type input "Business Man"
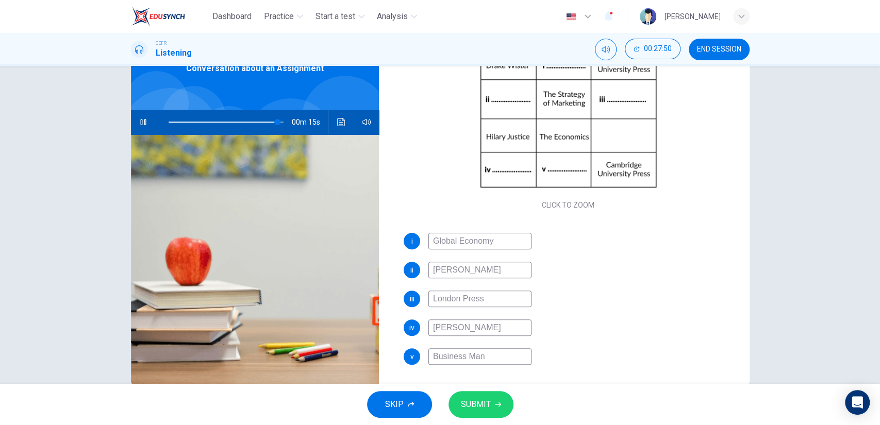
type input "95"
type input "Business Mana"
type input "95"
type input "Business Manag"
type input "95"
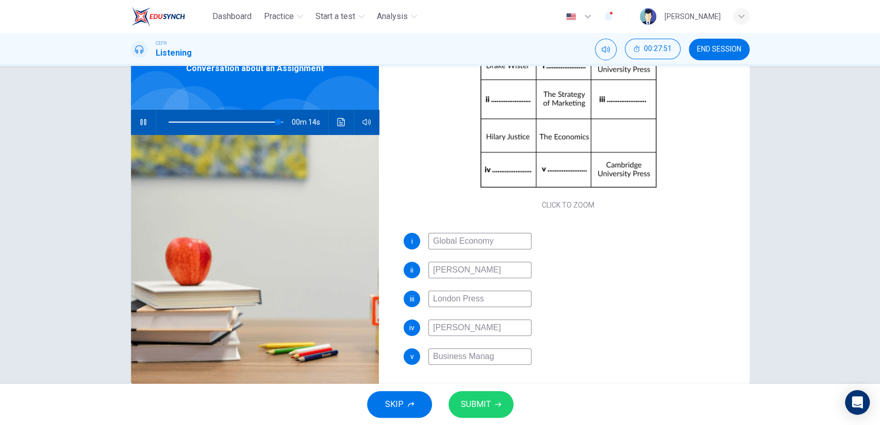
type input "Business Manage"
type input "95"
type input "Business Manageme"
type input "95"
type input "Business Managemen"
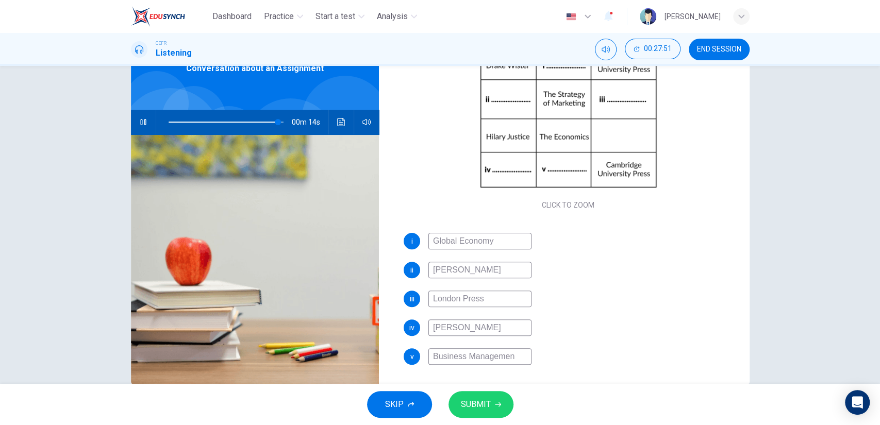
type input "95"
type input "Business Management"
type input "96"
type input "Business Management"
click at [495, 403] on icon "button" at bounding box center [498, 405] width 6 height 6
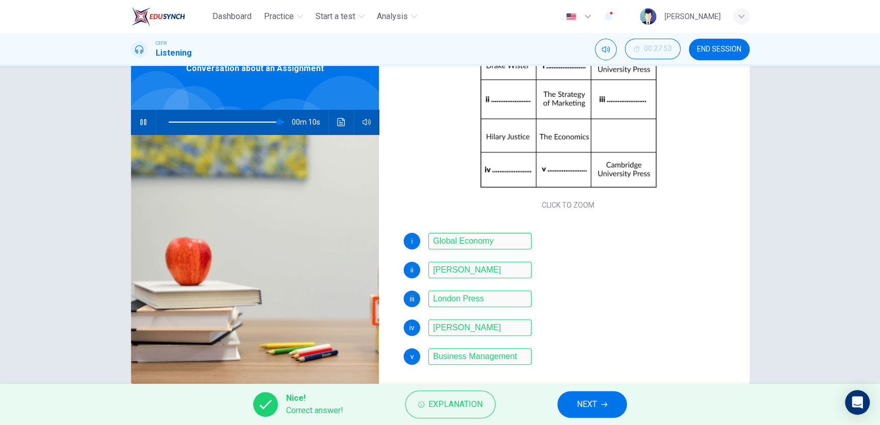
click at [582, 391] on div "Nice! Correct answer! Explanation NEXT" at bounding box center [440, 404] width 880 height 41
type input "97"
click at [585, 401] on span "NEXT" at bounding box center [587, 405] width 20 height 14
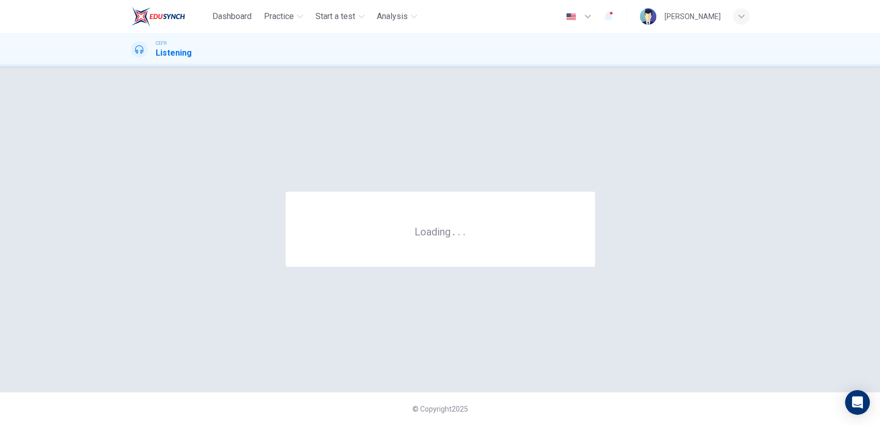
scroll to position [0, 0]
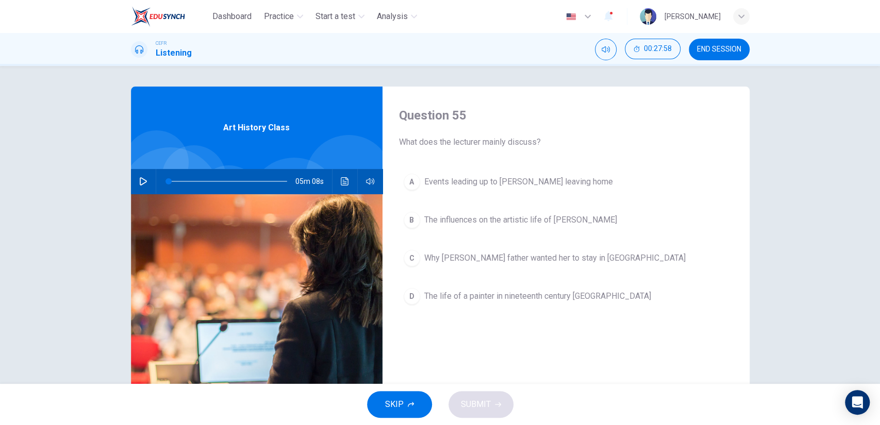
click at [127, 176] on div "Question 55 What does the lecturer mainly discuss? A Events leading up to [PERS…" at bounding box center [440, 266] width 652 height 358
click at [136, 175] on button "button" at bounding box center [143, 181] width 16 height 25
type input "0"
click at [521, 221] on span "The influences on the artistic life of [PERSON_NAME]" at bounding box center [520, 220] width 193 height 12
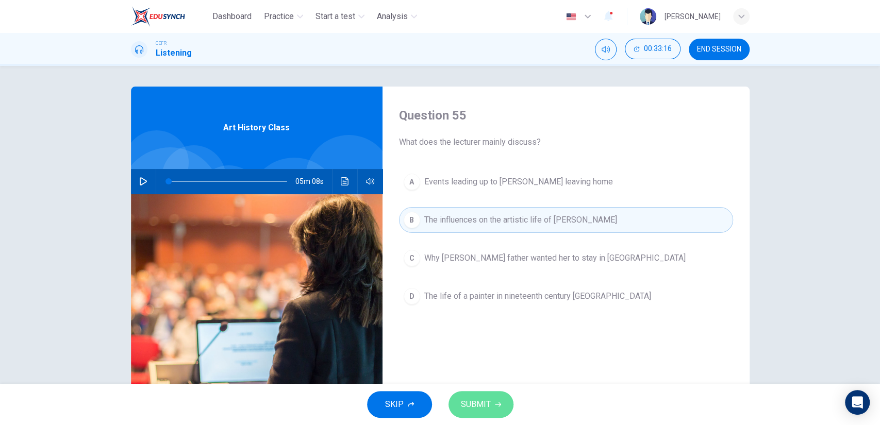
click at [497, 403] on icon "button" at bounding box center [498, 405] width 6 height 6
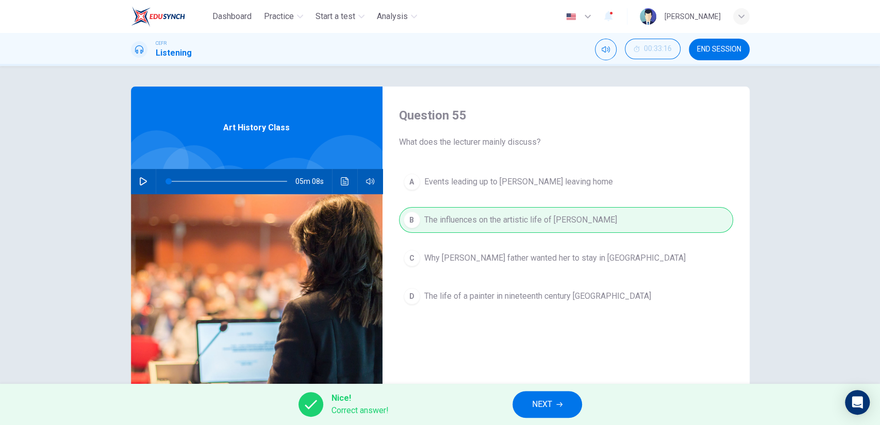
click at [540, 401] on span "NEXT" at bounding box center [542, 405] width 20 height 14
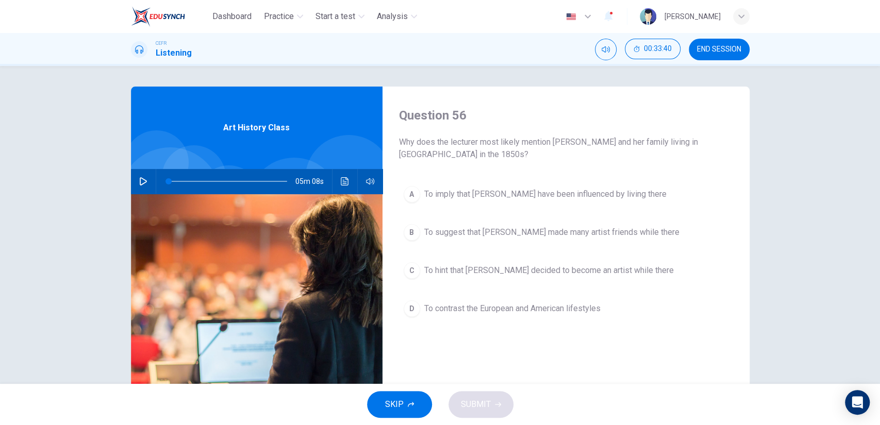
click at [481, 188] on span "To imply that [PERSON_NAME] have been influenced by living there" at bounding box center [545, 194] width 242 height 12
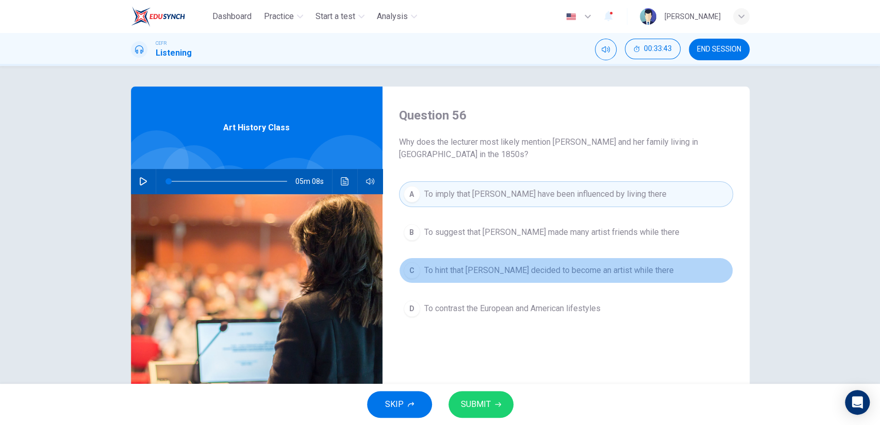
click at [487, 278] on button "C To hint that [PERSON_NAME] decided to become an artist while there" at bounding box center [566, 271] width 334 height 26
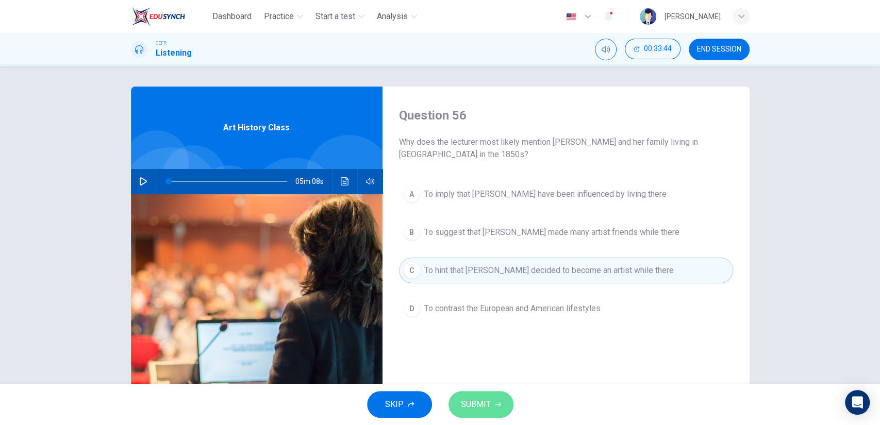
click at [488, 411] on span "SUBMIT" at bounding box center [476, 405] width 30 height 14
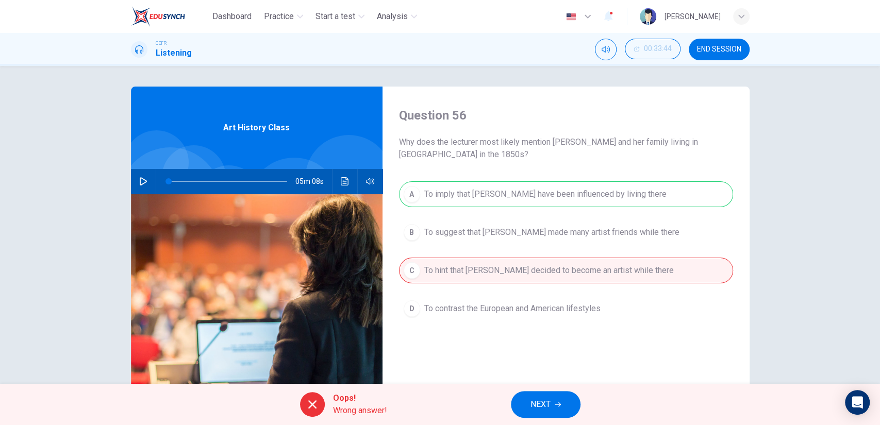
click at [539, 400] on span "NEXT" at bounding box center [541, 405] width 20 height 14
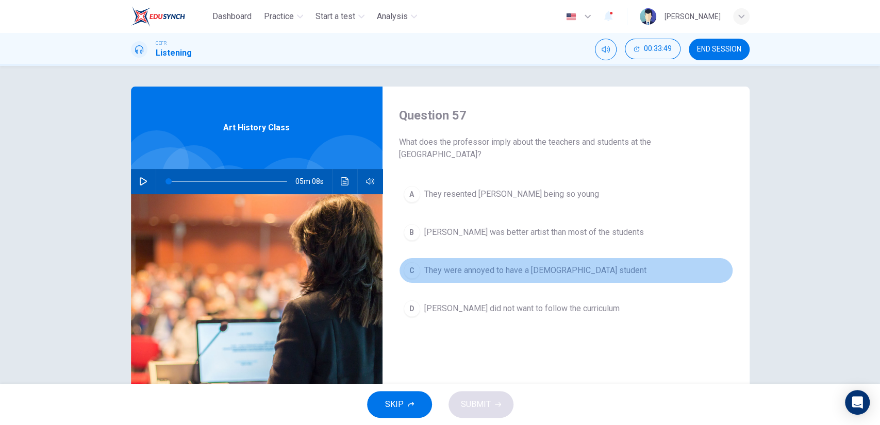
click at [491, 271] on span "They were annoyed to have a [DEMOGRAPHIC_DATA] student" at bounding box center [535, 270] width 222 height 12
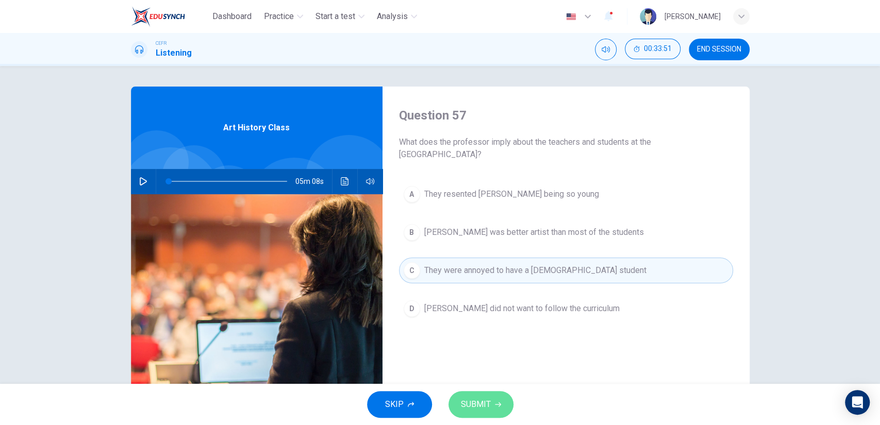
click at [478, 406] on span "SUBMIT" at bounding box center [476, 405] width 30 height 14
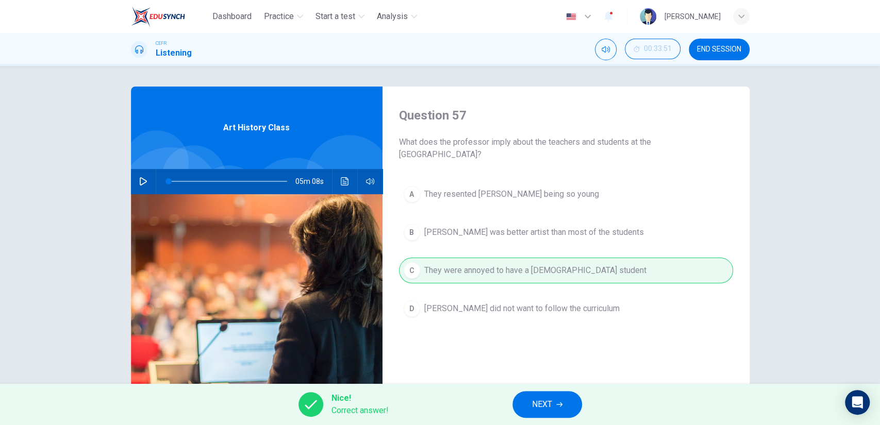
click at [555, 403] on button "NEXT" at bounding box center [547, 404] width 70 height 27
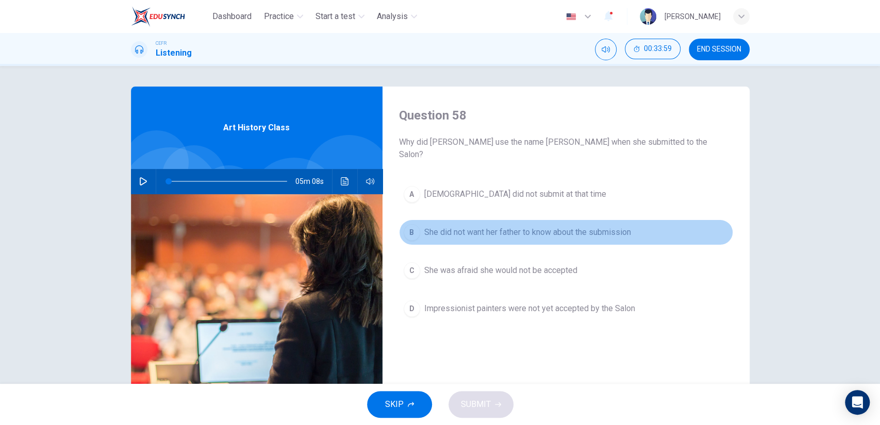
click at [510, 228] on button "B She did not want her father to know about the submission" at bounding box center [566, 233] width 334 height 26
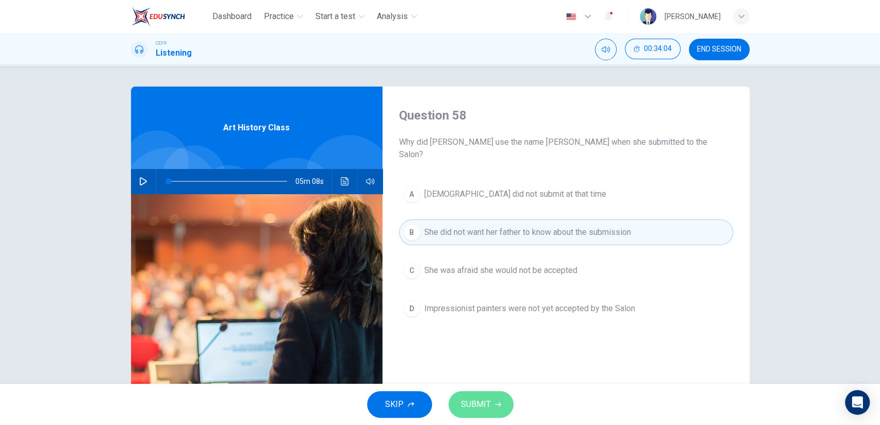
click at [491, 403] on button "SUBMIT" at bounding box center [481, 404] width 65 height 27
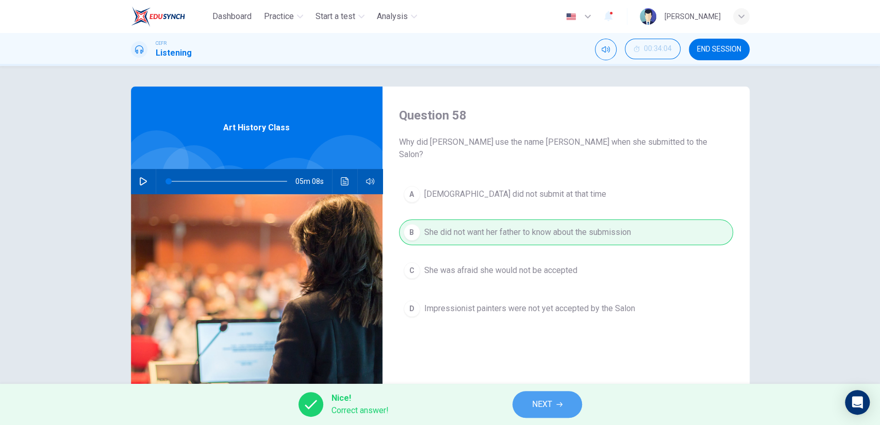
click at [557, 398] on button "NEXT" at bounding box center [547, 404] width 70 height 27
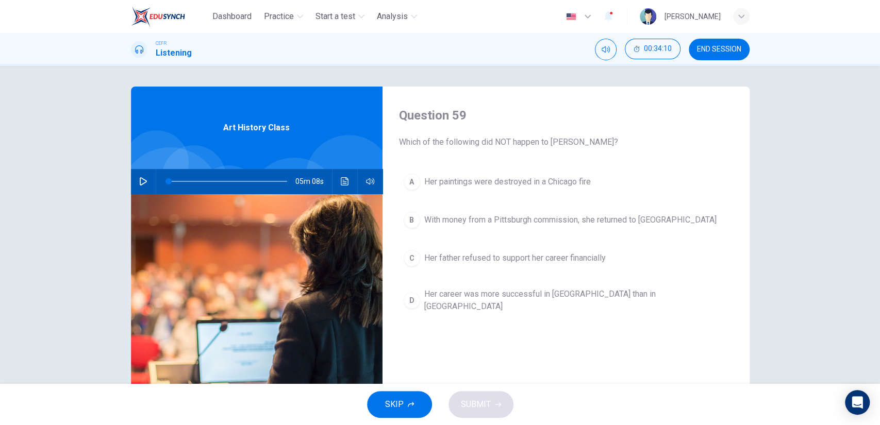
click at [501, 303] on button "D Her career was more successful in [GEOGRAPHIC_DATA] than in [GEOGRAPHIC_DATA]" at bounding box center [566, 301] width 334 height 34
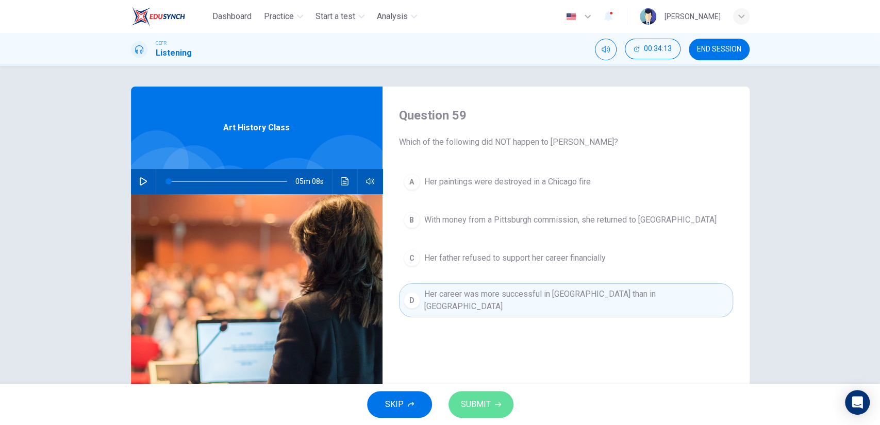
click at [483, 399] on span "SUBMIT" at bounding box center [476, 405] width 30 height 14
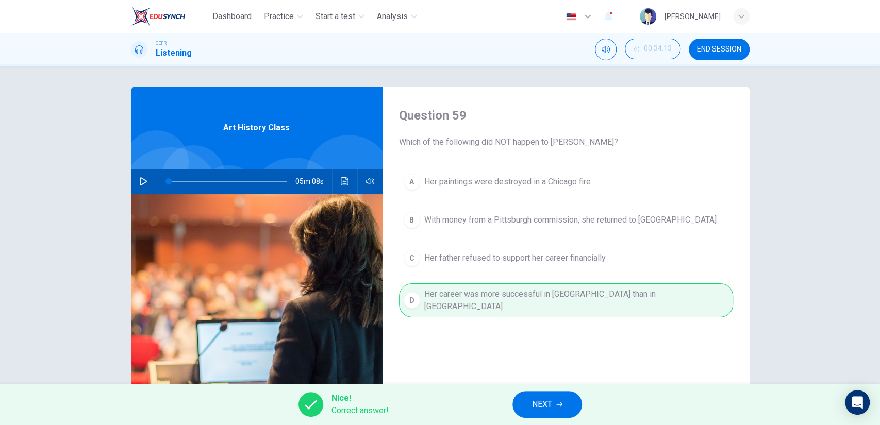
click at [525, 390] on div "Nice! Correct answer! NEXT" at bounding box center [440, 404] width 880 height 41
click at [528, 401] on button "NEXT" at bounding box center [547, 404] width 70 height 27
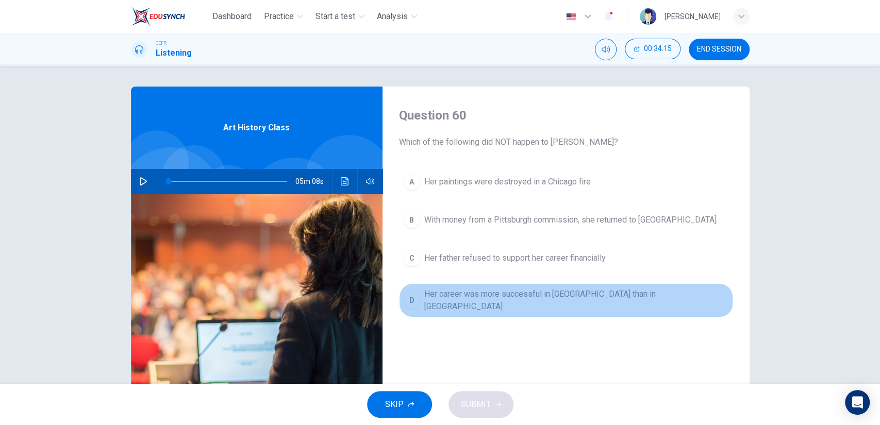
click at [484, 290] on span "Her career was more successful in [GEOGRAPHIC_DATA] than in [GEOGRAPHIC_DATA]" at bounding box center [576, 300] width 304 height 25
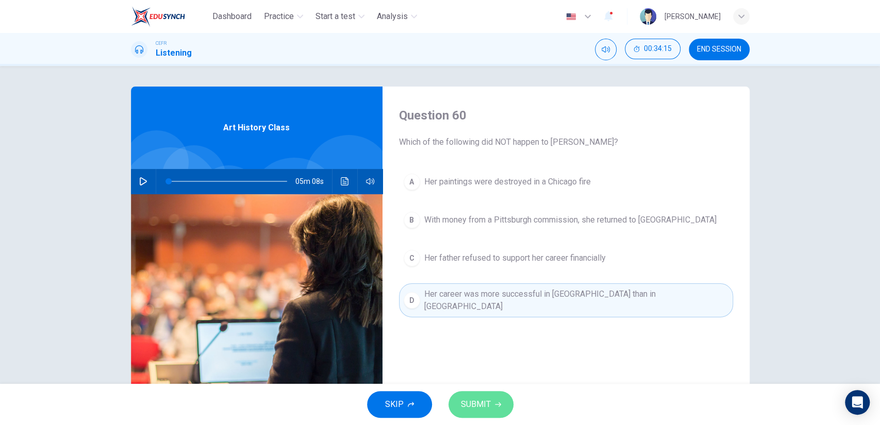
click at [478, 400] on span "SUBMIT" at bounding box center [476, 405] width 30 height 14
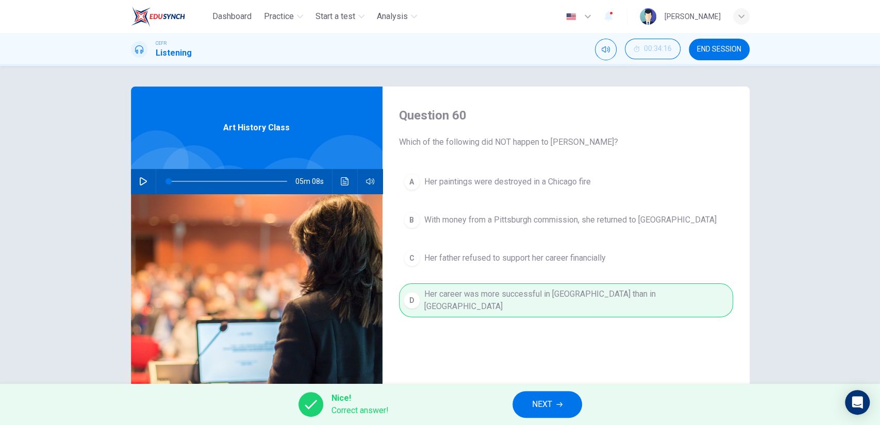
click at [556, 405] on button "NEXT" at bounding box center [547, 404] width 70 height 27
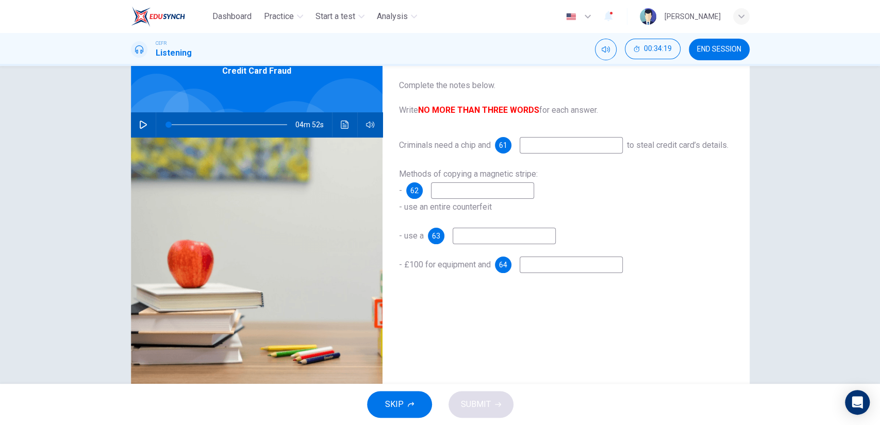
scroll to position [57, 0]
click at [547, 148] on input at bounding box center [571, 145] width 103 height 16
type input "PIN"
click at [493, 198] on input at bounding box center [482, 190] width 103 height 16
type input "modify terminal"
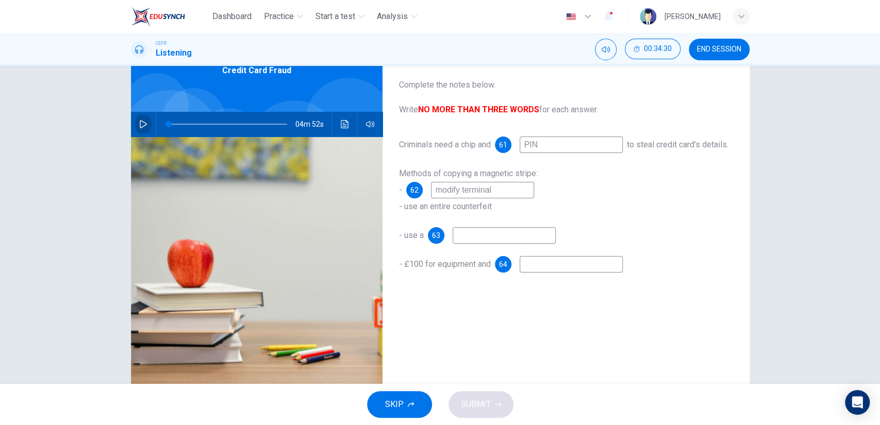
click at [142, 127] on icon "button" at bounding box center [143, 124] width 8 height 8
click at [168, 126] on span at bounding box center [171, 124] width 6 height 6
click at [175, 127] on span at bounding box center [178, 124] width 6 height 6
click at [479, 244] on input at bounding box center [504, 235] width 103 height 16
type input "20"
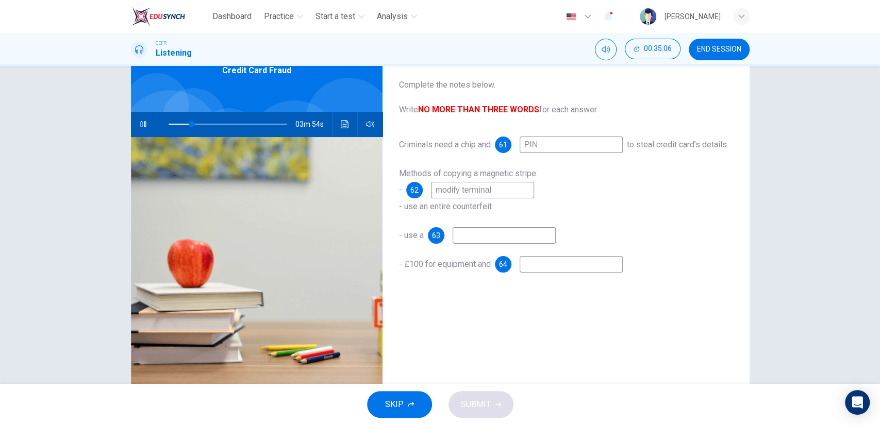
click at [458, 198] on input "modify terminal" at bounding box center [482, 190] width 103 height 16
type input "modify a terminal"
type input "22"
type input "modify a terminal"
click at [464, 244] on input at bounding box center [504, 235] width 103 height 16
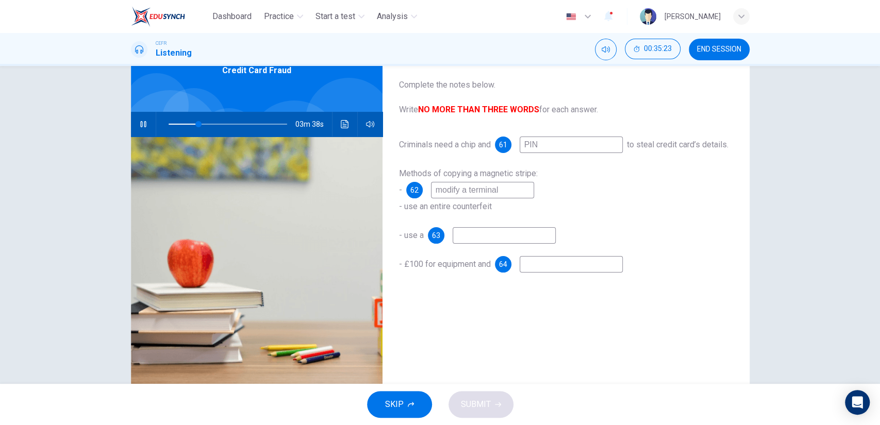
type input "26"
type input "c"
type input "26"
type input "conceal"
type input "26"
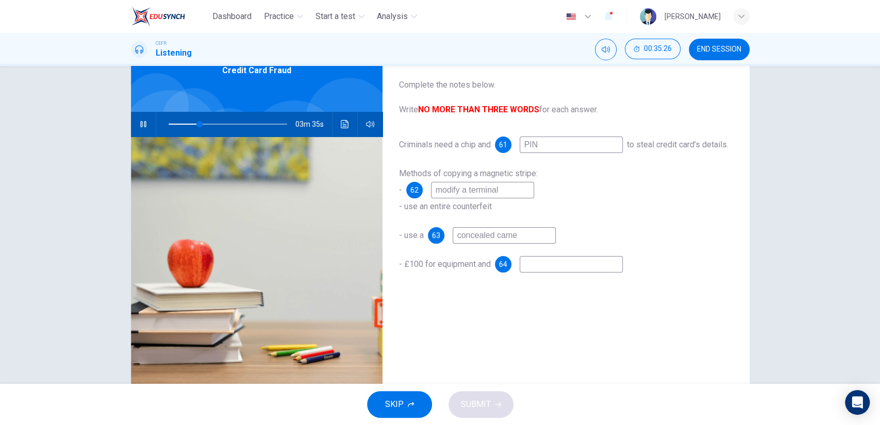
type input "concealed camer"
type input "27"
type input "concealed camera"
type input "27"
type input "concealed camera"
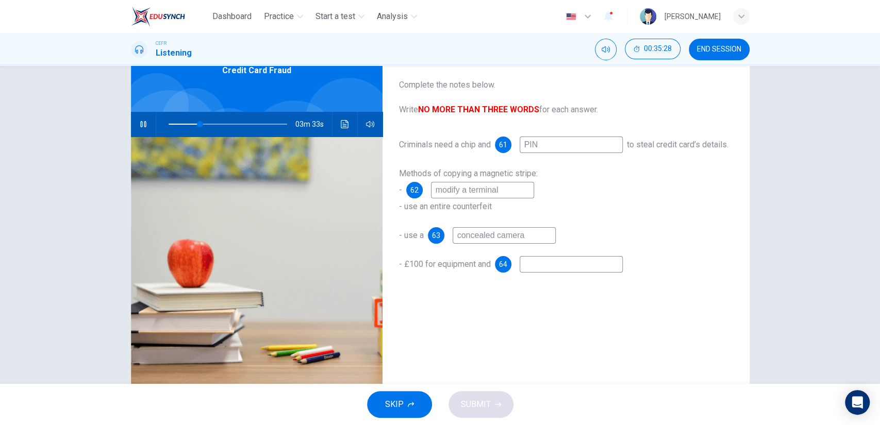
click at [533, 273] on input at bounding box center [571, 264] width 103 height 16
type input "36"
type input "r"
type input "36"
type input "ra"
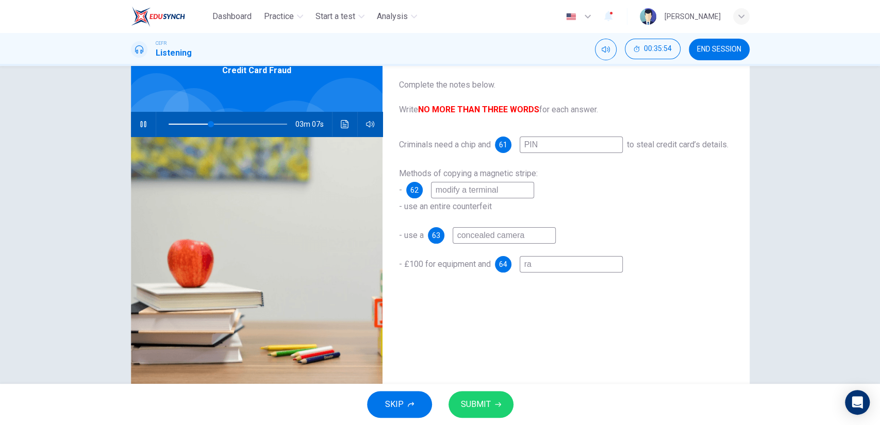
type input "36"
type input "raw"
type input "36"
type input "raw"
type input "36"
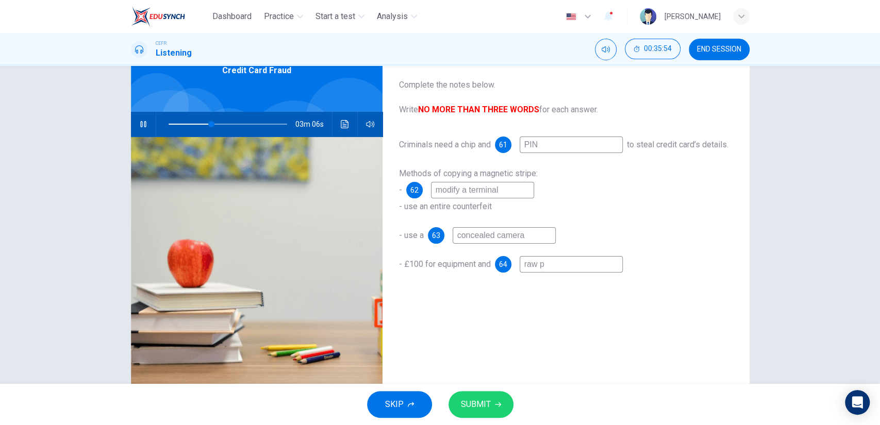
type input "raw pa"
type input "36"
type input "raw par"
type input "36"
type input "raw part"
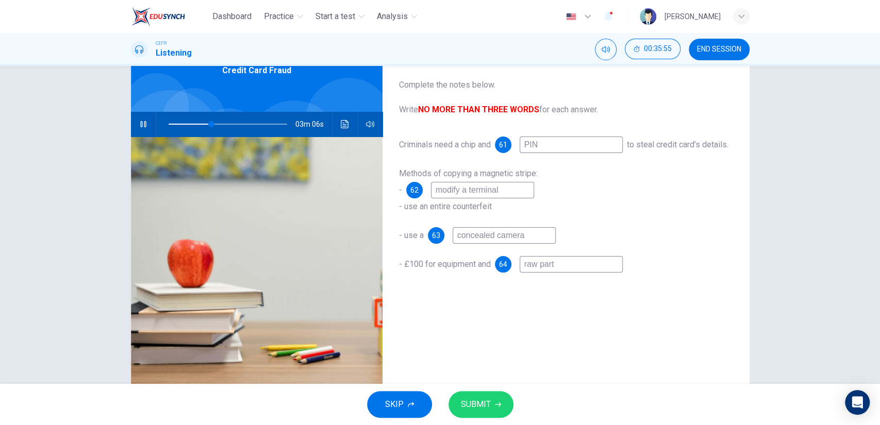
type input "36"
type input "raw parts"
type input "37"
type input "raw parts"
click at [495, 406] on icon "button" at bounding box center [498, 405] width 6 height 6
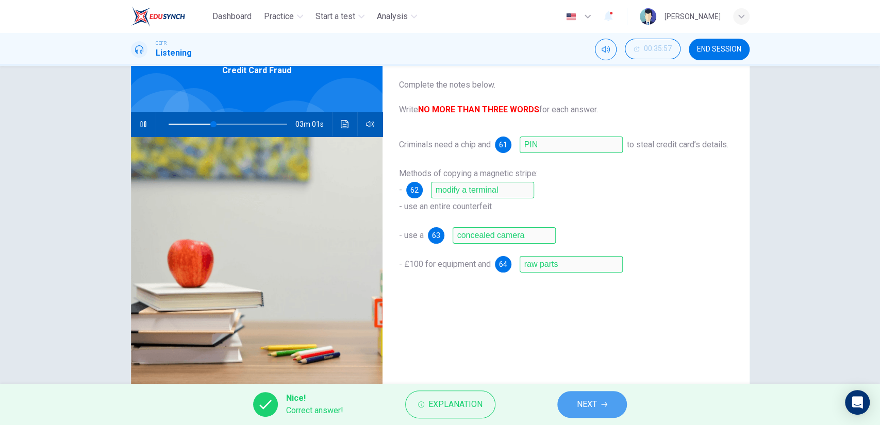
click at [608, 401] on button "NEXT" at bounding box center [592, 404] width 70 height 27
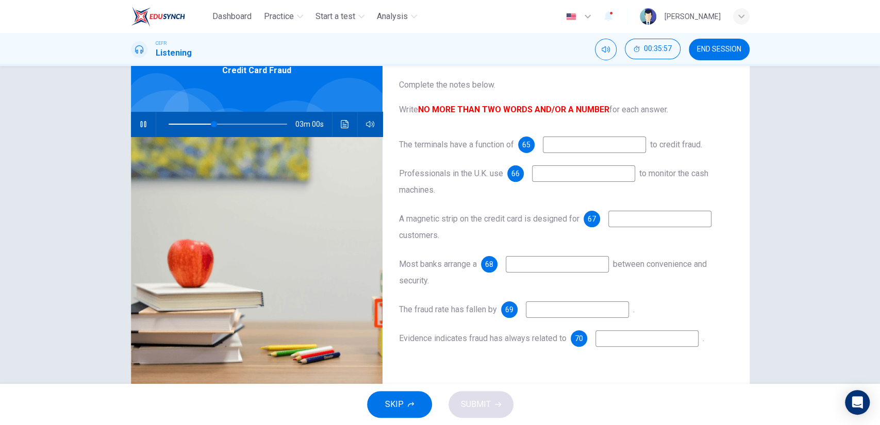
type input "39"
click at [575, 138] on input at bounding box center [594, 145] width 103 height 16
type input "te"
type input "39"
type input "tam"
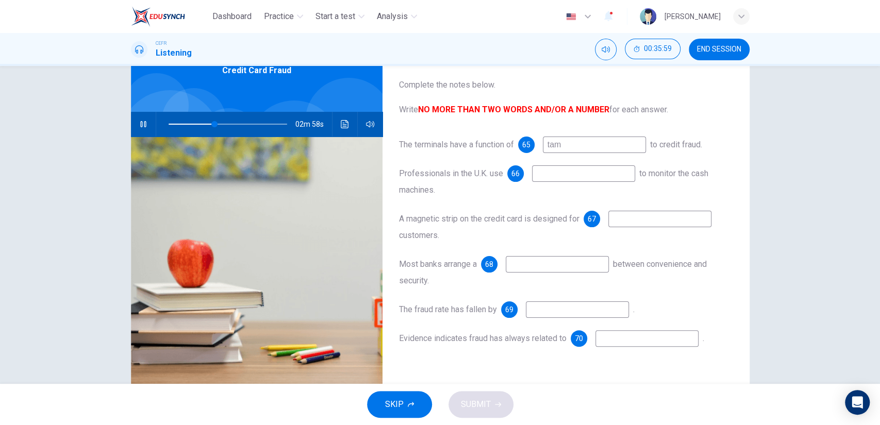
type input "39"
type input "tamper resi"
type input "40"
type input "tamper resistance"
type input "40"
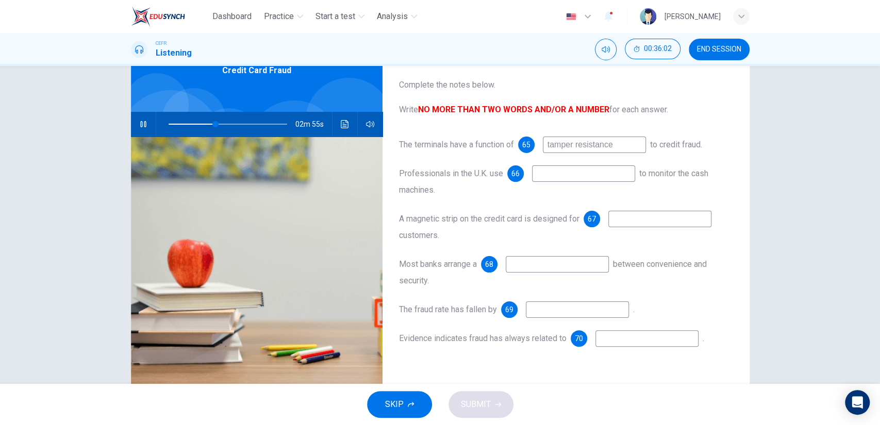
type input "tamper resistance"
click at [555, 178] on input at bounding box center [583, 174] width 103 height 16
type input "41"
type input "rada"
type input "41"
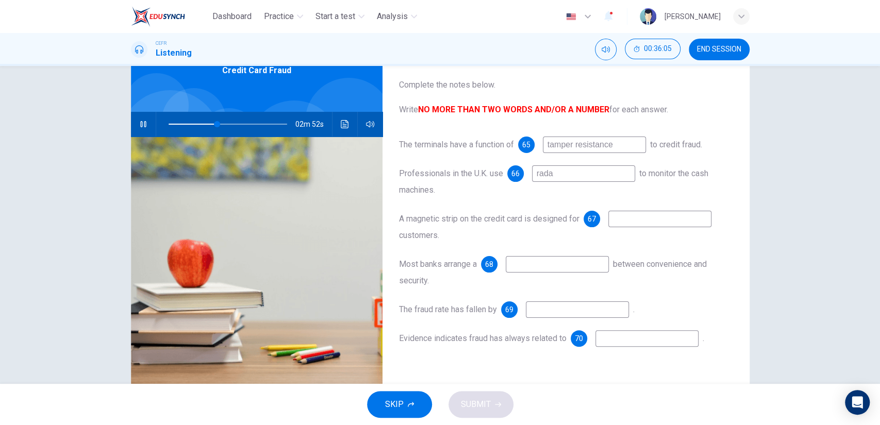
type input "radar"
type input "41"
type input "radar"
click at [623, 214] on input at bounding box center [659, 219] width 103 height 16
type input "42"
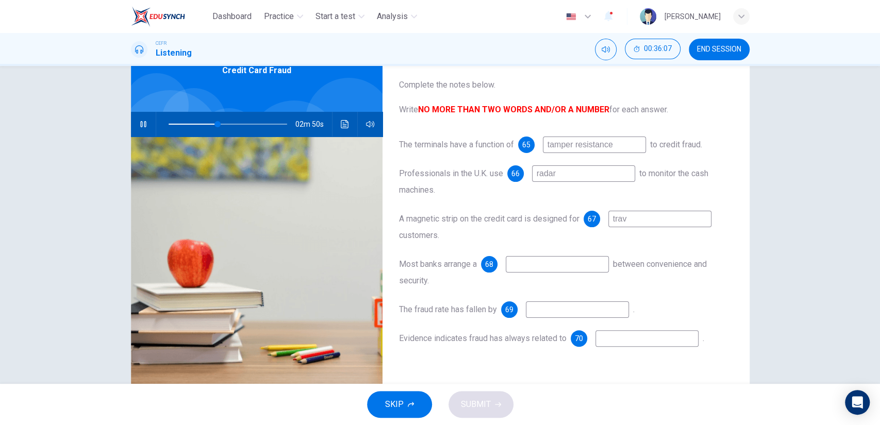
type input "trave"
type input "42"
type input "traveling"
type input "43"
type input "traveling"
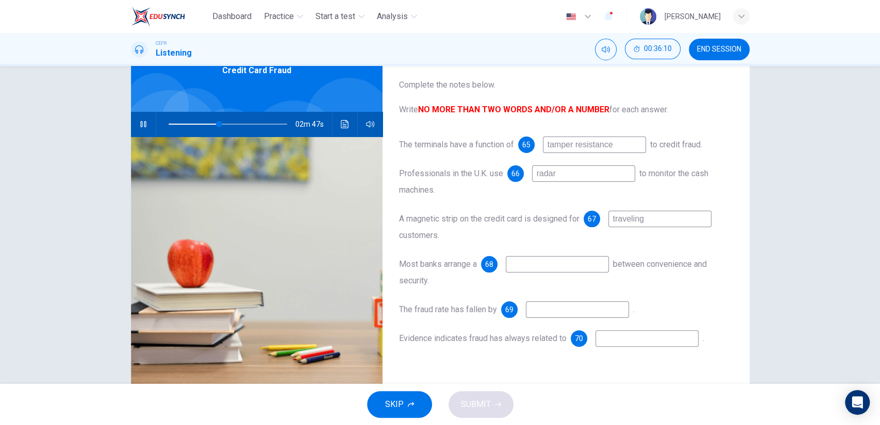
click at [562, 262] on input at bounding box center [557, 264] width 103 height 16
type input "ba"
type input "43"
type input "balance"
type input "44"
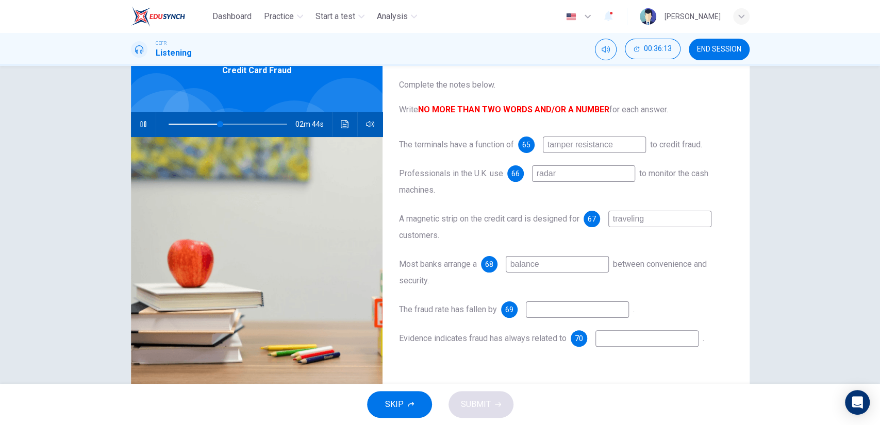
type input "balance"
click at [551, 318] on input at bounding box center [577, 310] width 103 height 16
type input "2"
type input "44"
type input "24%"
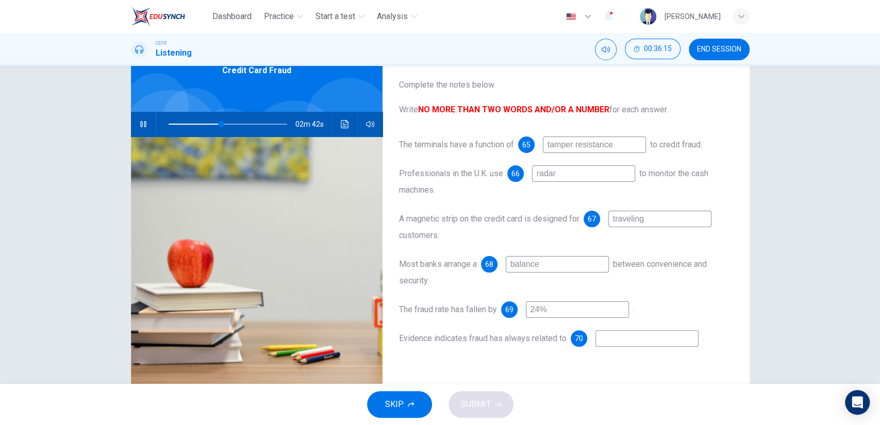
type input "45"
type input "24%"
click at [619, 343] on input at bounding box center [646, 338] width 103 height 16
type input "45"
type input "o"
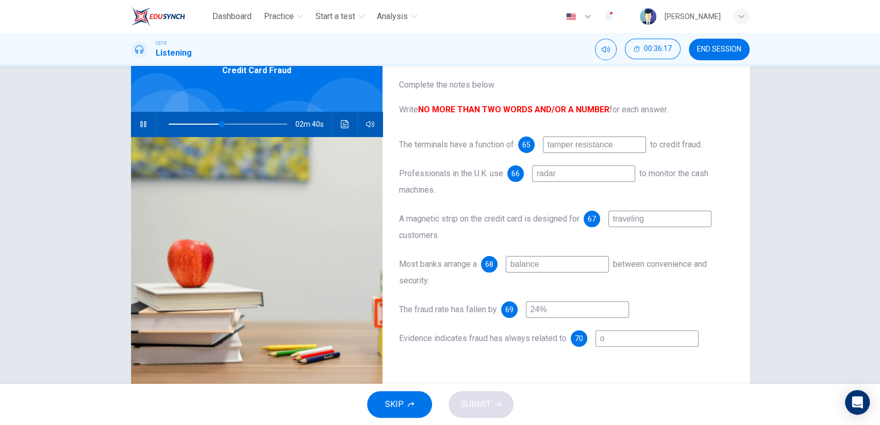
type input "45"
type input "ol"
type input "45"
type input "old"
type input "45"
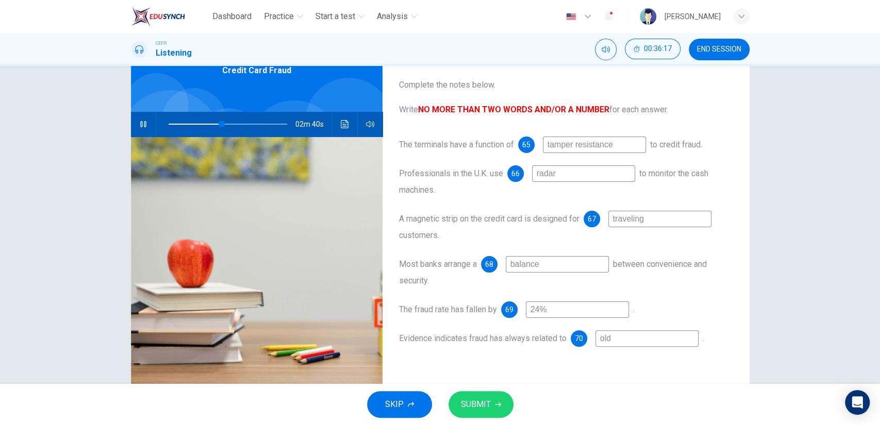
type input "old"
type input "45"
type input "old e"
type input "45"
type input "old"
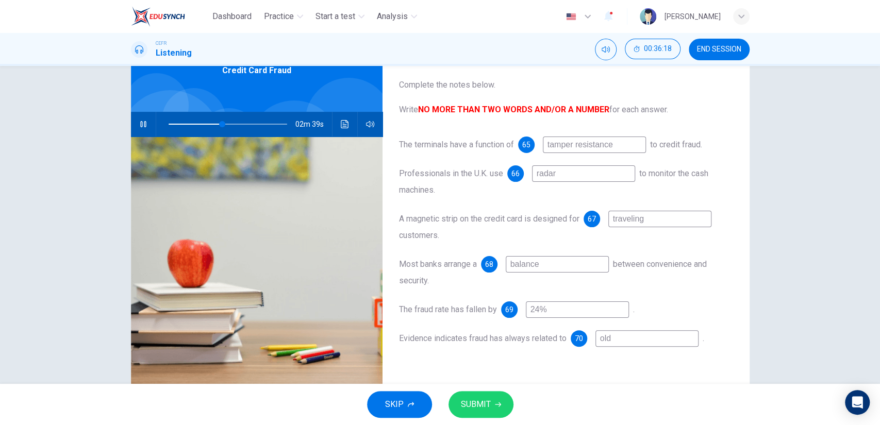
type input "45"
type input "old t"
type input "45"
type input "old te"
type input "45"
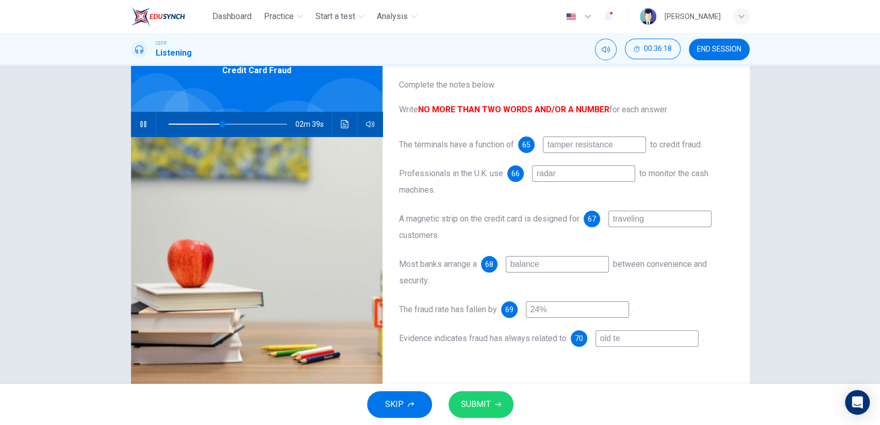
type input "old tec"
type input "45"
type input "old tech"
type input "46"
type input "old techn"
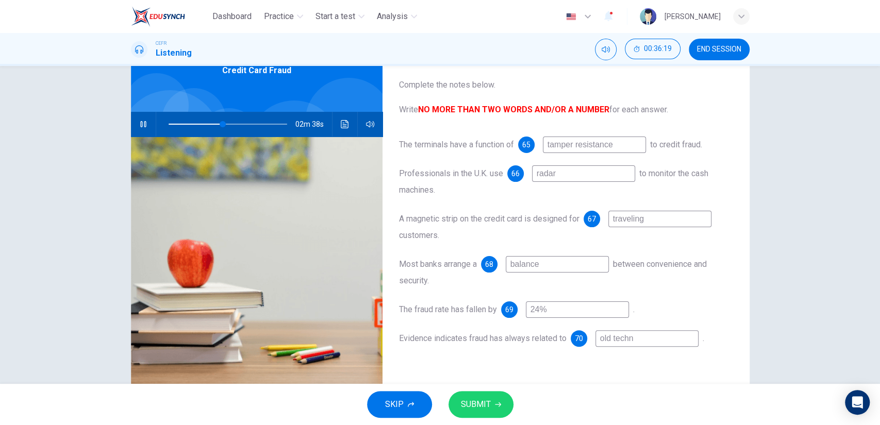
type input "46"
type input "old techno"
type input "46"
type input "old technol"
type input "46"
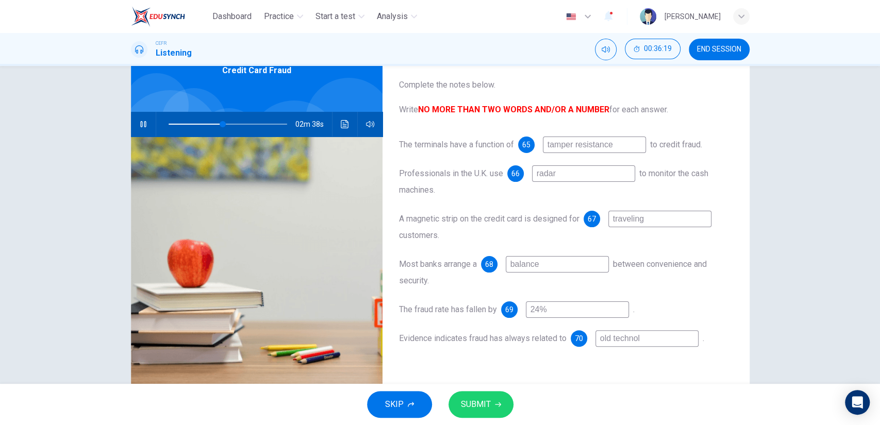
type input "old technolo"
type input "46"
type input "old technology"
type input "46"
type input "old technology"
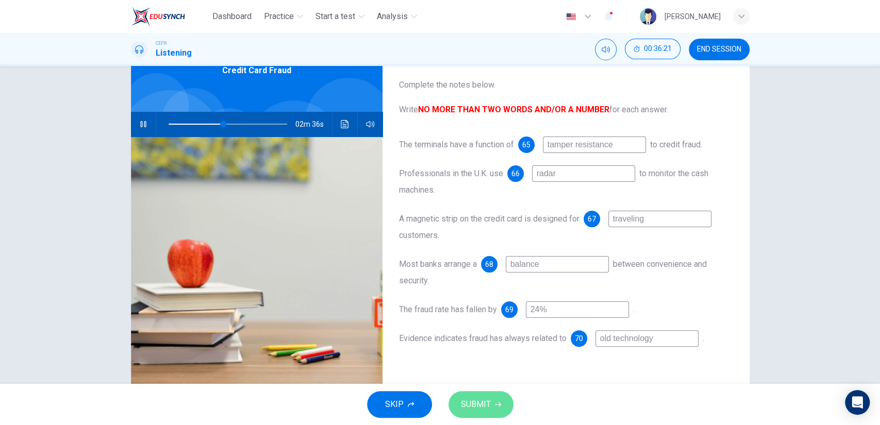
click at [481, 399] on span "SUBMIT" at bounding box center [476, 405] width 30 height 14
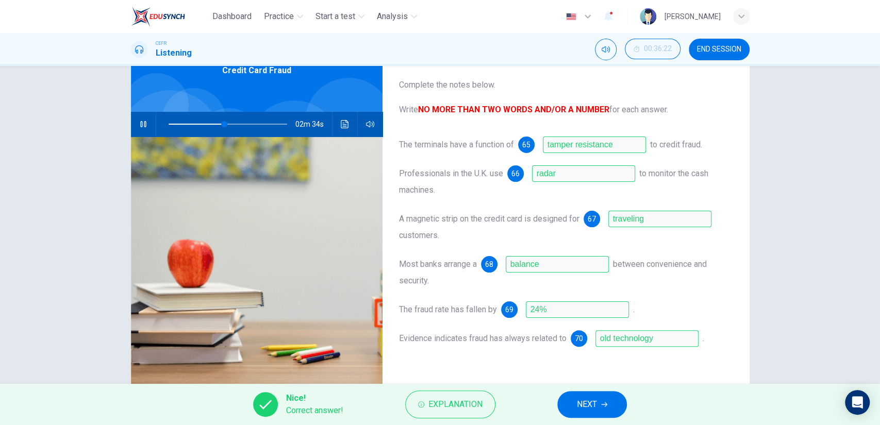
type input "47"
click at [598, 397] on button "NEXT" at bounding box center [592, 404] width 70 height 27
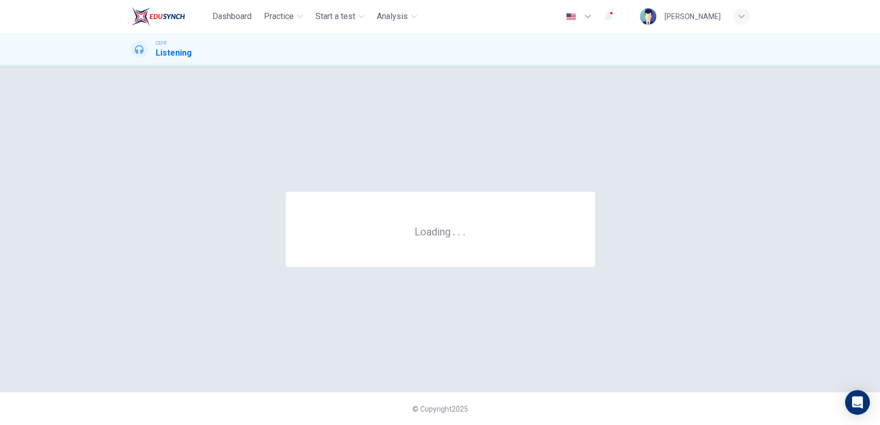
scroll to position [0, 0]
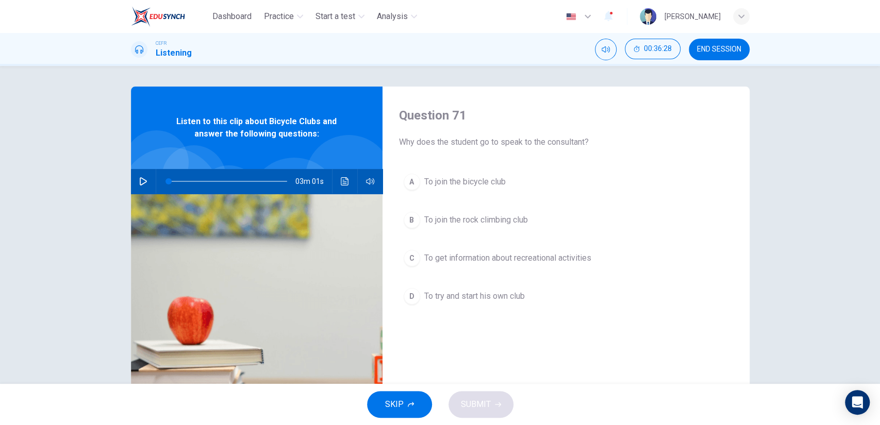
click at [144, 186] on button "button" at bounding box center [143, 181] width 16 height 25
click at [441, 180] on span "To join the bicycle club" at bounding box center [464, 182] width 81 height 12
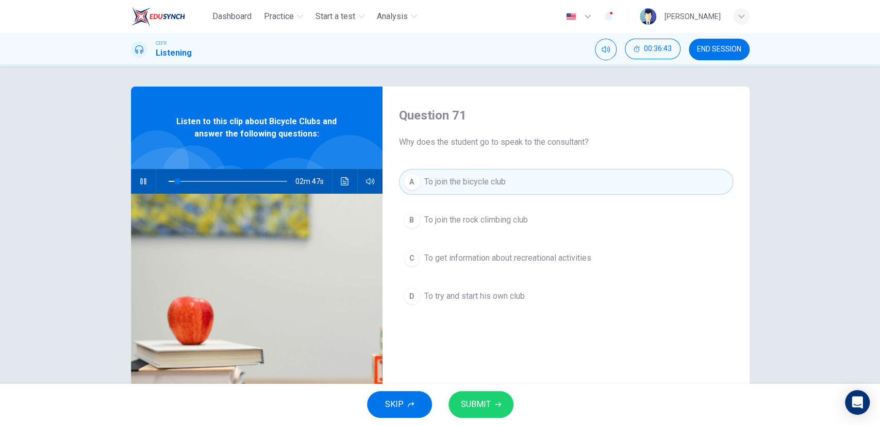
click at [490, 395] on button "SUBMIT" at bounding box center [481, 404] width 65 height 27
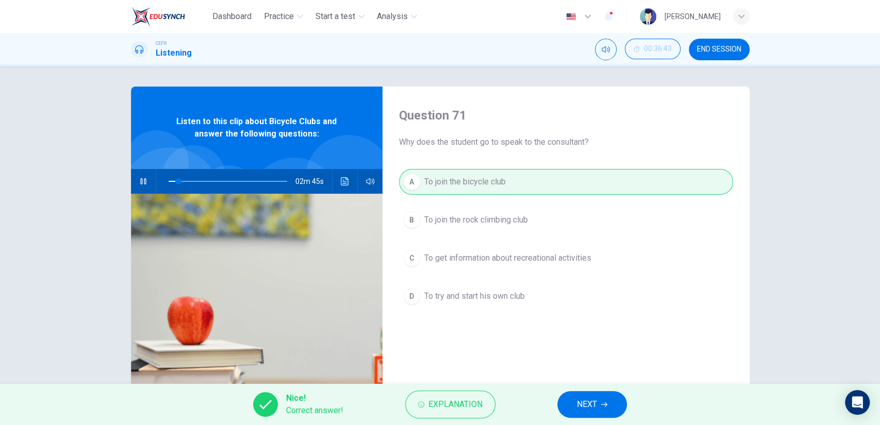
click at [605, 389] on div "Nice! Correct answer! Explanation NEXT" at bounding box center [440, 404] width 880 height 41
click at [605, 391] on button "NEXT" at bounding box center [592, 404] width 70 height 27
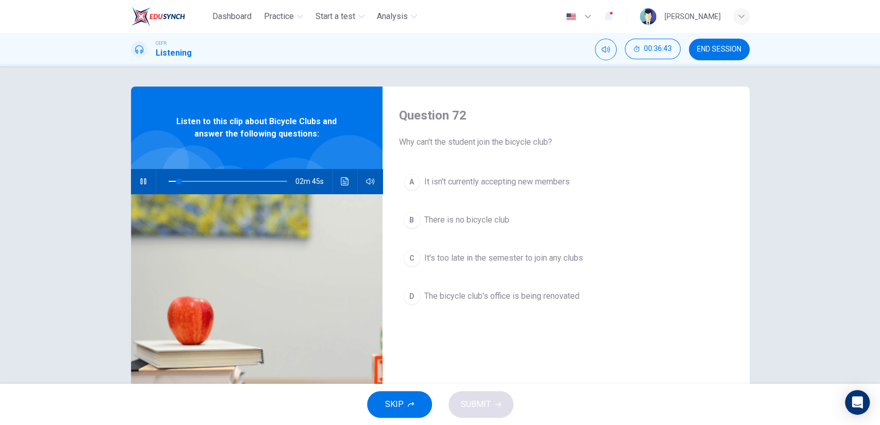
click at [702, 342] on div "Question 72 Why can't the student join the bicycle club? A It isn't currently a…" at bounding box center [566, 266] width 367 height 358
click at [549, 303] on button "D The bicycle club's office is being renovated" at bounding box center [566, 297] width 334 height 26
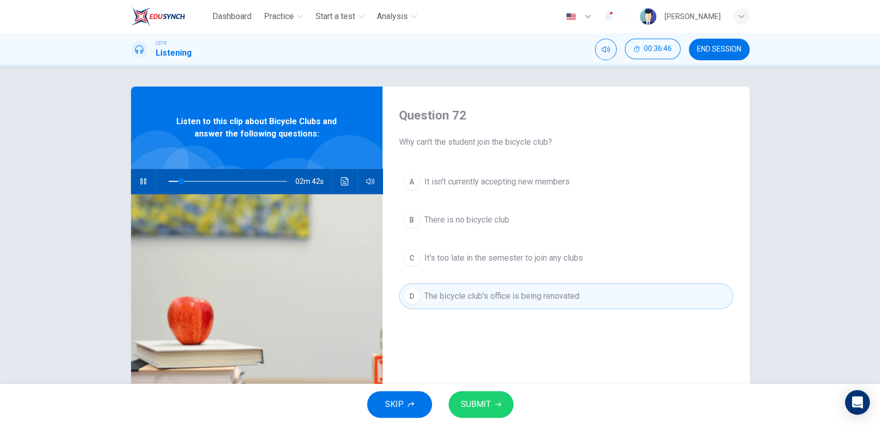
click at [496, 393] on button "SUBMIT" at bounding box center [481, 404] width 65 height 27
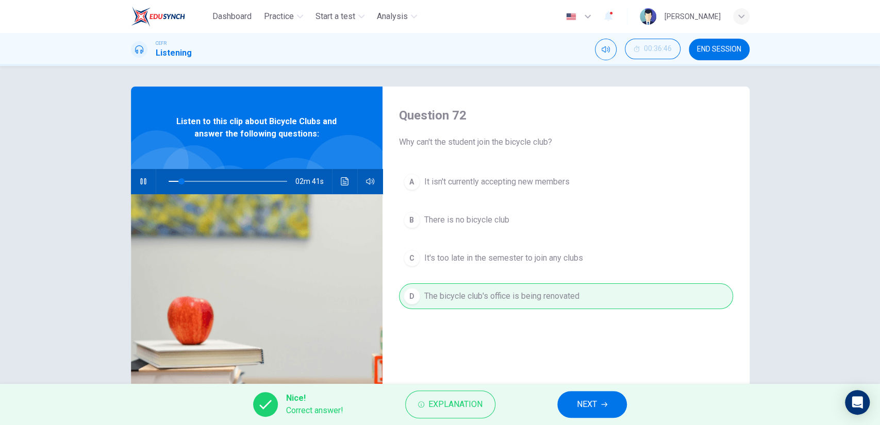
click at [582, 395] on button "NEXT" at bounding box center [592, 404] width 70 height 27
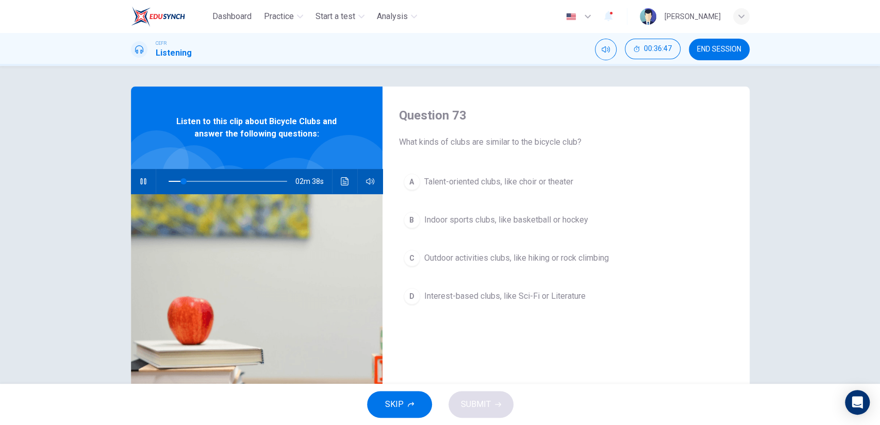
click at [526, 259] on span "Outdoor activities clubs, like hiking or rock climbing" at bounding box center [516, 258] width 185 height 12
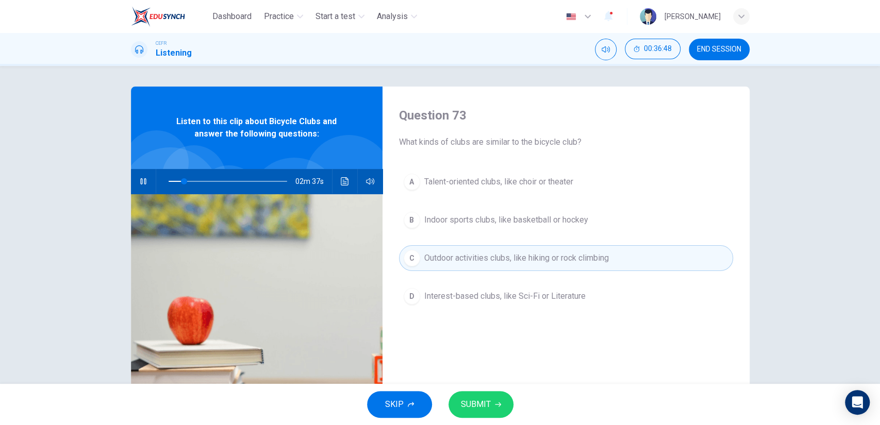
click at [491, 391] on button "SUBMIT" at bounding box center [481, 404] width 65 height 27
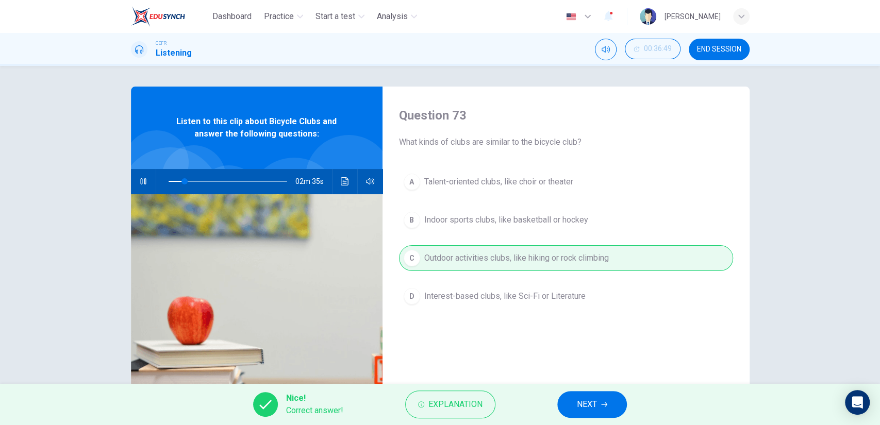
click at [598, 394] on button "NEXT" at bounding box center [592, 404] width 70 height 27
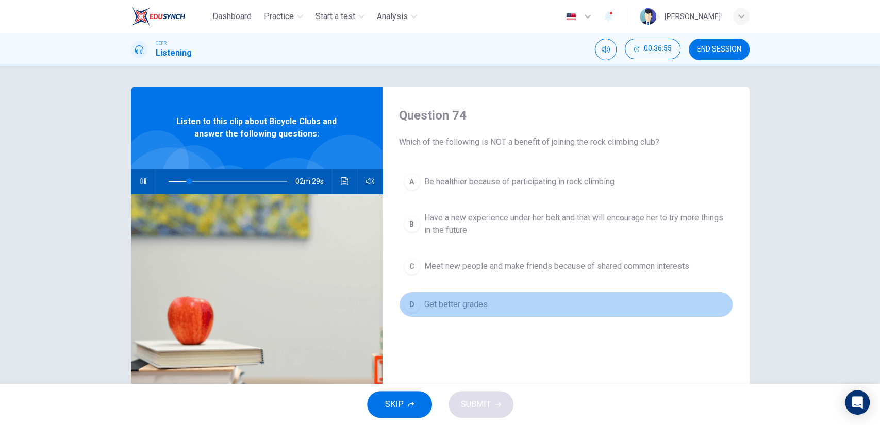
click at [481, 302] on span "Get better grades" at bounding box center [455, 305] width 63 height 12
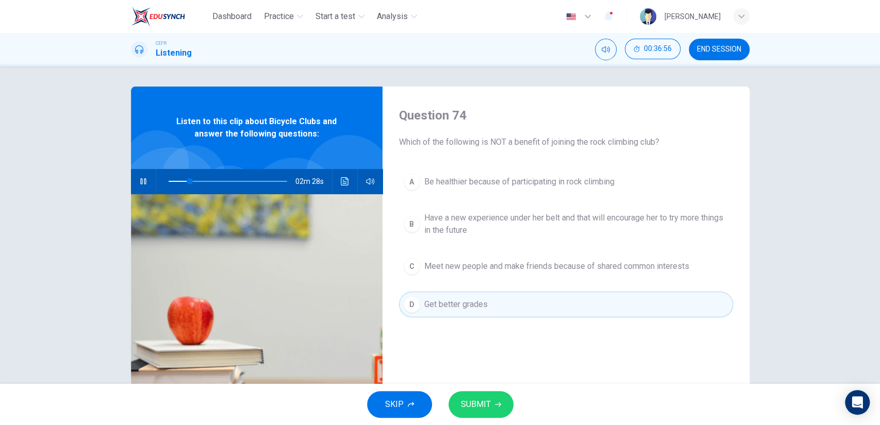
click at [485, 400] on span "SUBMIT" at bounding box center [476, 405] width 30 height 14
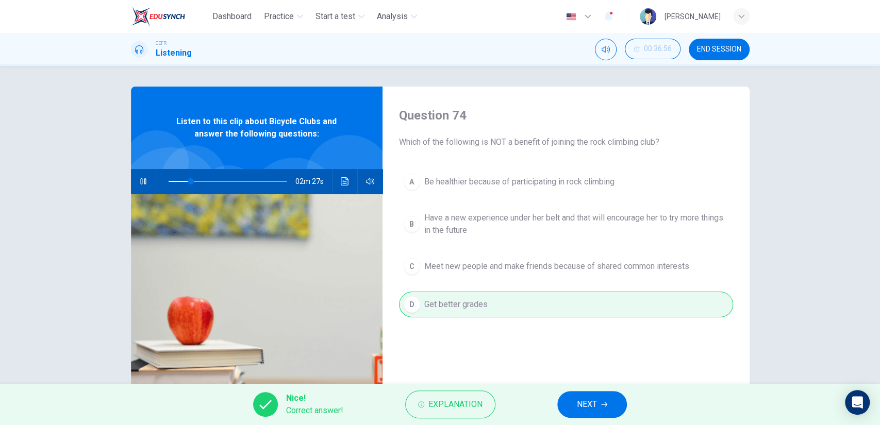
click at [572, 405] on button "NEXT" at bounding box center [592, 404] width 70 height 27
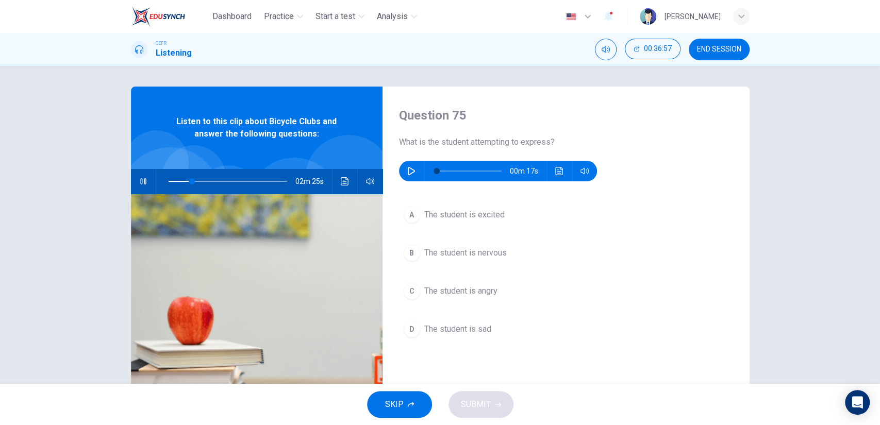
click at [141, 183] on icon "button" at bounding box center [143, 181] width 6 height 6
type input "20"
click at [403, 168] on button "button" at bounding box center [411, 171] width 16 height 21
type input "17"
click at [434, 254] on span "The student is nervous" at bounding box center [465, 253] width 82 height 12
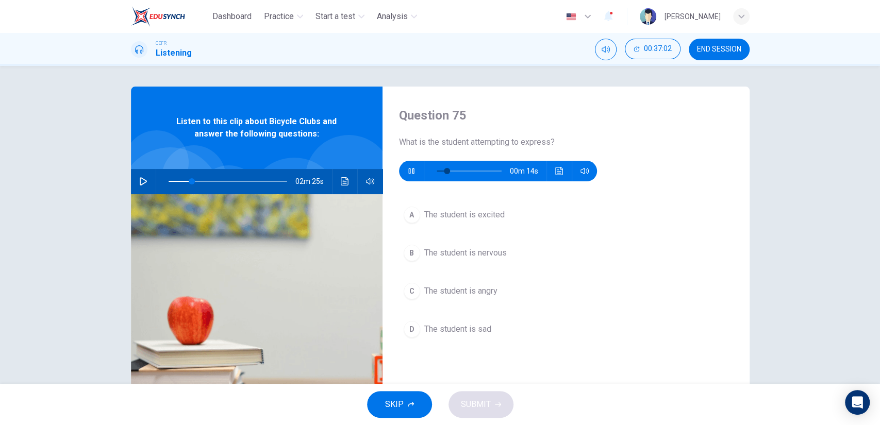
type input "20"
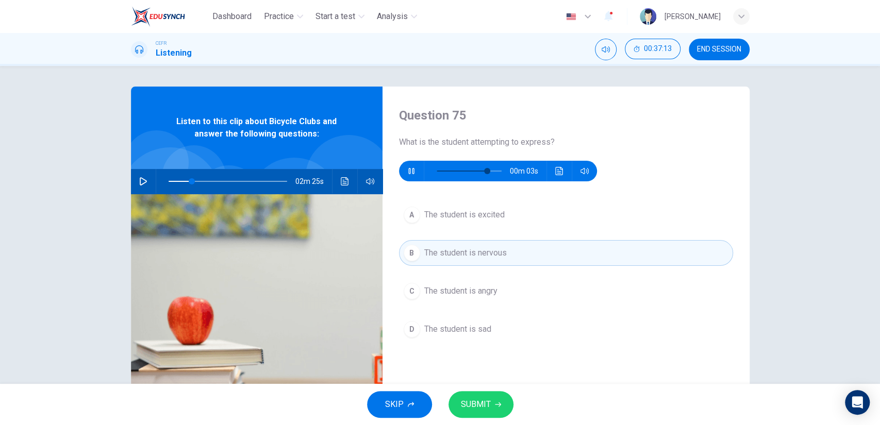
type input "84"
click at [495, 407] on icon "button" at bounding box center [498, 405] width 6 height 6
type input "20"
type input "90"
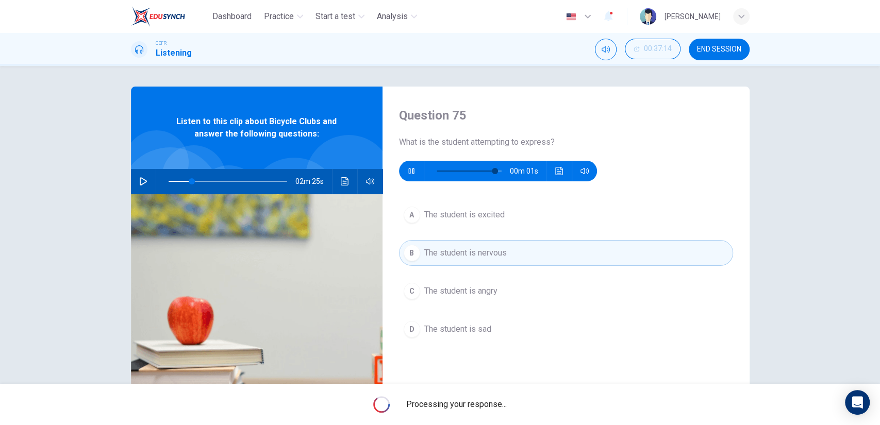
type input "20"
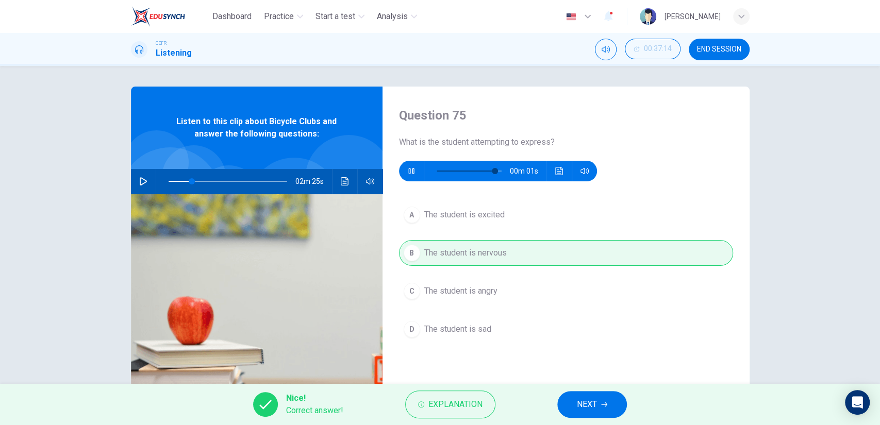
type input "95"
click at [579, 405] on span "NEXT" at bounding box center [587, 405] width 20 height 14
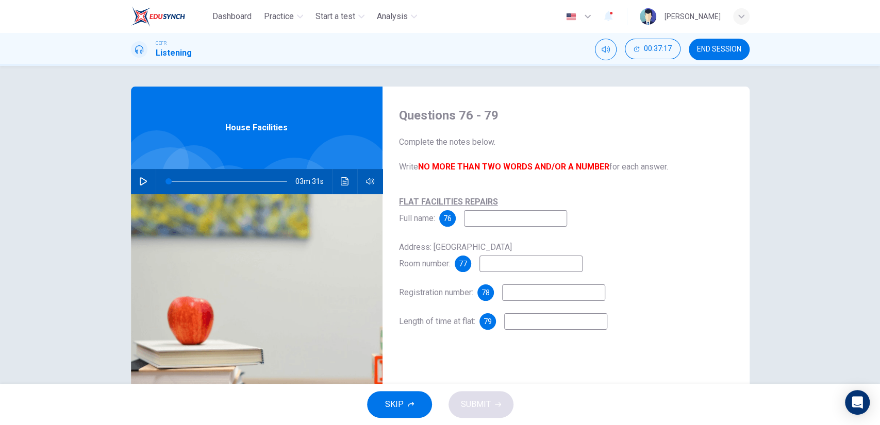
click at [143, 182] on icon "button" at bounding box center [143, 181] width 7 height 8
click at [491, 225] on input at bounding box center [515, 218] width 103 height 16
type input "13"
type input "K"
type input "14"
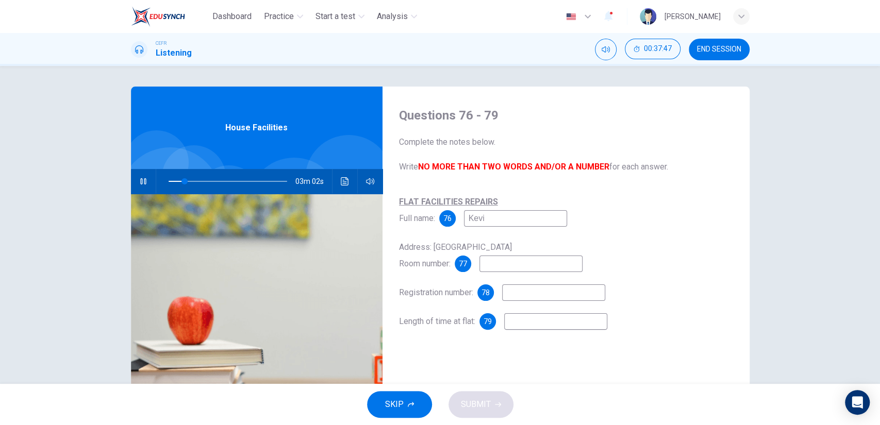
type input "[PERSON_NAME]"
type input "14"
type input "[PERSON_NAME]"
type input "15"
type input "[PERSON_NAME]"
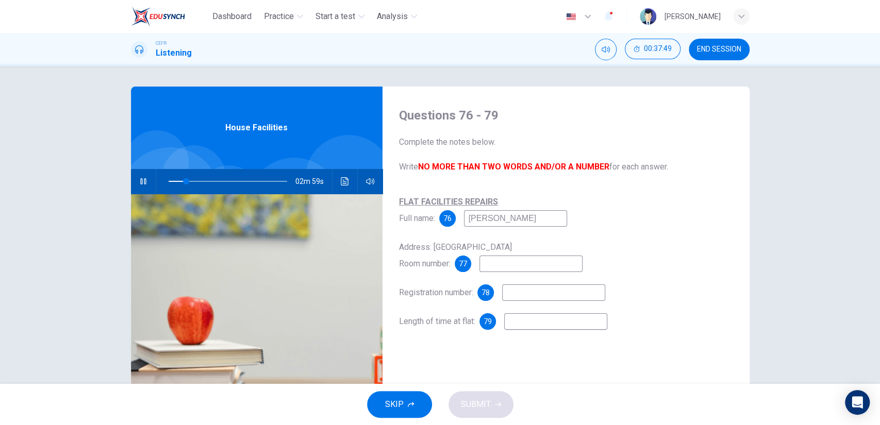
click at [495, 264] on input at bounding box center [530, 264] width 103 height 16
type input "20"
type input "16"
type input "20"
type input "16C"
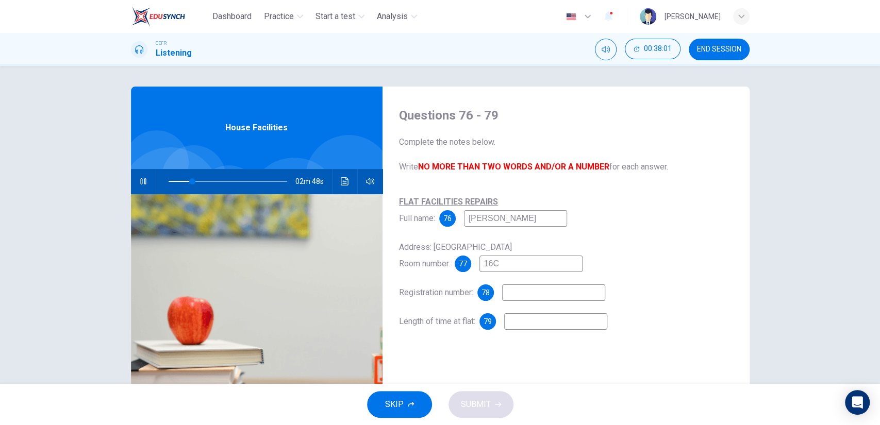
type input "21"
type input "16C"
click at [534, 301] on input at bounding box center [553, 293] width 103 height 16
type input "28"
type input "K"
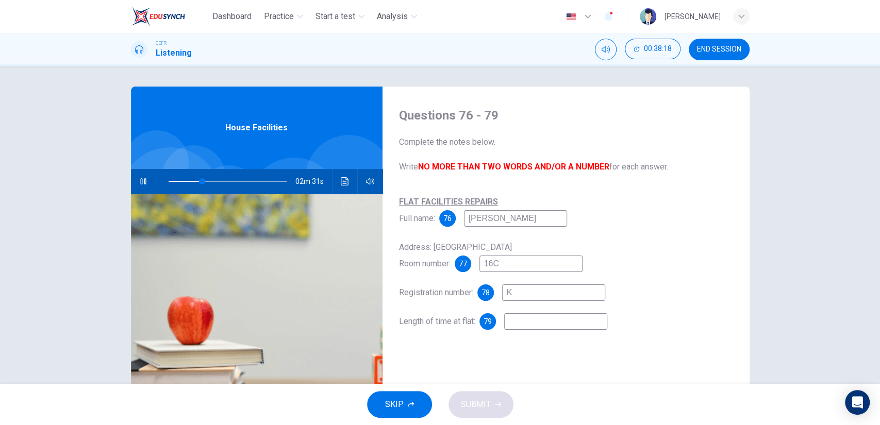
type input "29"
type input "KG"
type input "29"
type input "KG6"
click at [531, 321] on input at bounding box center [555, 321] width 103 height 16
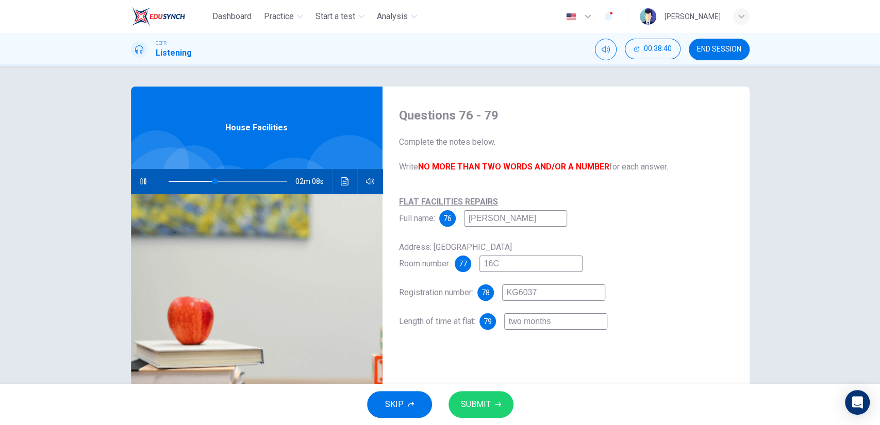
click at [496, 396] on button "SUBMIT" at bounding box center [481, 404] width 65 height 27
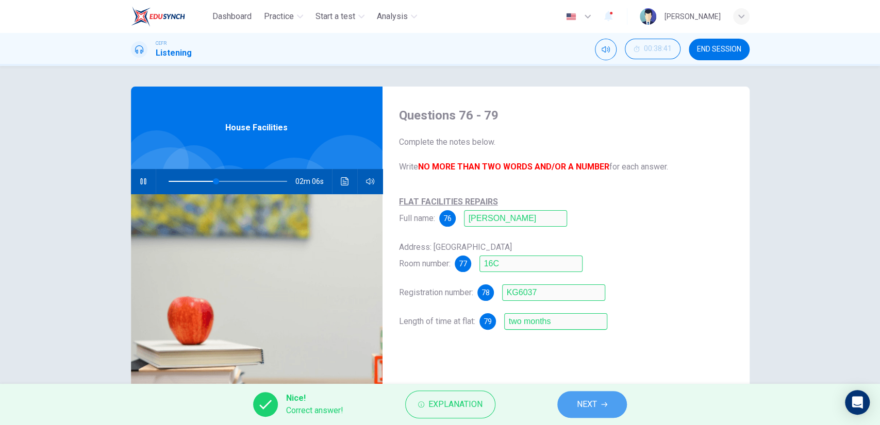
click at [594, 398] on span "NEXT" at bounding box center [587, 405] width 20 height 14
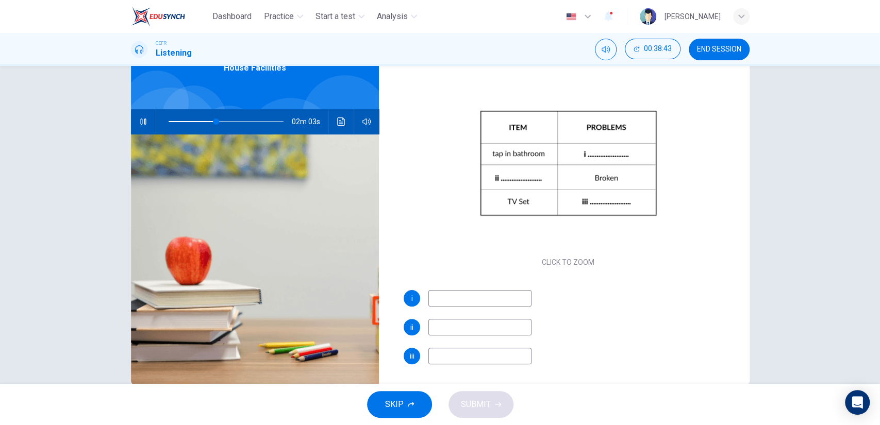
scroll to position [81, 0]
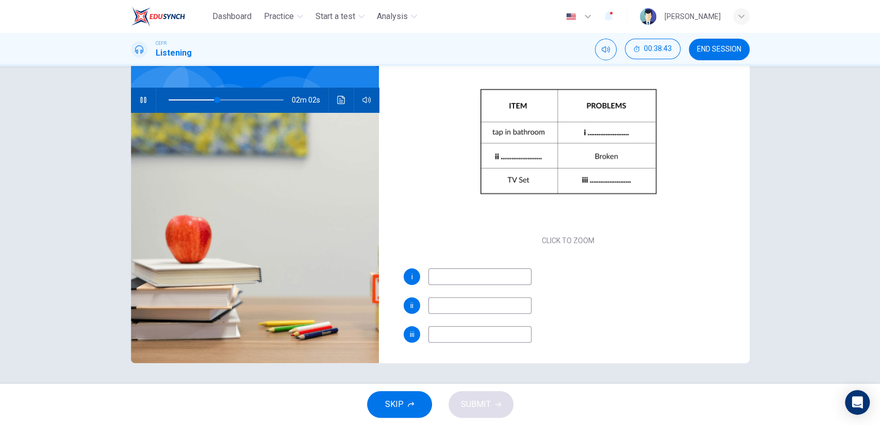
click at [495, 283] on input at bounding box center [479, 277] width 103 height 16
click at [476, 305] on input at bounding box center [479, 305] width 103 height 16
click at [472, 335] on input at bounding box center [479, 334] width 103 height 16
click at [474, 400] on span "SUBMIT" at bounding box center [476, 405] width 30 height 14
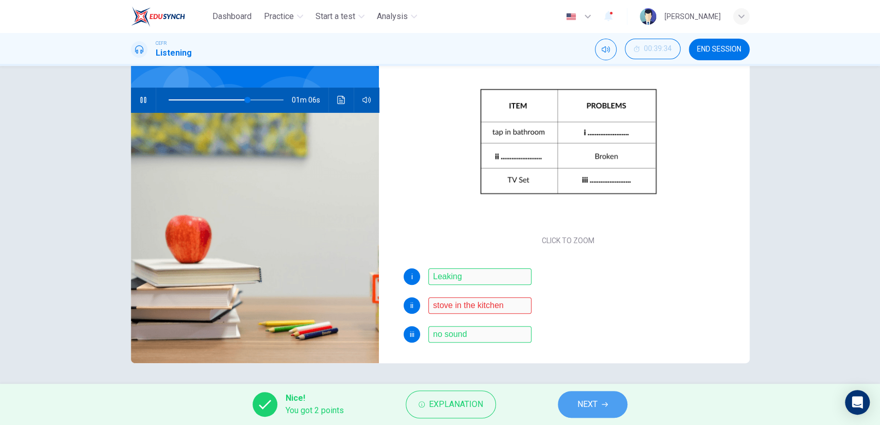
click at [582, 411] on span "NEXT" at bounding box center [587, 405] width 20 height 14
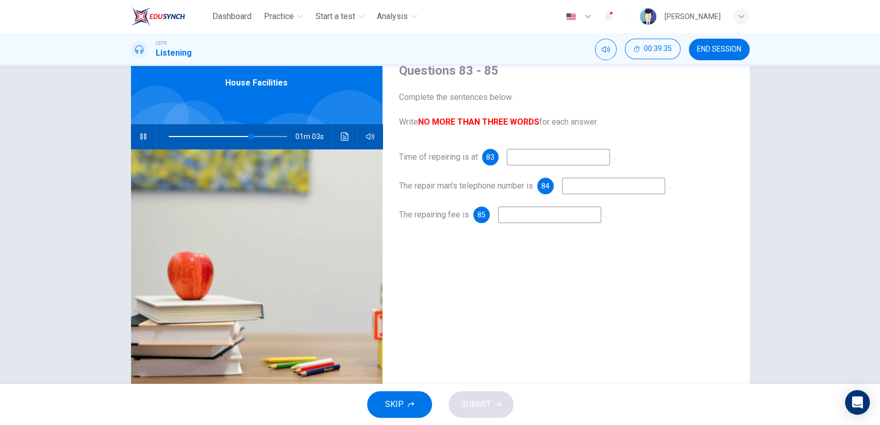
scroll to position [40, 0]
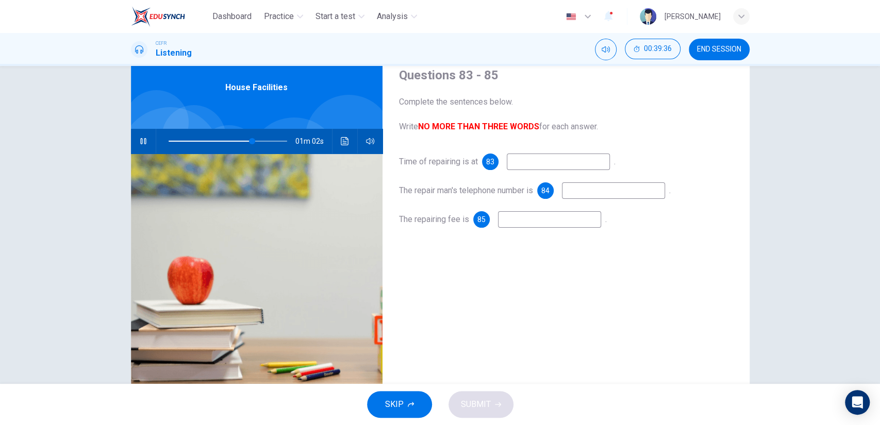
click at [511, 158] on input at bounding box center [558, 162] width 103 height 16
click at [582, 196] on input at bounding box center [613, 191] width 103 height 16
click at [567, 216] on input at bounding box center [549, 219] width 103 height 16
click at [527, 165] on input "5 o' clock" at bounding box center [558, 162] width 103 height 16
drag, startPoint x: 532, startPoint y: 205, endPoint x: 532, endPoint y: 218, distance: 12.9
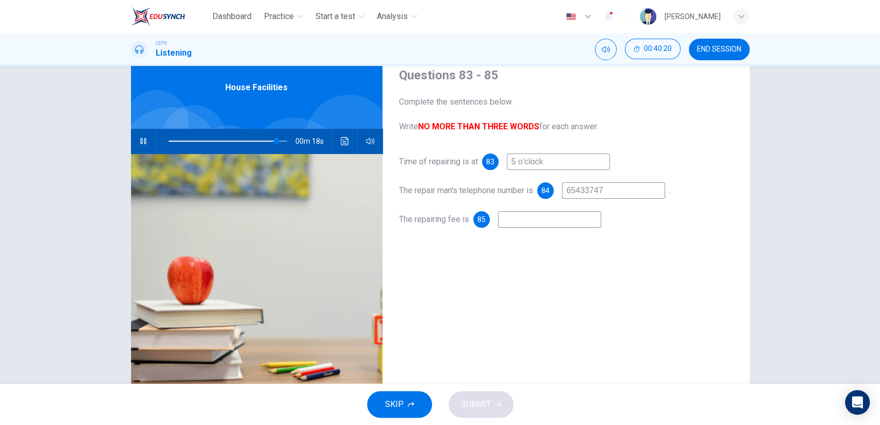
click at [532, 218] on div "Time of repairing is at 83 5 o'clock . The repair man's telephone number is [PH…" at bounding box center [566, 201] width 334 height 95
click at [532, 218] on input at bounding box center [549, 219] width 103 height 16
click at [489, 395] on button "SUBMIT" at bounding box center [481, 404] width 65 height 27
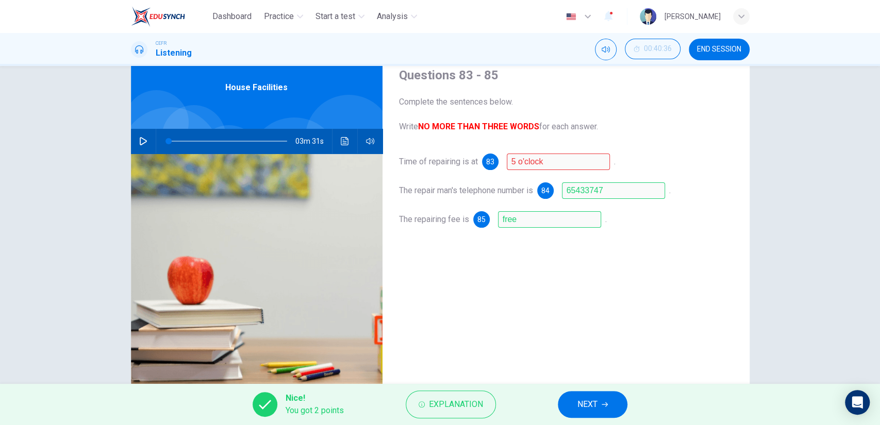
scroll to position [81, 0]
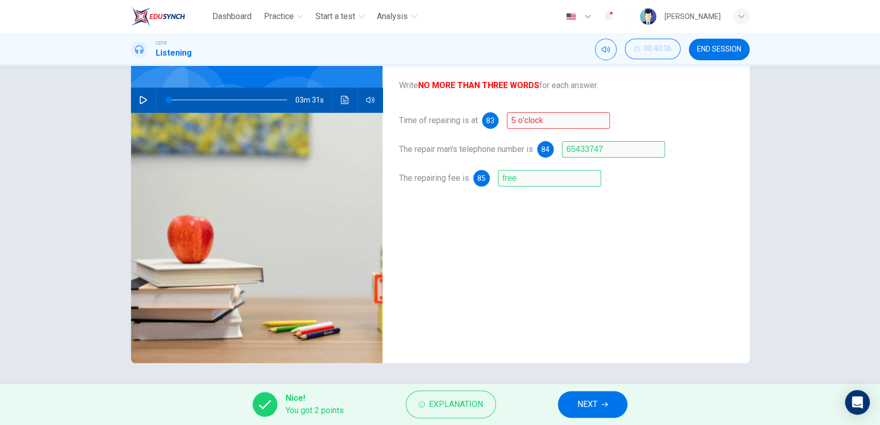
click at [597, 399] on div "Dashboard Practice Start a test Analysis English en ​ [PERSON_NAME] CEFR Listen…" at bounding box center [440, 212] width 880 height 425
click at [597, 399] on span "NEXT" at bounding box center [587, 405] width 20 height 14
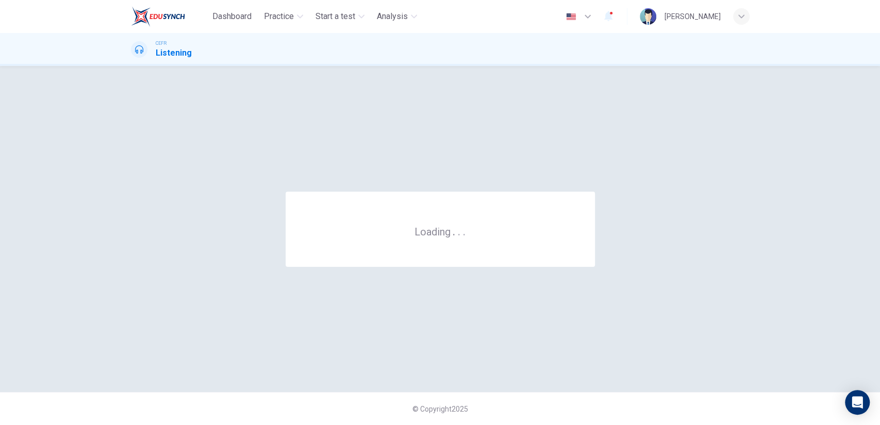
scroll to position [0, 0]
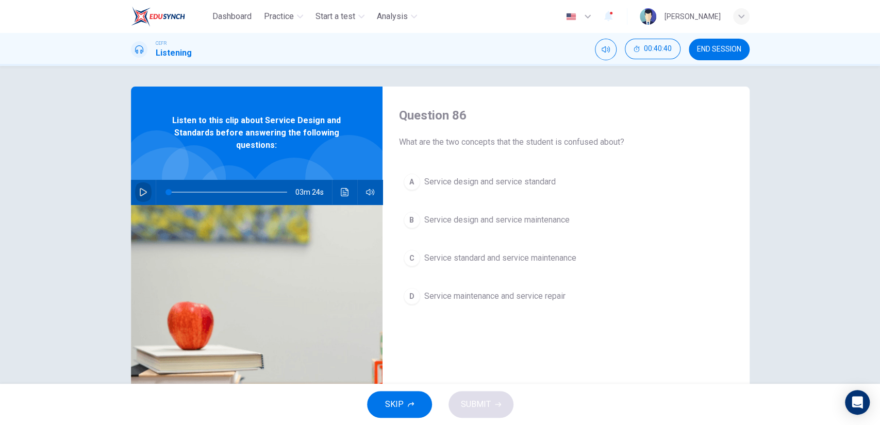
click at [144, 193] on icon "button" at bounding box center [143, 192] width 8 height 8
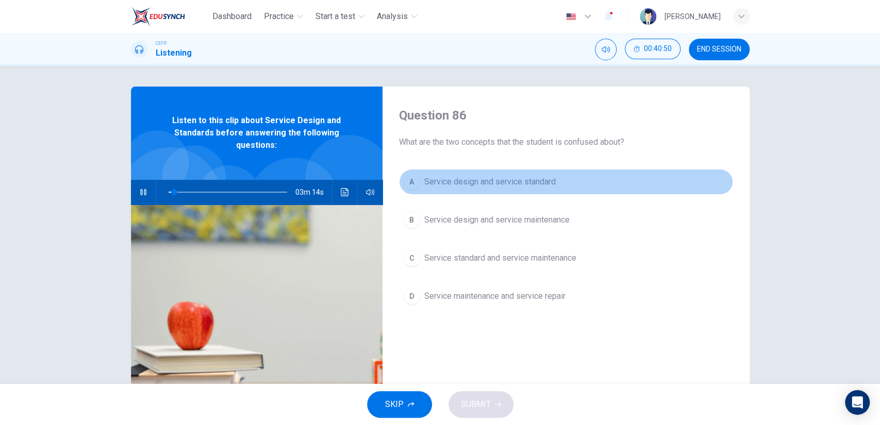
click at [465, 188] on button "A Service design and service standard" at bounding box center [566, 182] width 334 height 26
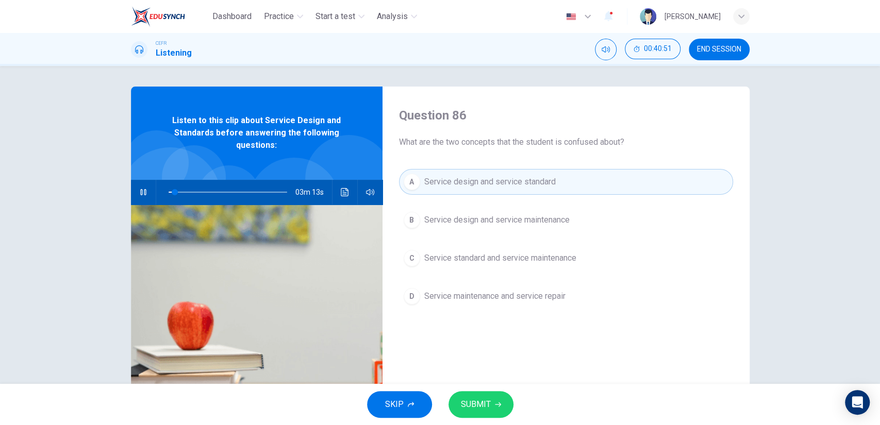
click at [474, 391] on div "SKIP SUBMIT" at bounding box center [440, 404] width 880 height 41
click at [483, 396] on button "SUBMIT" at bounding box center [481, 404] width 65 height 27
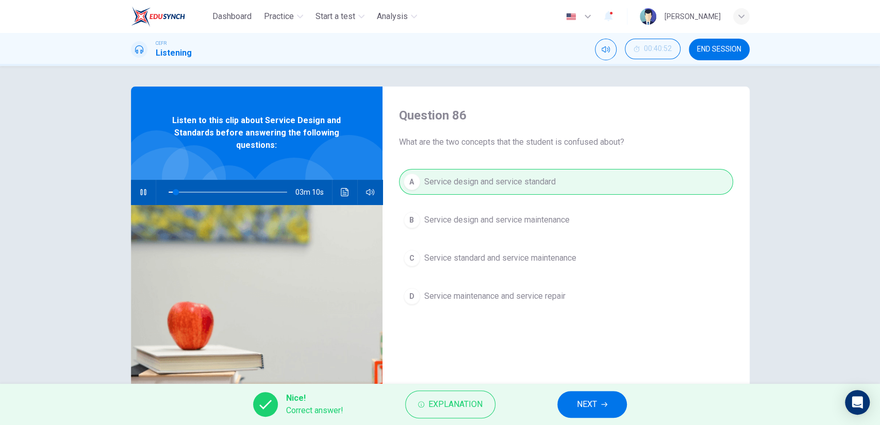
click at [564, 400] on button "NEXT" at bounding box center [592, 404] width 70 height 27
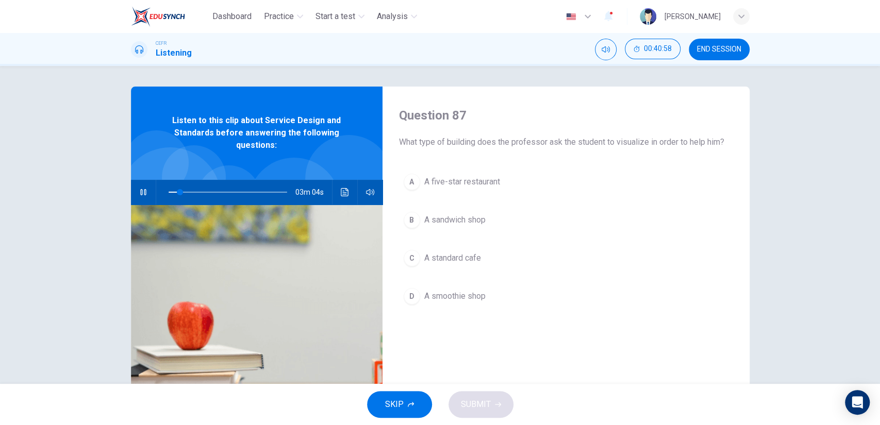
click at [469, 263] on span "A standard cafe" at bounding box center [452, 258] width 57 height 12
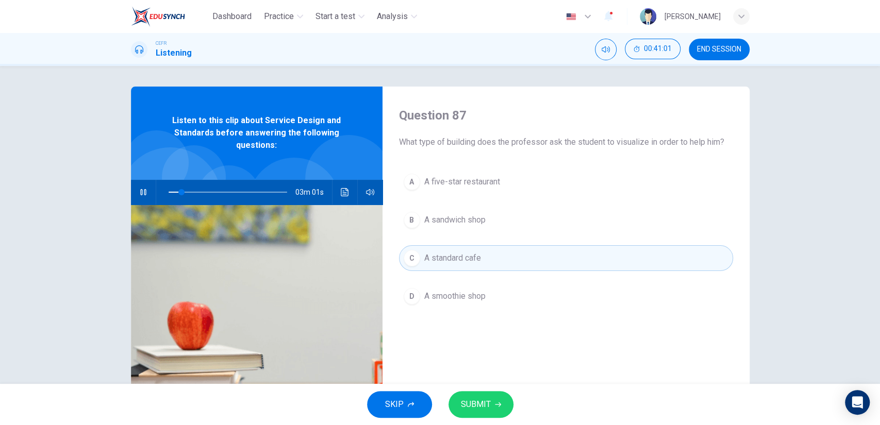
click at [497, 405] on icon "button" at bounding box center [498, 405] width 6 height 6
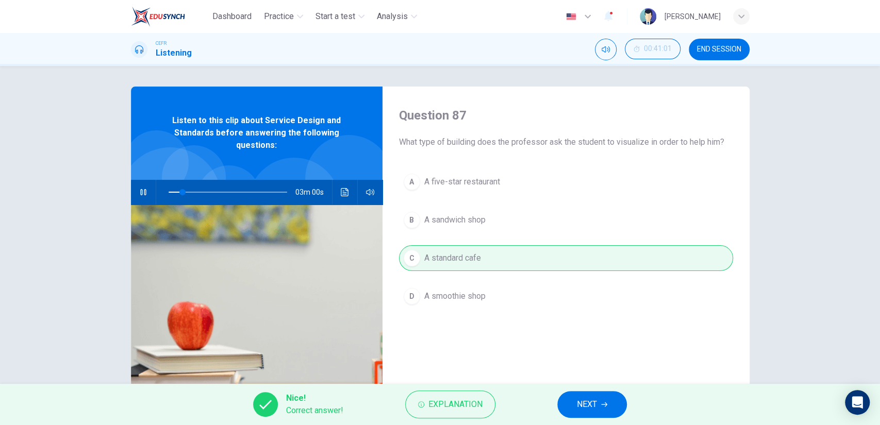
click at [571, 401] on button "NEXT" at bounding box center [592, 404] width 70 height 27
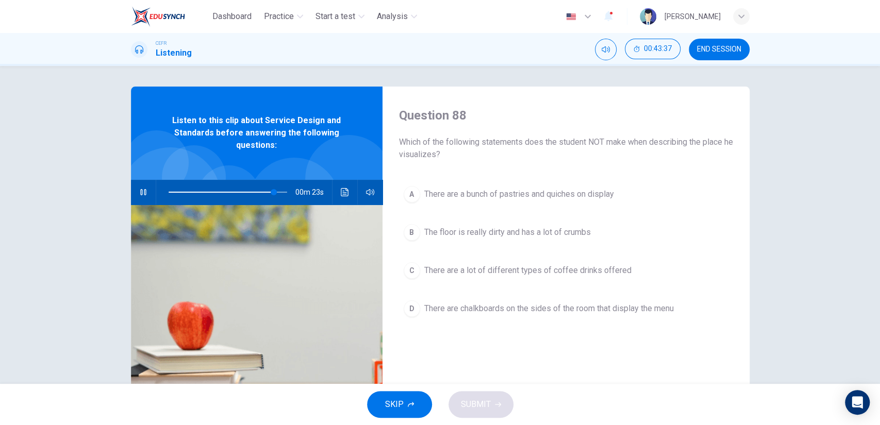
click at [254, 193] on span at bounding box center [228, 192] width 119 height 14
click at [549, 240] on button "B The floor is really dirty and has a lot of crumbs" at bounding box center [566, 233] width 334 height 26
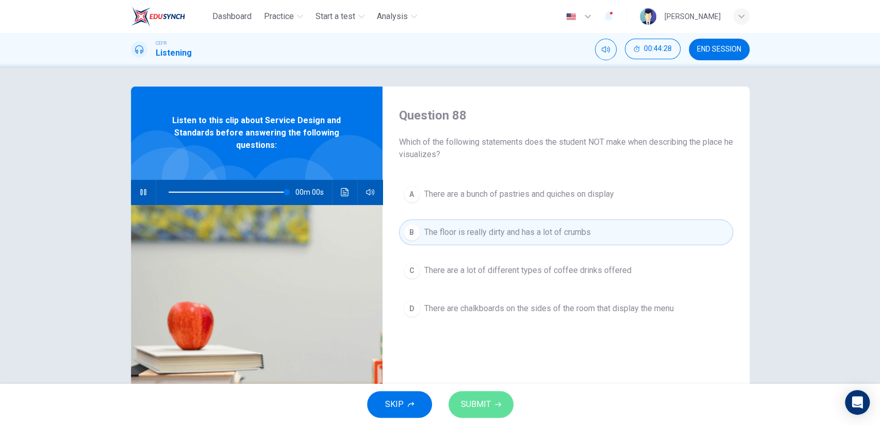
click at [491, 394] on button "SUBMIT" at bounding box center [481, 404] width 65 height 27
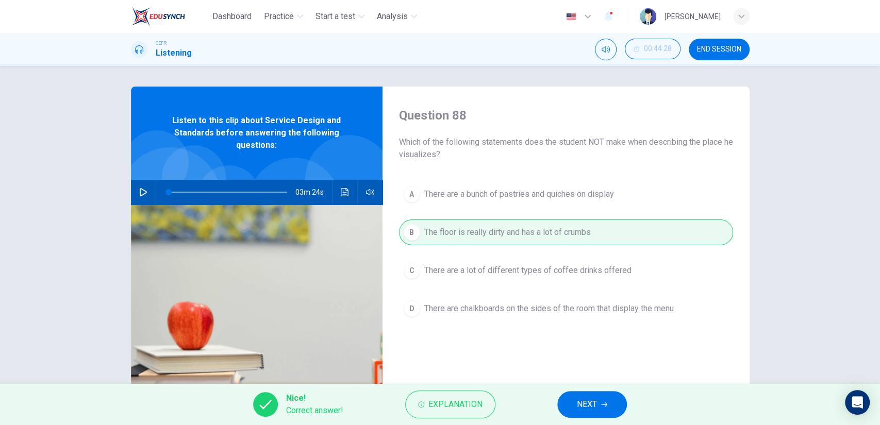
click at [580, 399] on span "NEXT" at bounding box center [587, 405] width 20 height 14
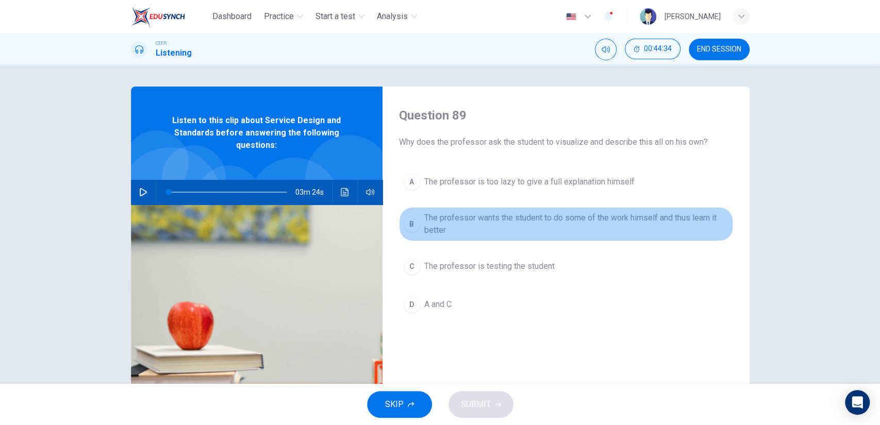
click at [495, 226] on span "The professor wants the student to do some of the work himself and thus learn i…" at bounding box center [576, 224] width 304 height 25
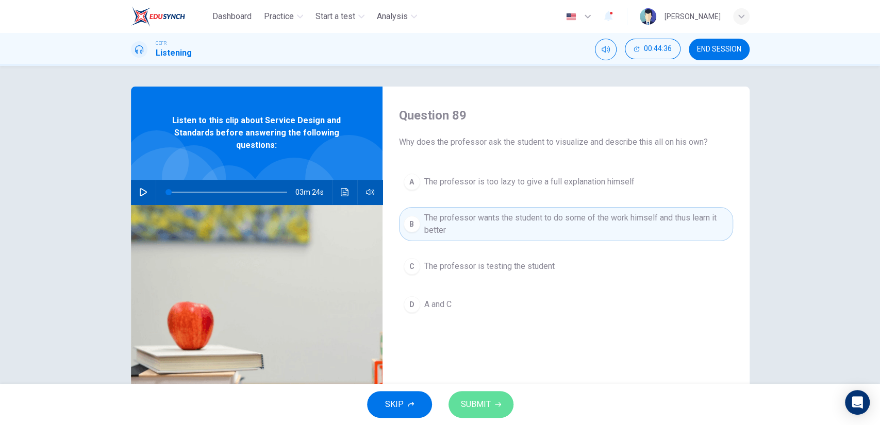
click at [487, 405] on span "SUBMIT" at bounding box center [476, 405] width 30 height 14
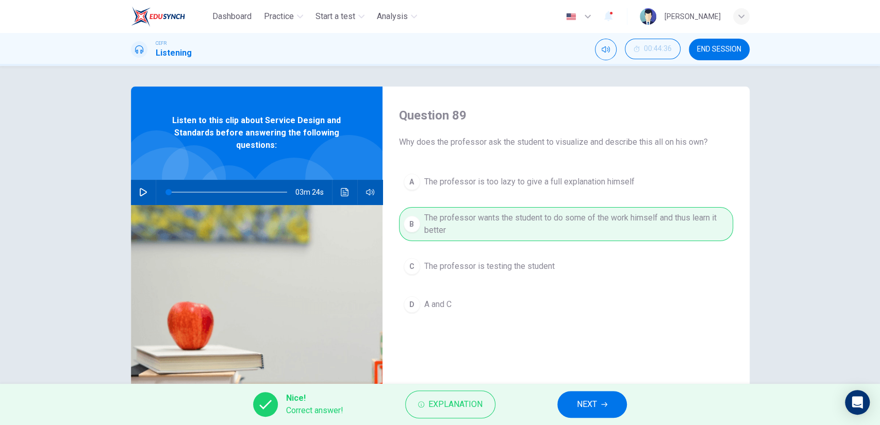
click at [584, 402] on span "NEXT" at bounding box center [587, 405] width 20 height 14
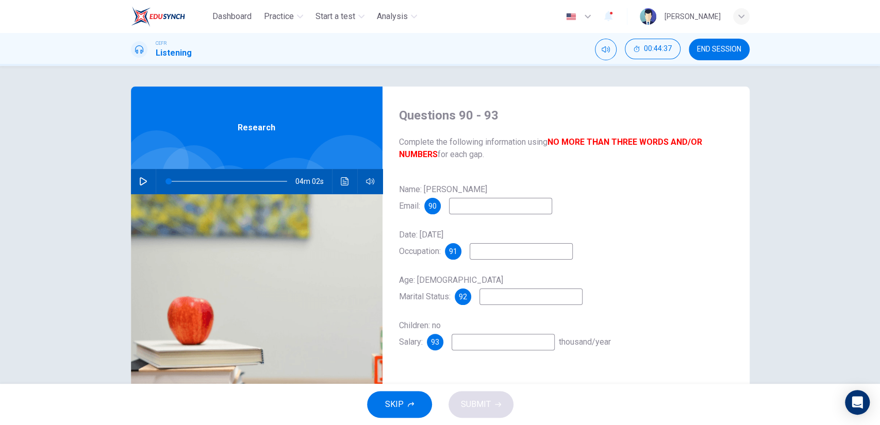
click at [724, 46] on span "END SESSION" at bounding box center [719, 49] width 44 height 8
